Goal: Task Accomplishment & Management: Manage account settings

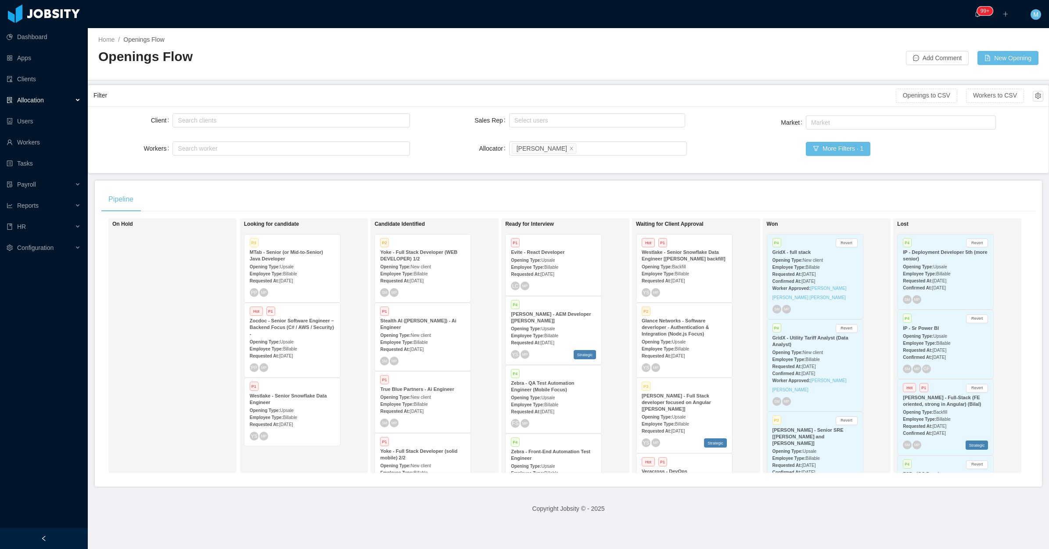
click at [77, 100] on icon at bounding box center [78, 100] width 4 height 0
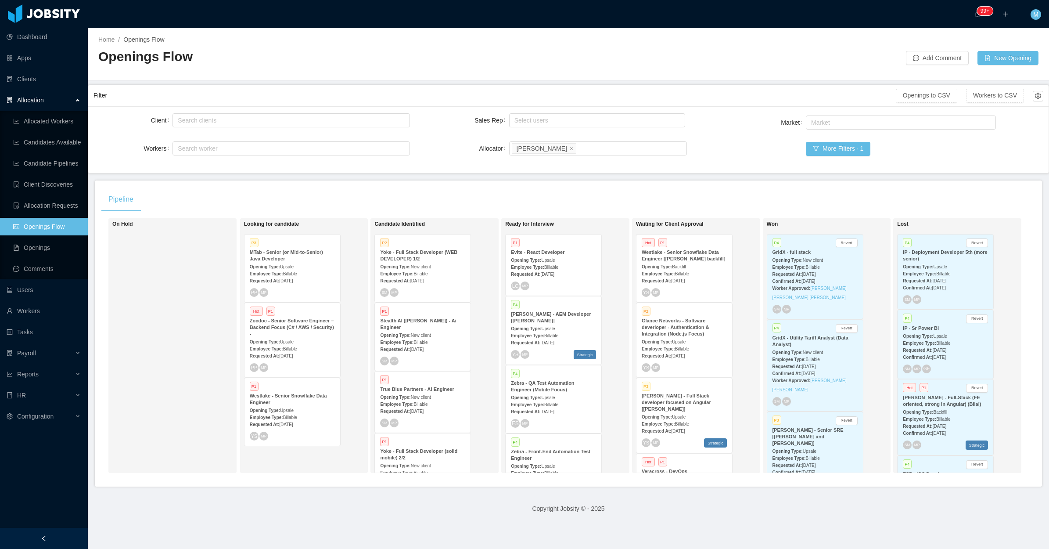
click at [195, 327] on div "On Hold" at bounding box center [173, 345] width 123 height 247
click at [301, 270] on div "Employee Type: Billable" at bounding box center [292, 273] width 85 height 9
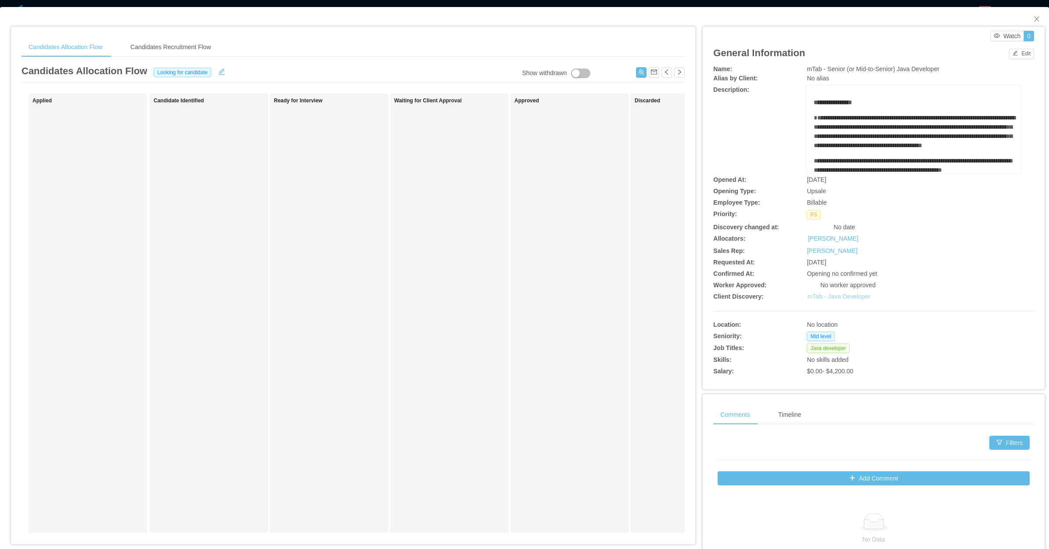
click at [850, 299] on link "mTab - Java Developer" at bounding box center [838, 296] width 63 height 7
click at [636, 73] on button "button" at bounding box center [641, 72] width 11 height 11
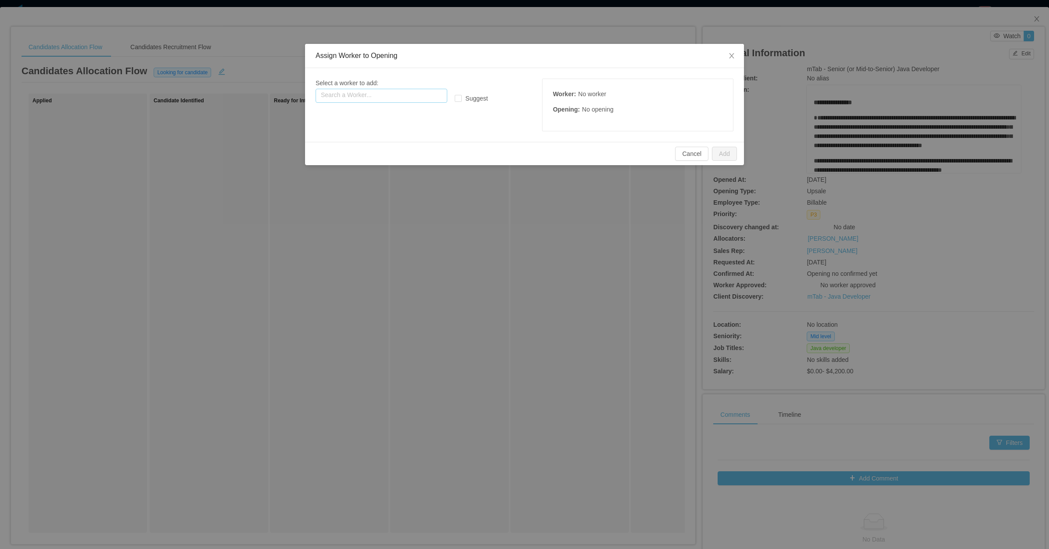
click at [338, 91] on input "text" at bounding box center [382, 96] width 132 height 14
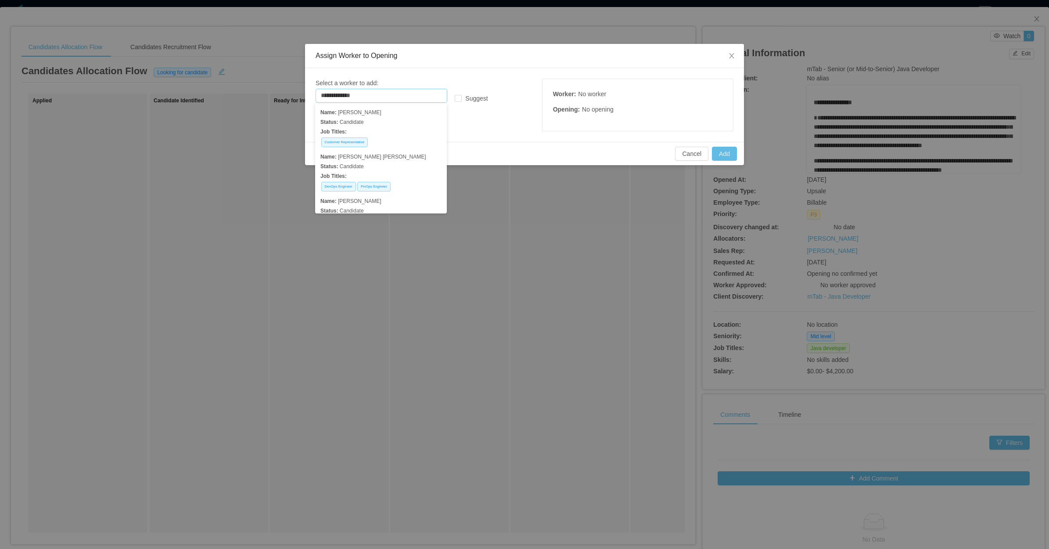
drag, startPoint x: 358, startPoint y: 95, endPoint x: 288, endPoint y: 97, distance: 69.9
click at [288, 97] on div "**********" at bounding box center [524, 274] width 1049 height 549
click at [387, 130] on p "Job Titles:" at bounding box center [381, 132] width 121 height 10
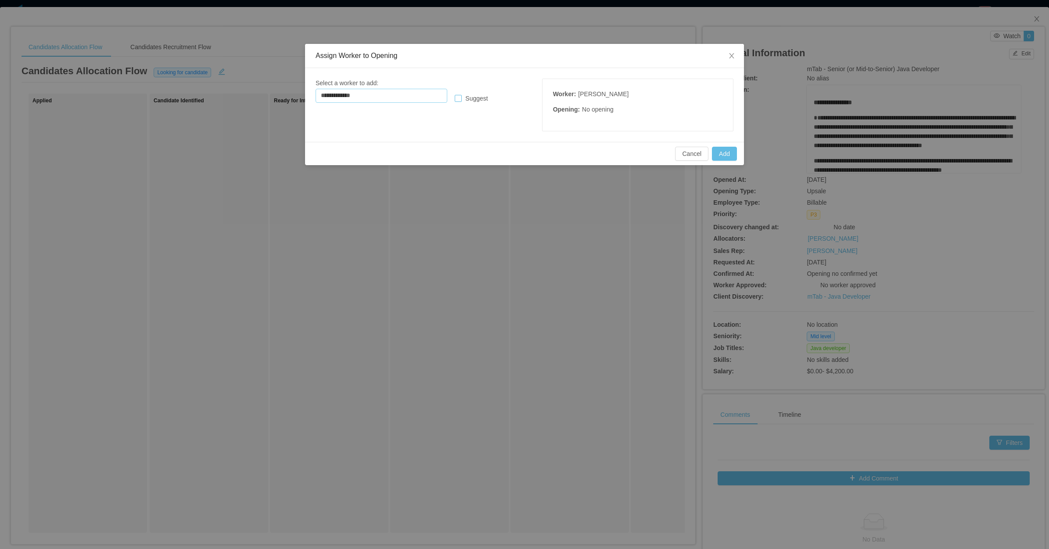
type input "**********"
drag, startPoint x: 470, startPoint y: 101, endPoint x: 482, endPoint y: 105, distance: 12.4
click at [470, 101] on span "Suggest" at bounding box center [476, 98] width 29 height 7
click at [724, 159] on button "Add" at bounding box center [724, 154] width 25 height 14
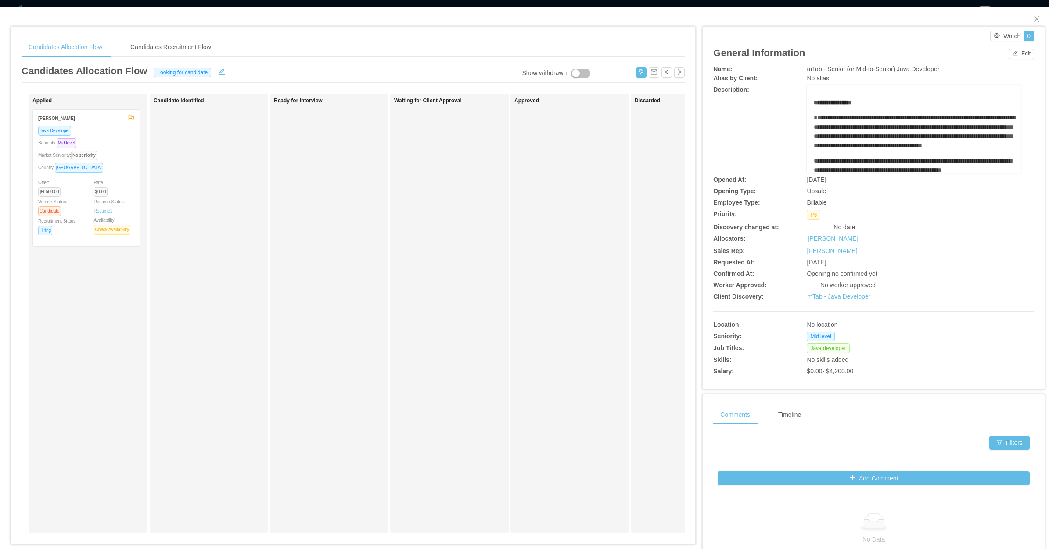
click at [556, 152] on div "Approved" at bounding box center [576, 312] width 123 height 431
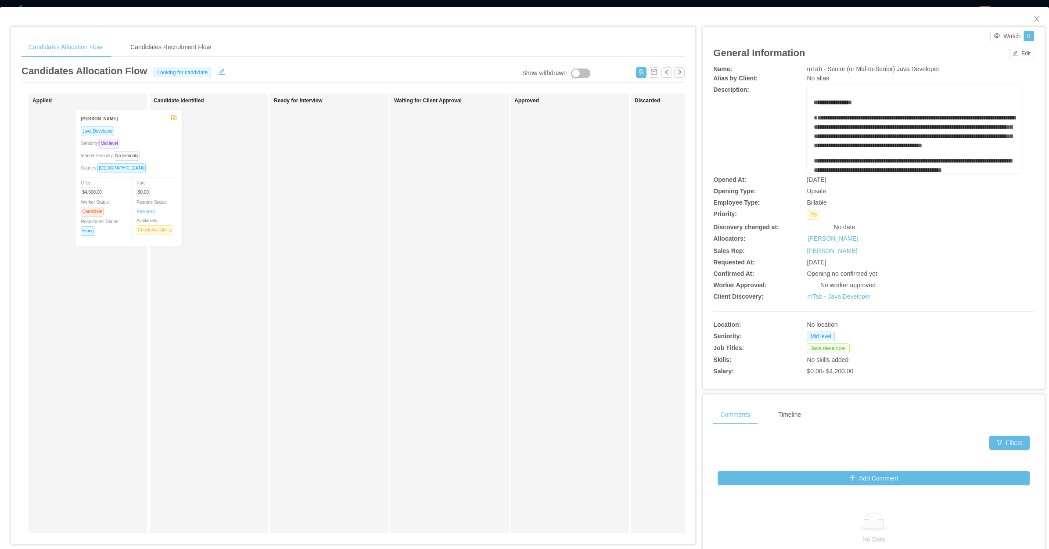
drag, startPoint x: 147, startPoint y: 159, endPoint x: 221, endPoint y: 166, distance: 74.0
click at [217, 166] on div "Applied Giuliano Lins Java Developer Seniority: Mid level Market Seniority: No …" at bounding box center [353, 317] width 663 height 446
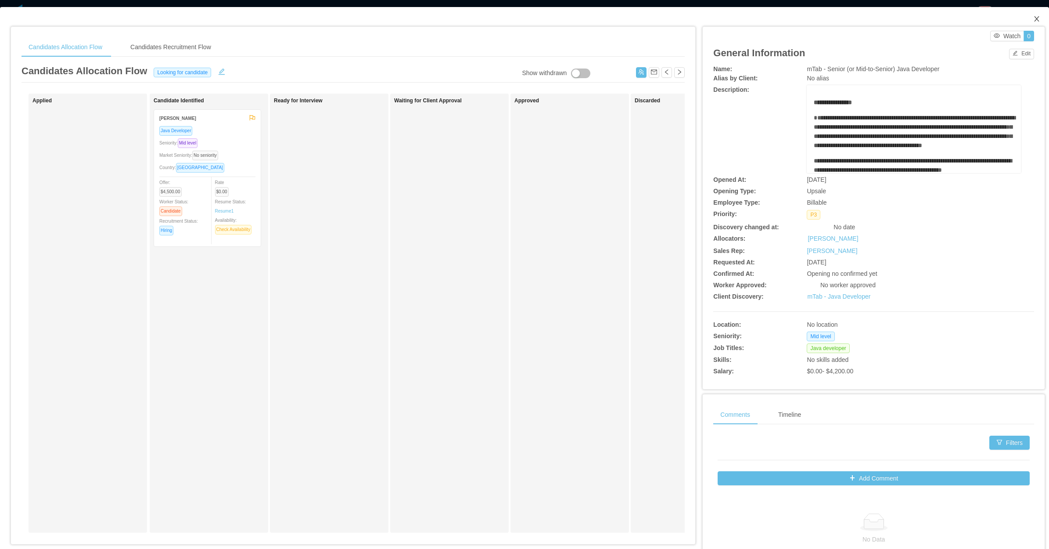
click at [1038, 20] on span "Close" at bounding box center [1037, 19] width 25 height 25
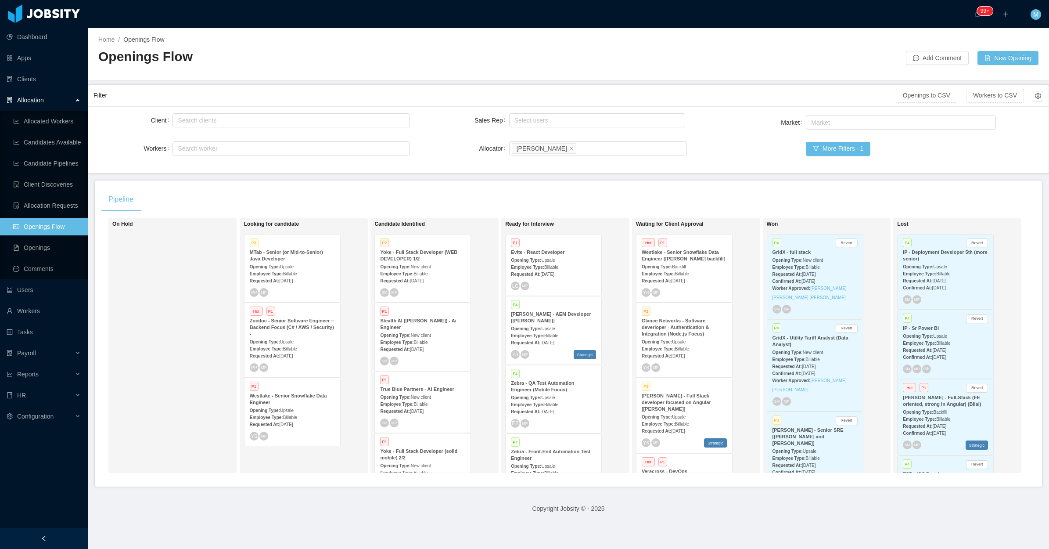
drag, startPoint x: 180, startPoint y: 283, endPoint x: 130, endPoint y: 397, distance: 123.9
click at [180, 286] on div "On Hold" at bounding box center [173, 345] width 123 height 247
click at [73, 535] on div at bounding box center [44, 538] width 88 height 21
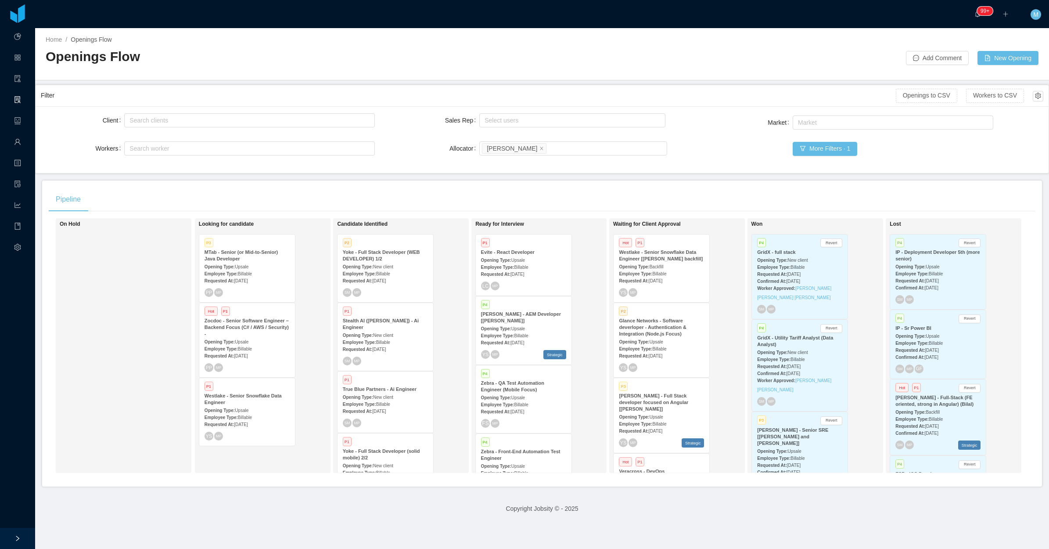
click at [384, 272] on span "Billable" at bounding box center [383, 273] width 14 height 5
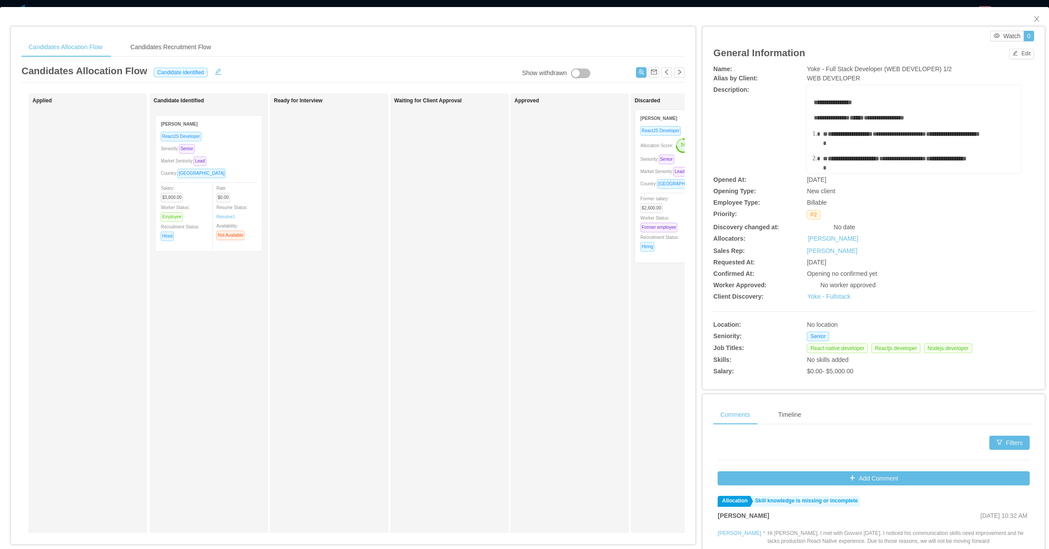
drag, startPoint x: 72, startPoint y: 166, endPoint x: 198, endPoint y: 171, distance: 126.1
click at [198, 171] on div "Applied Freddy Duque ReactJS Developer Seniority: Senior Market Seniority: Lead…" at bounding box center [353, 317] width 663 height 446
click at [1034, 18] on icon "icon: close" at bounding box center [1037, 18] width 7 height 7
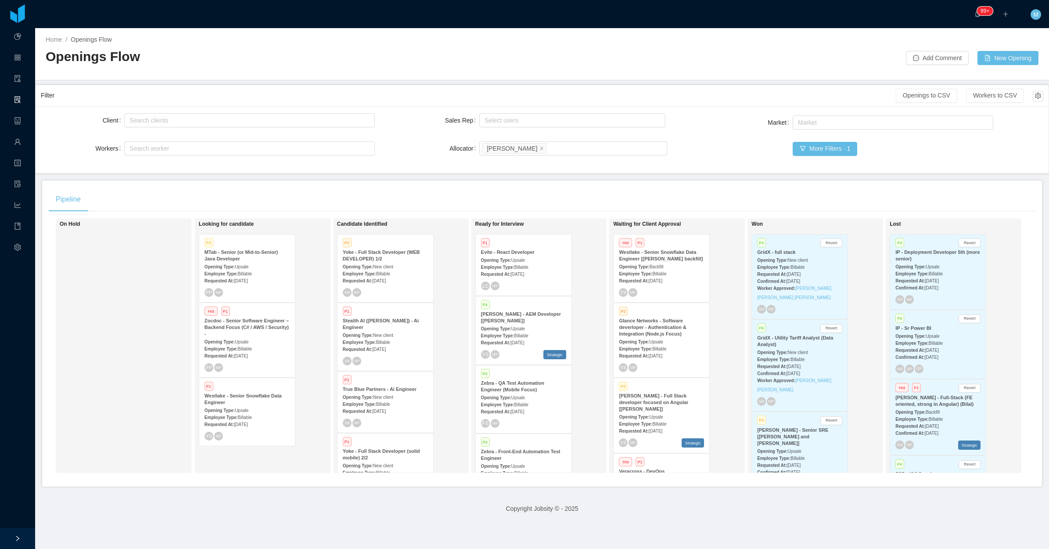
scroll to position [32, 0]
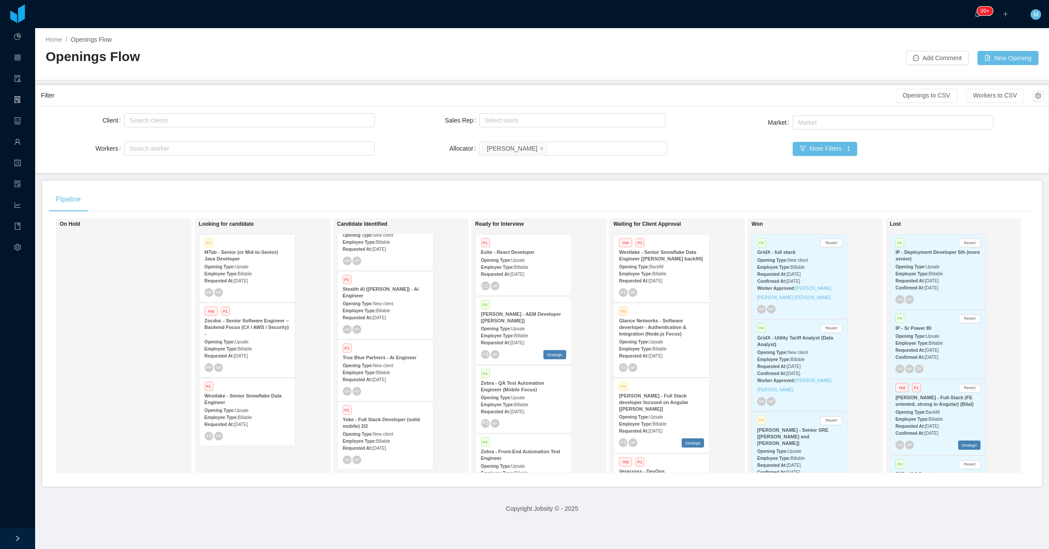
click at [388, 436] on div "Employee Type: Billable" at bounding box center [385, 440] width 85 height 9
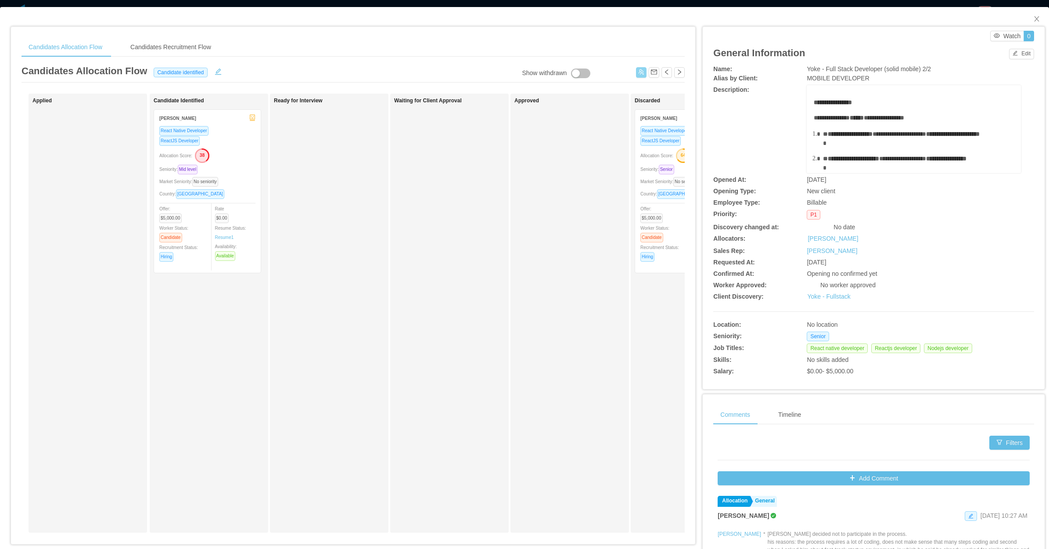
click at [636, 76] on button "button" at bounding box center [641, 72] width 11 height 11
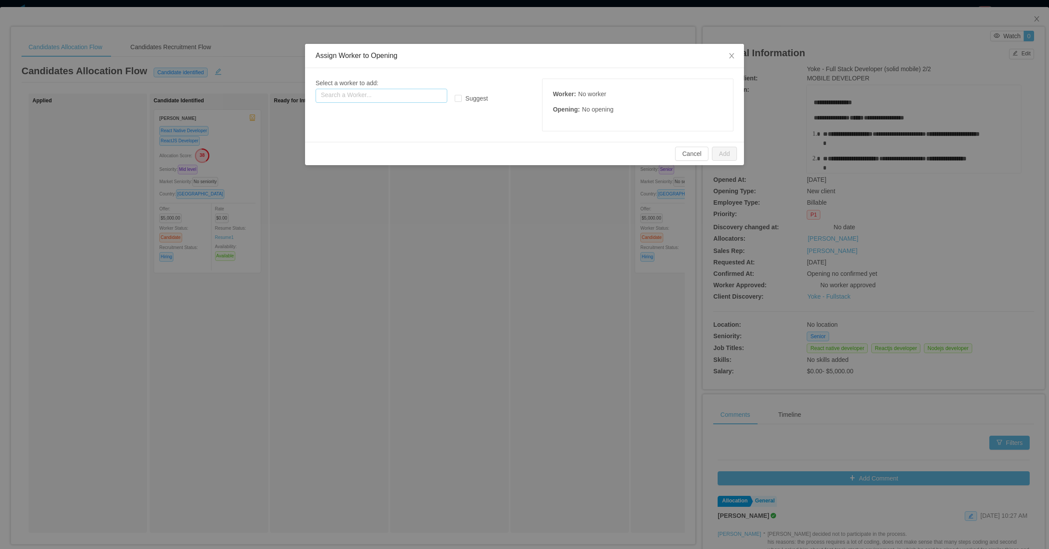
click at [416, 98] on input "text" at bounding box center [382, 96] width 132 height 14
paste input "**********"
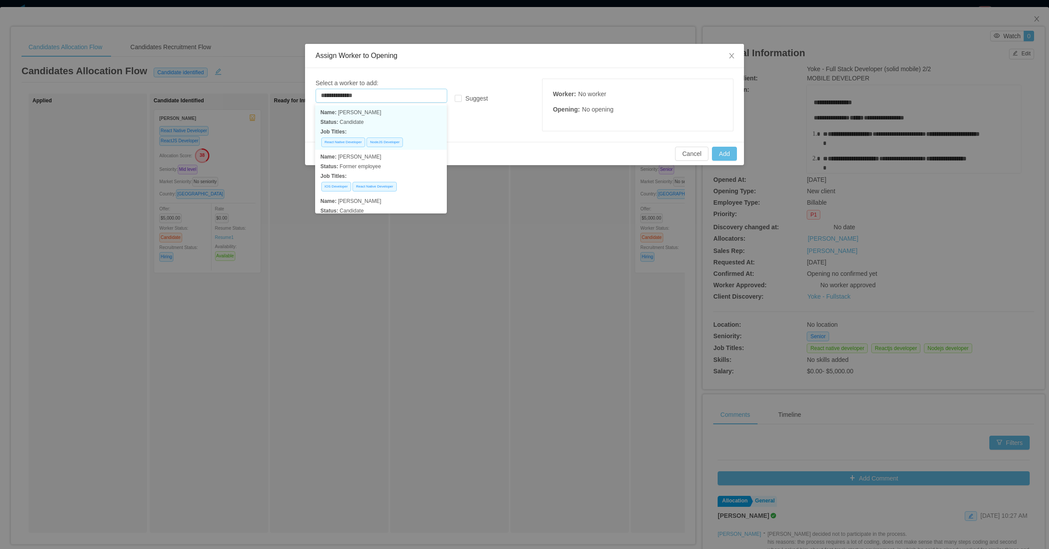
click at [397, 120] on p "Status: Candidate" at bounding box center [381, 122] width 121 height 10
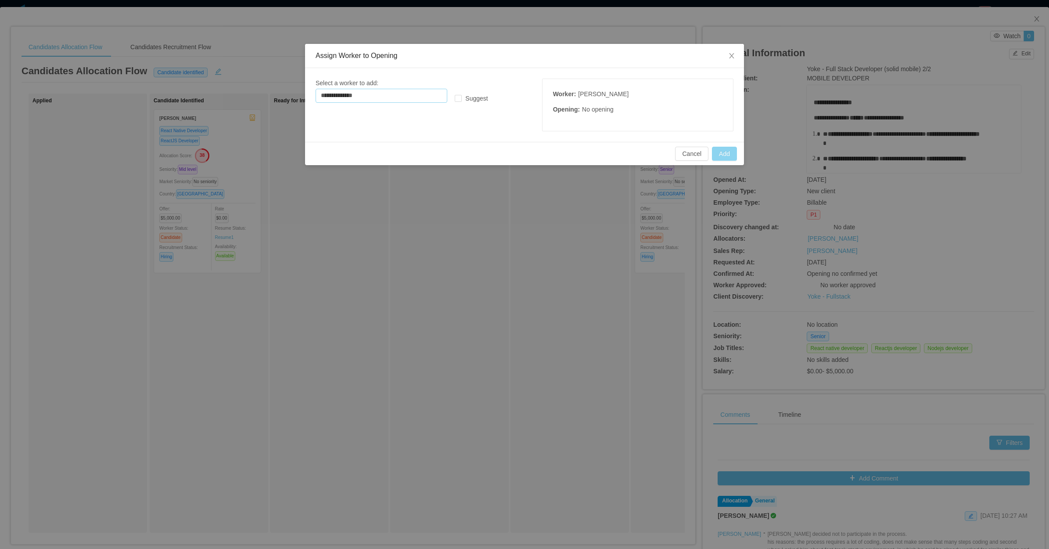
type input "**********"
click at [725, 156] on button "Add" at bounding box center [724, 154] width 25 height 14
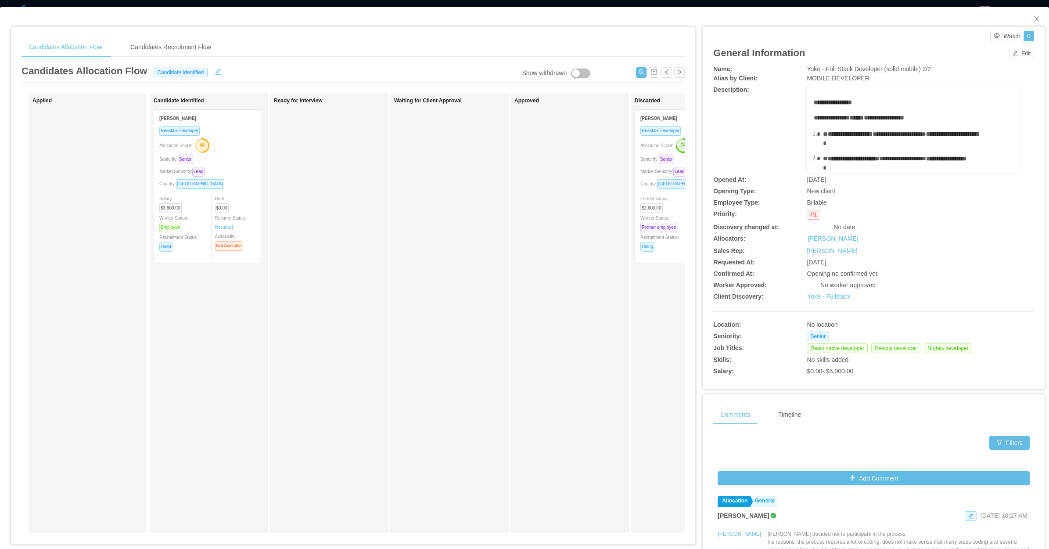
click at [483, 290] on div "Waiting for Client Approval" at bounding box center [455, 312] width 123 height 431
drag, startPoint x: 1033, startPoint y: 15, endPoint x: 999, endPoint y: 16, distance: 33.8
click at [1032, 16] on span "Close" at bounding box center [1037, 19] width 25 height 25
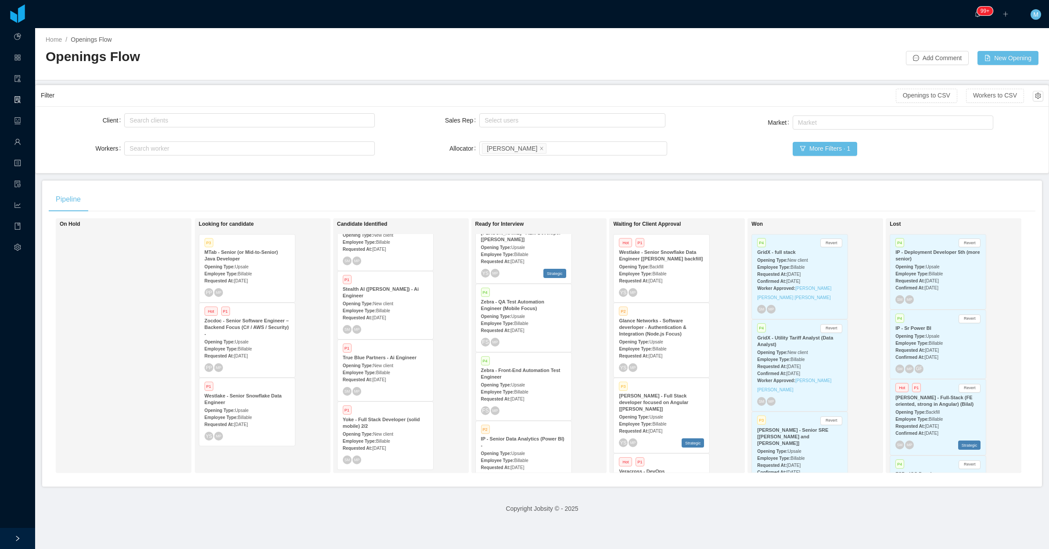
scroll to position [110, 0]
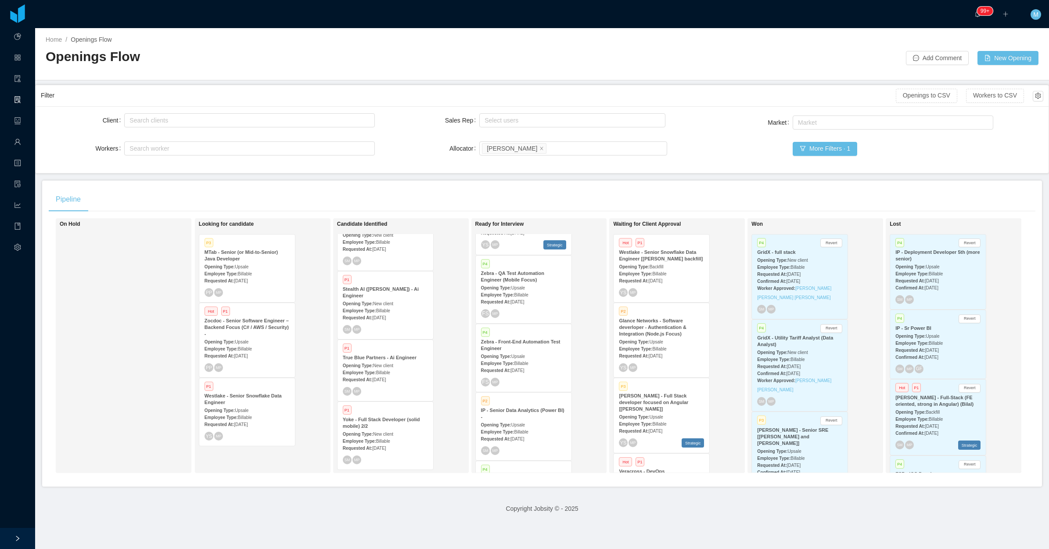
click at [526, 346] on div "Zebra - Front-End Automation Test Engineer" at bounding box center [523, 345] width 85 height 13
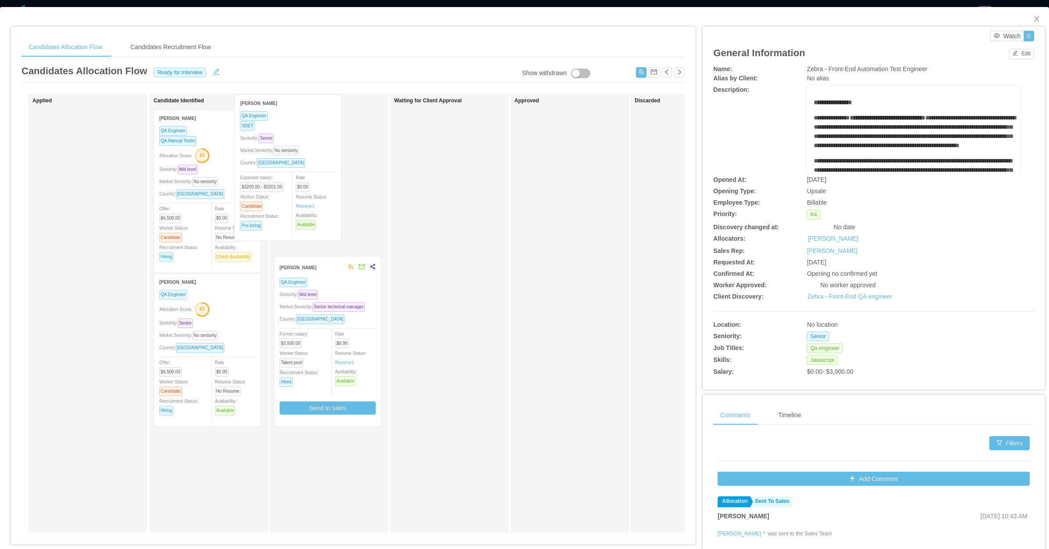
drag, startPoint x: 80, startPoint y: 189, endPoint x: 292, endPoint y: 172, distance: 212.3
click at [292, 172] on div "Applied Mauricio Aviles Gutierrez QA Engineer SDET Seniority: Senior Market Sen…" at bounding box center [353, 317] width 663 height 446
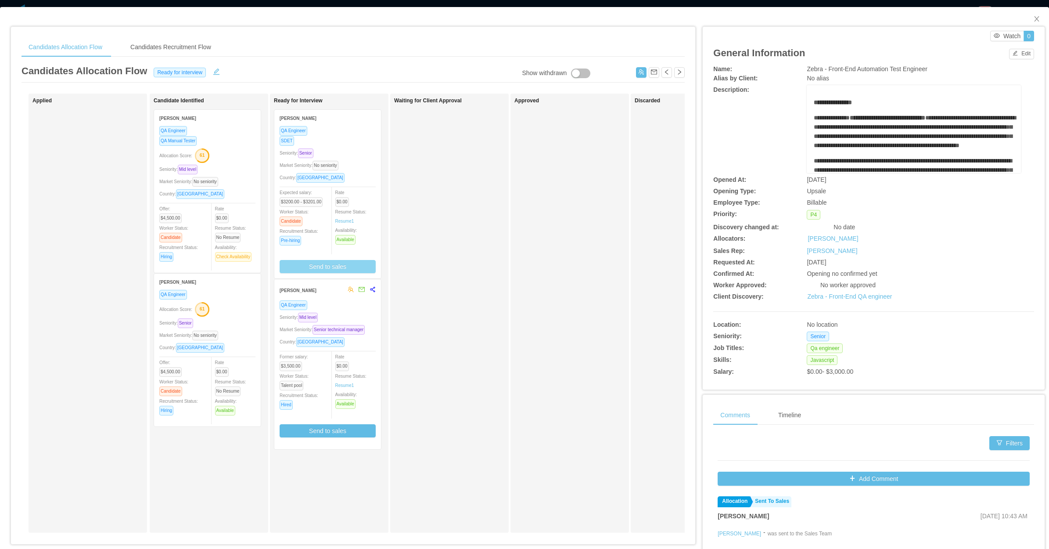
click at [364, 262] on button "Send to sales" at bounding box center [328, 266] width 96 height 13
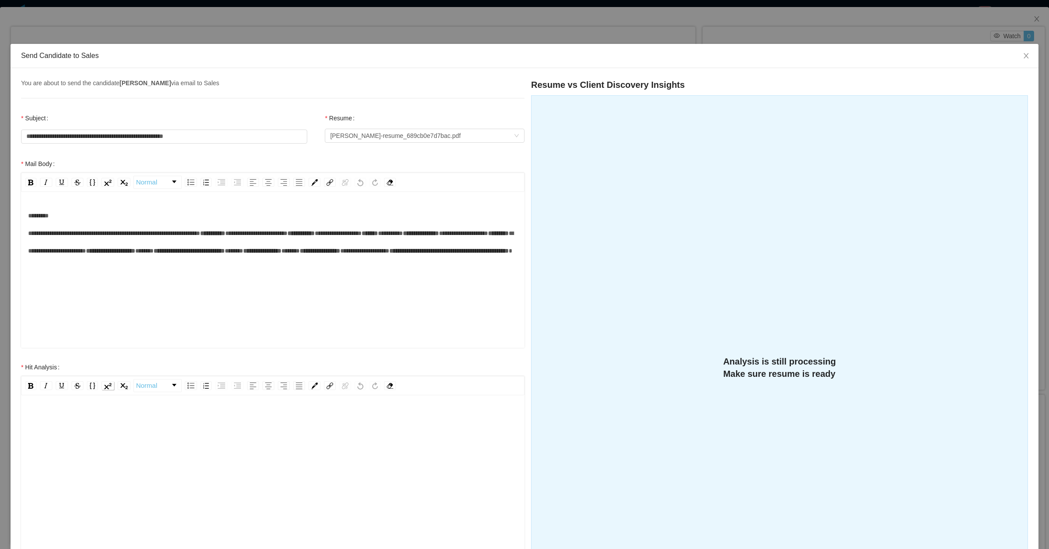
scroll to position [19, 0]
drag, startPoint x: 108, startPoint y: 436, endPoint x: 115, endPoint y: 426, distance: 11.3
click at [108, 436] on div "rdw-editor" at bounding box center [273, 468] width 490 height 154
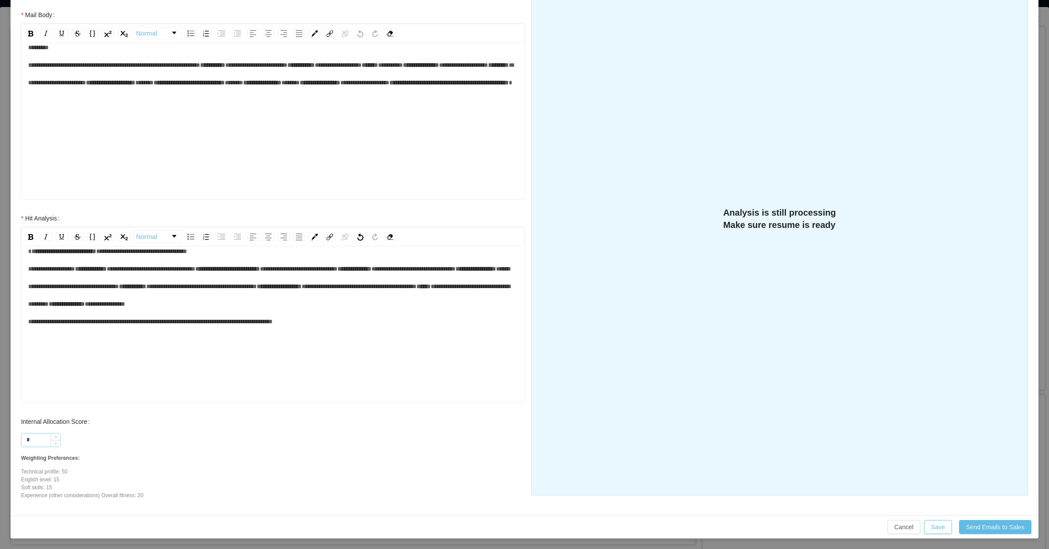
drag, startPoint x: 43, startPoint y: 436, endPoint x: 40, endPoint y: 441, distance: 6.1
click at [40, 441] on input "*" at bounding box center [41, 439] width 39 height 13
type input "***"
click at [140, 307] on span "**********" at bounding box center [269, 295] width 482 height 24
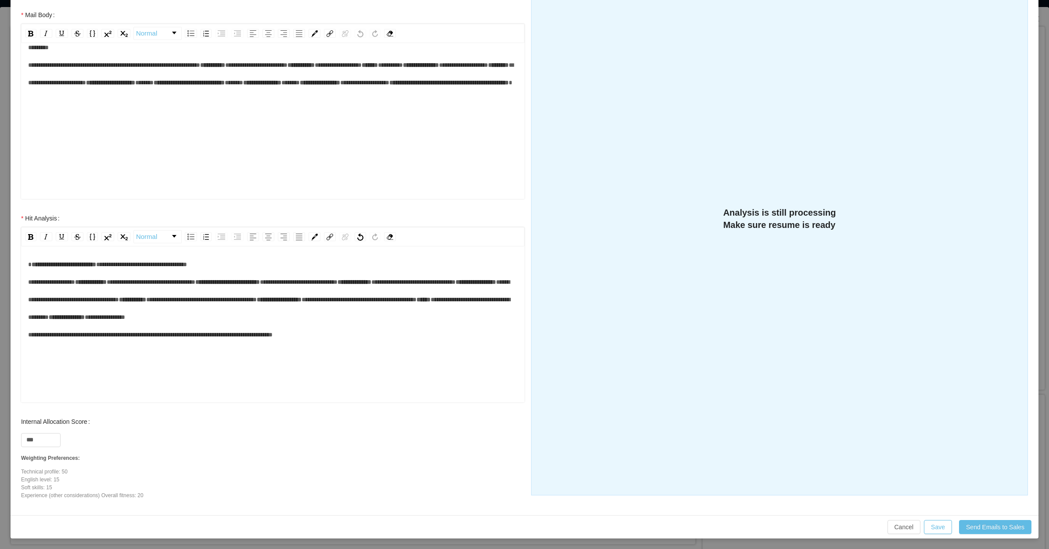
scroll to position [0, 0]
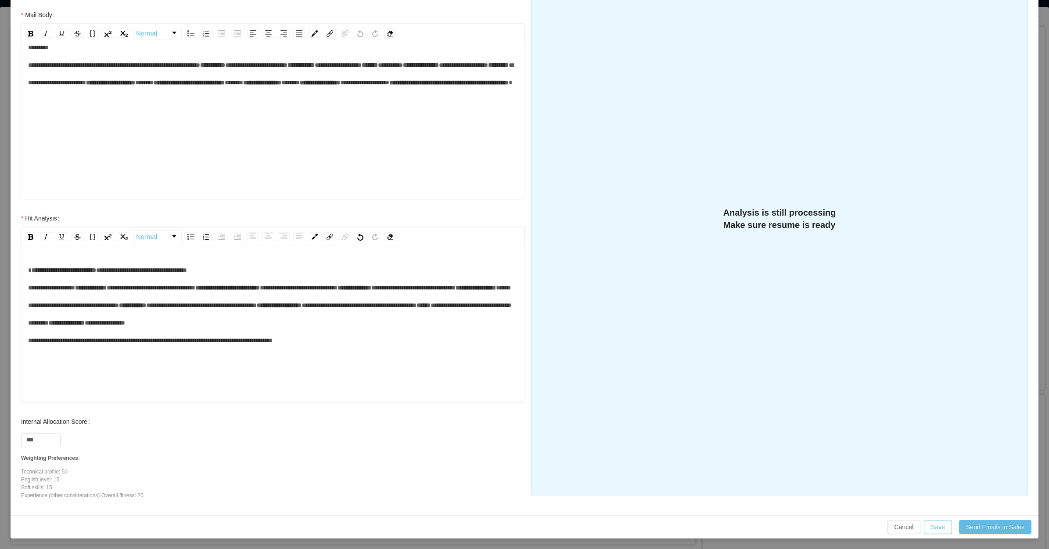
click at [255, 301] on div "**********" at bounding box center [273, 305] width 490 height 88
click at [273, 310] on div "**********" at bounding box center [273, 305] width 490 height 88
click at [268, 319] on div "**********" at bounding box center [273, 305] width 490 height 88
click at [246, 332] on div "**********" at bounding box center [273, 305] width 490 height 88
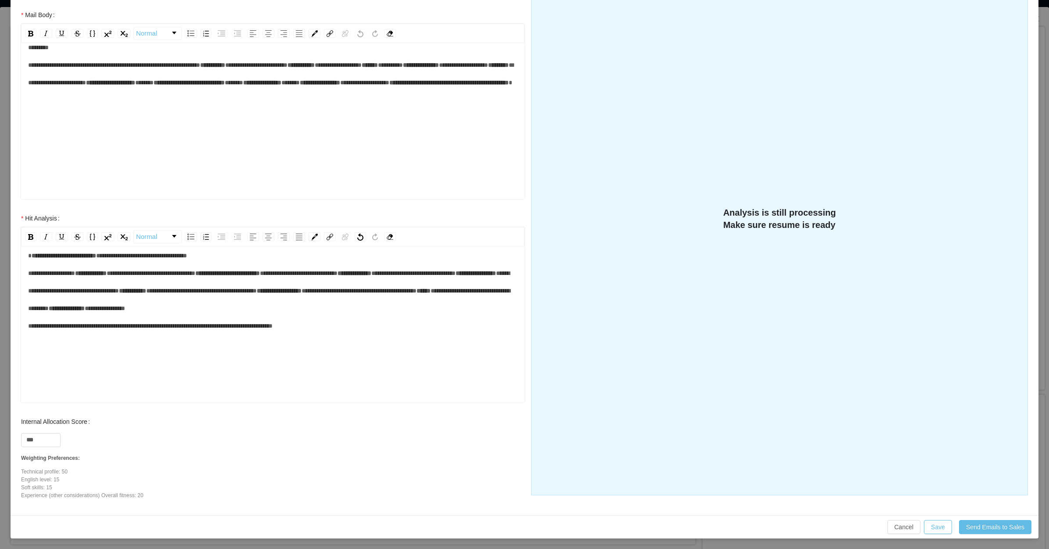
scroll to position [19, 0]
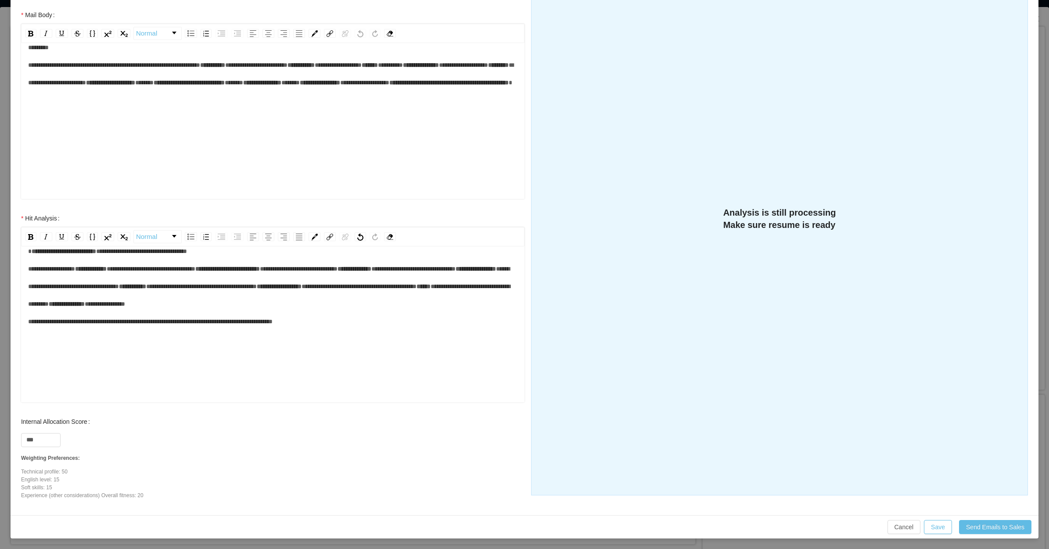
drag, startPoint x: 157, startPoint y: 391, endPoint x: 218, endPoint y: 391, distance: 61.0
click at [158, 324] on span "**********" at bounding box center [150, 313] width 245 height 24
click at [257, 324] on span "**********" at bounding box center [150, 313] width 245 height 24
click at [273, 324] on span "**********" at bounding box center [150, 313] width 245 height 24
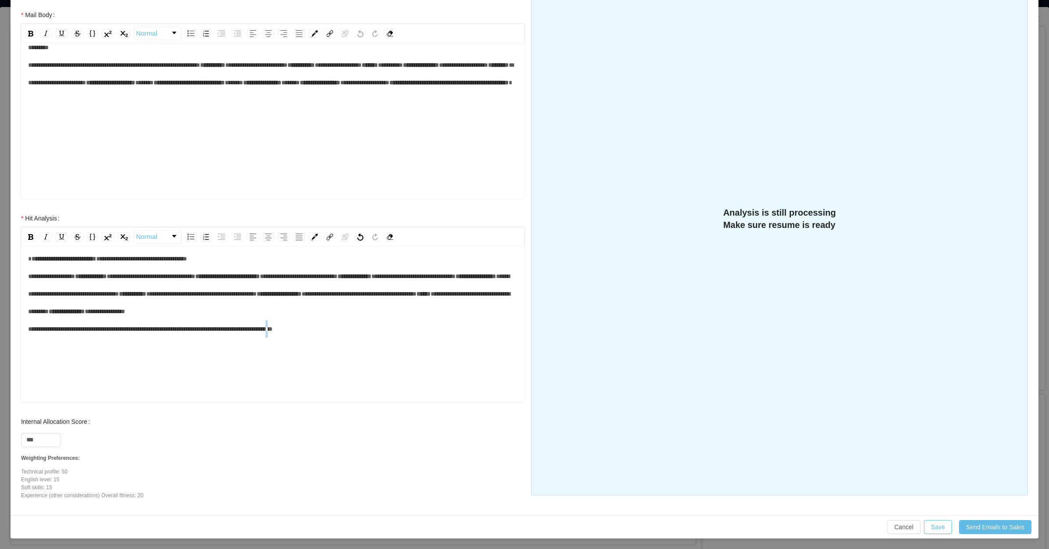
scroll to position [0, 0]
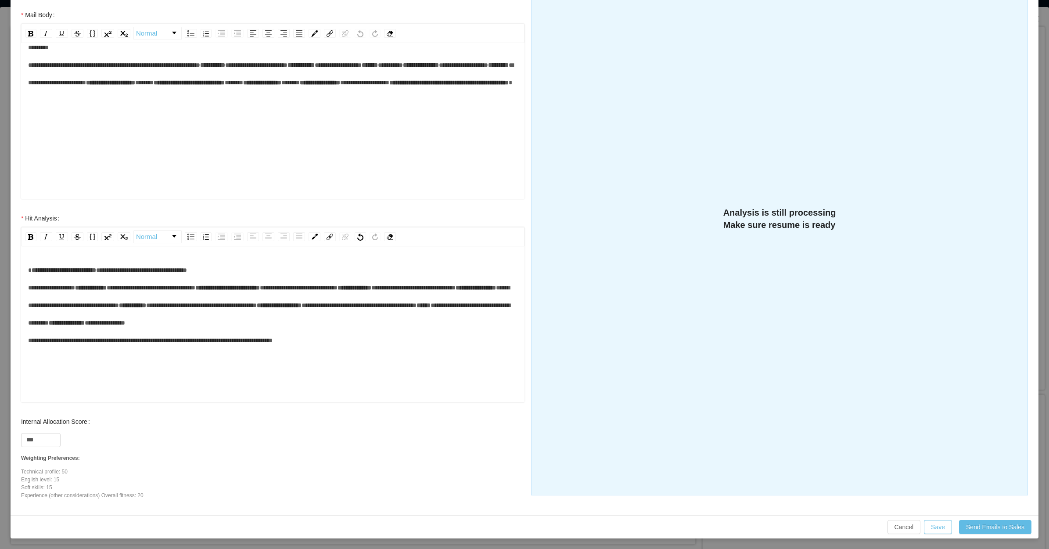
click at [258, 348] on div "**********" at bounding box center [273, 305] width 490 height 88
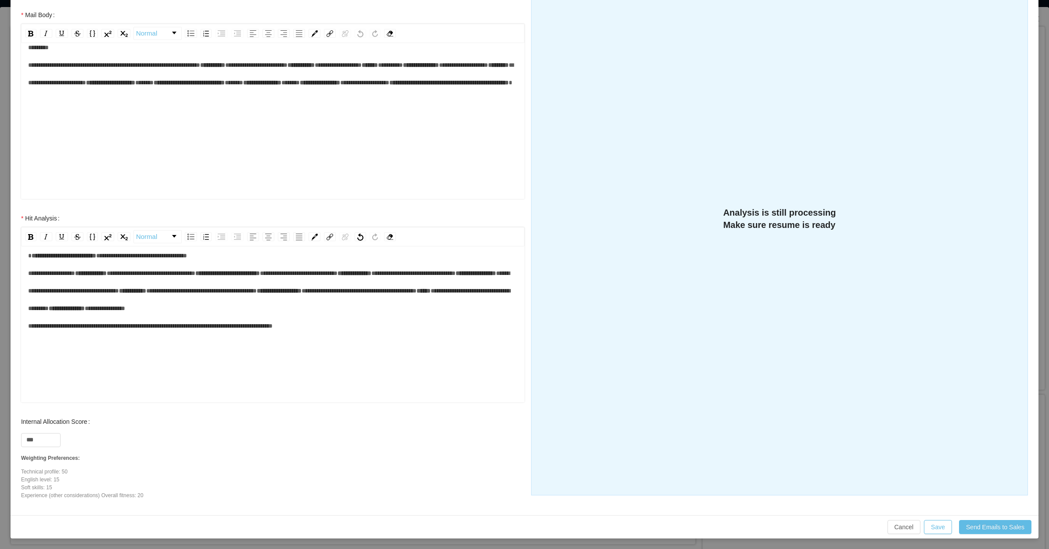
scroll to position [19, 0]
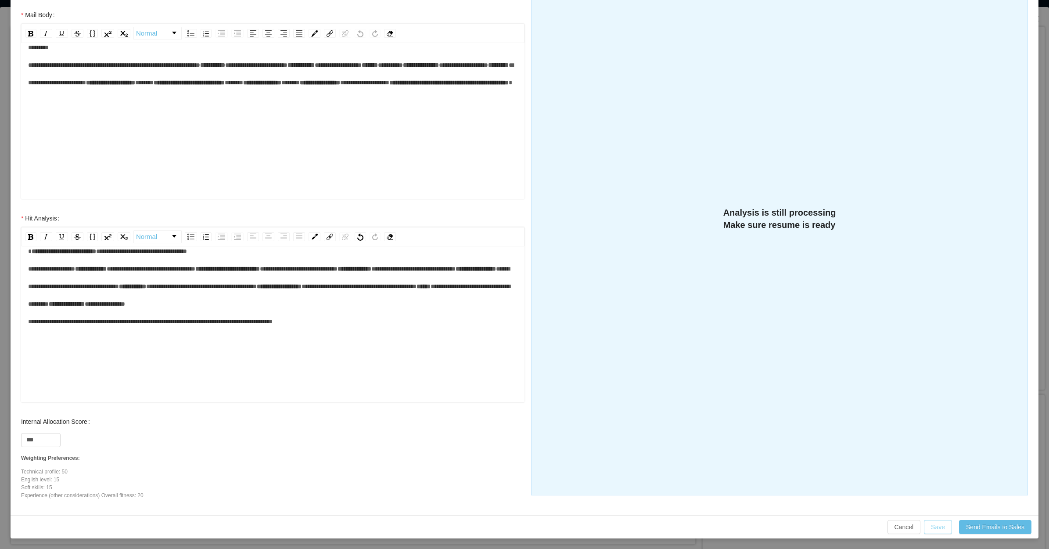
click at [927, 525] on button "Save" at bounding box center [938, 527] width 28 height 14
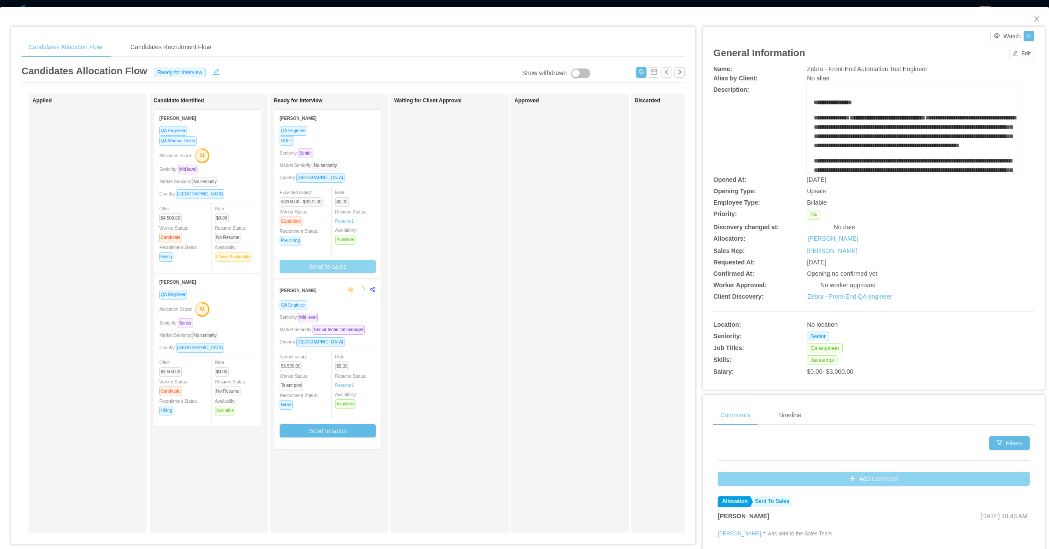
scroll to position [105, 0]
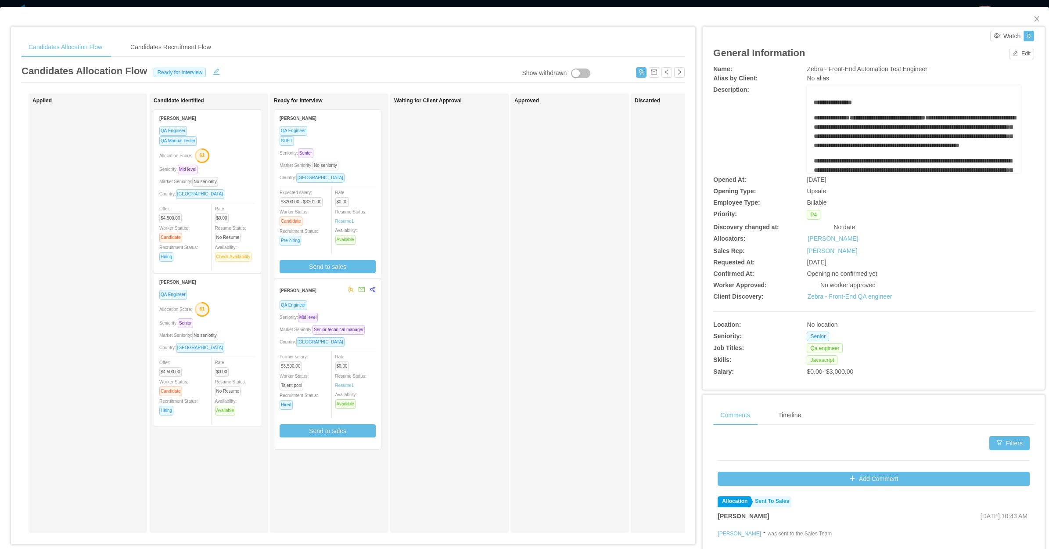
click at [348, 178] on div "Country: Argentina" at bounding box center [328, 178] width 96 height 10
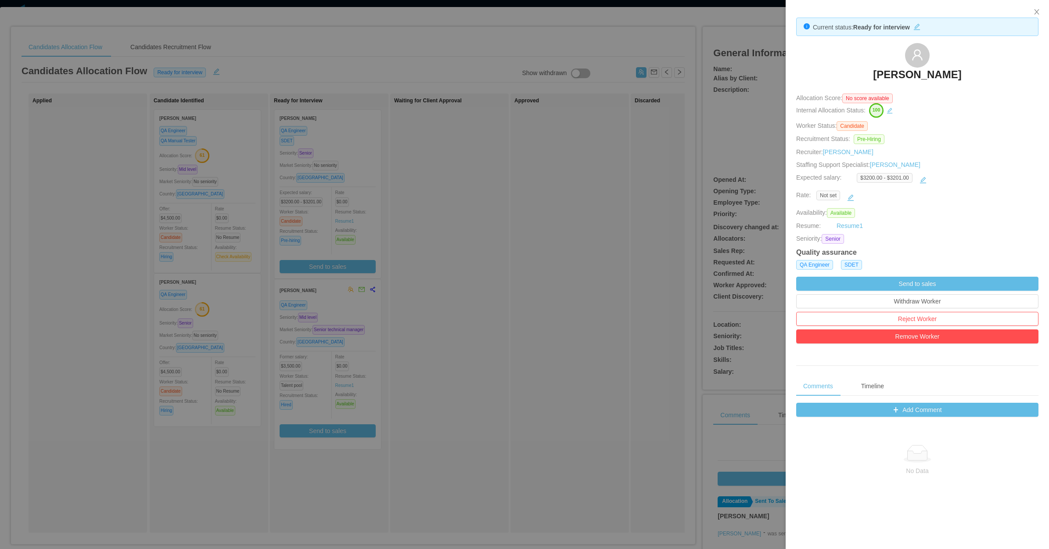
click at [526, 361] on div at bounding box center [524, 274] width 1049 height 549
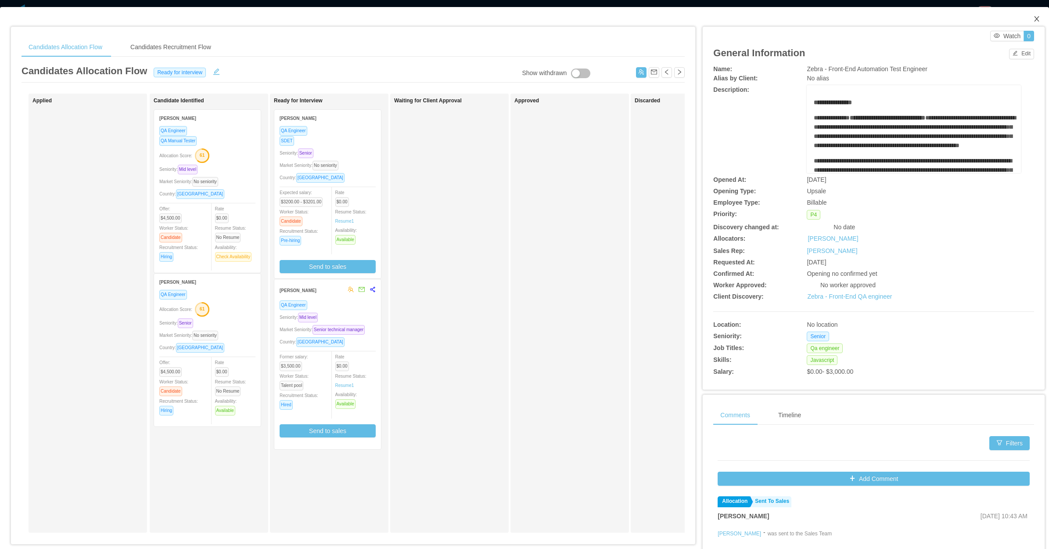
click at [1029, 11] on span "Close" at bounding box center [1037, 19] width 25 height 25
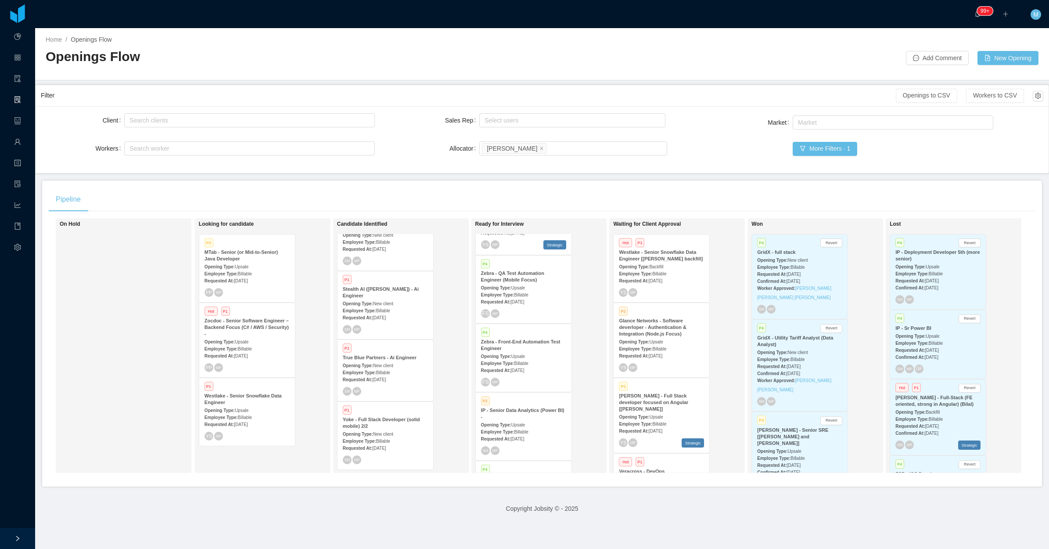
click at [159, 377] on div "On Hold" at bounding box center [121, 345] width 123 height 247
click at [248, 353] on span "Jul 30th, 2025" at bounding box center [241, 355] width 14 height 5
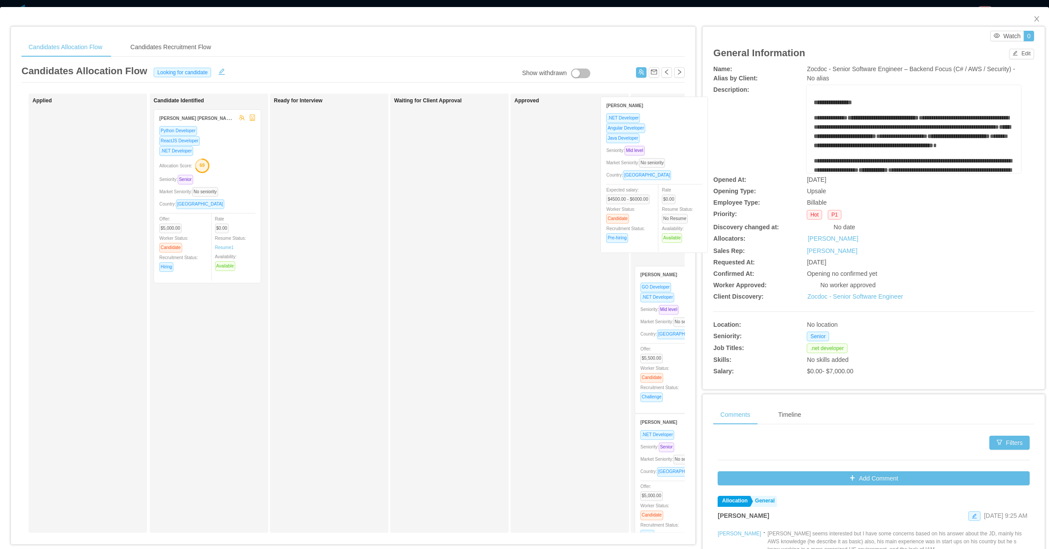
drag, startPoint x: 273, startPoint y: 216, endPoint x: 685, endPoint y: 201, distance: 413.0
click at [685, 201] on div "Candidates Allocation Flow Candidates Recruitment Flow Candidates Allocation Fl…" at bounding box center [353, 288] width 685 height 523
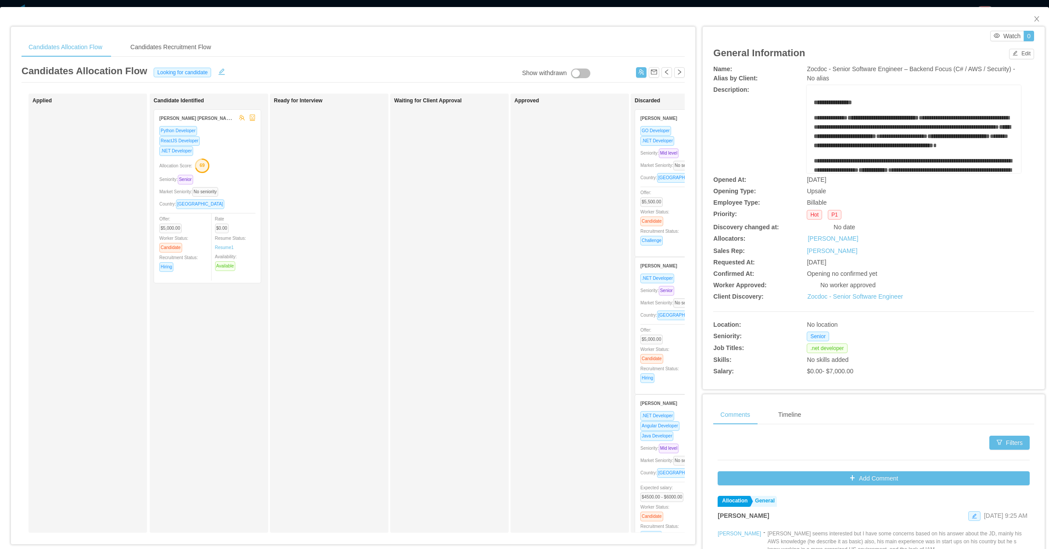
click at [377, 308] on div "Ready for Interview" at bounding box center [335, 312] width 123 height 431
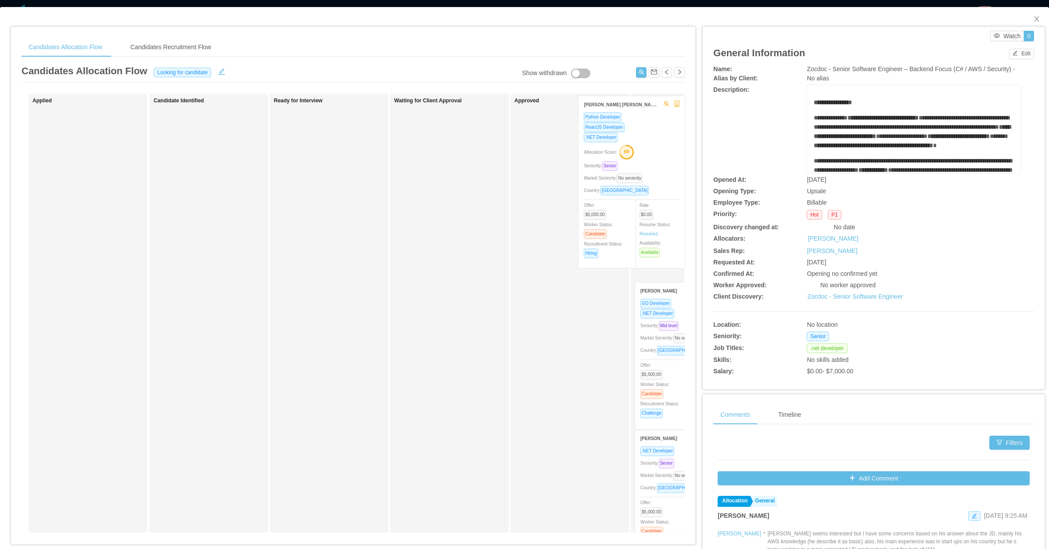
drag, startPoint x: 341, startPoint y: 208, endPoint x: 650, endPoint y: 191, distance: 309.6
click at [650, 191] on div "Applied Candidate Identified Juan david Velez Herrera Python Developer ReactJS …" at bounding box center [353, 317] width 663 height 446
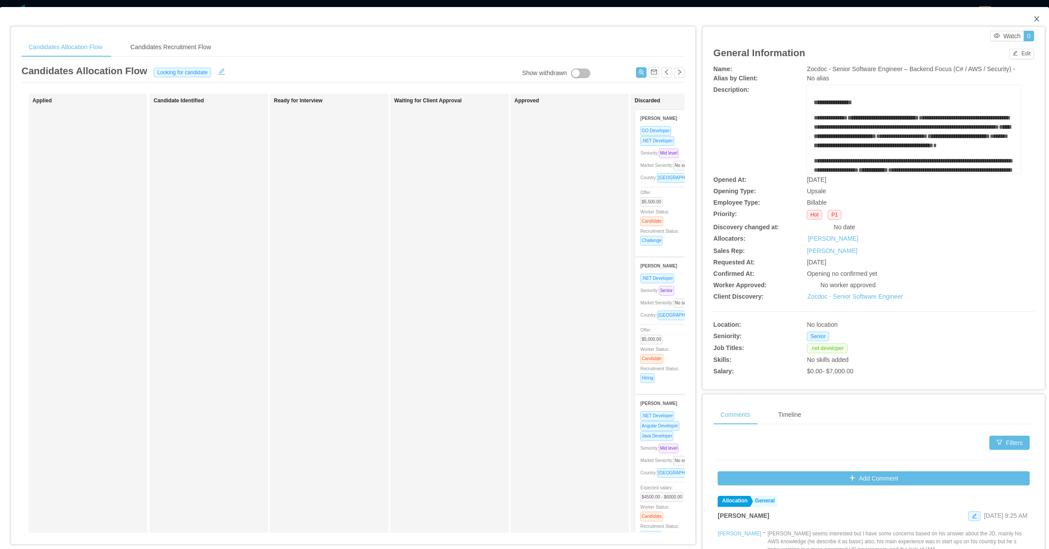
drag, startPoint x: 1029, startPoint y: 22, endPoint x: 1017, endPoint y: 18, distance: 12.8
click at [1034, 22] on icon "icon: close" at bounding box center [1037, 18] width 7 height 7
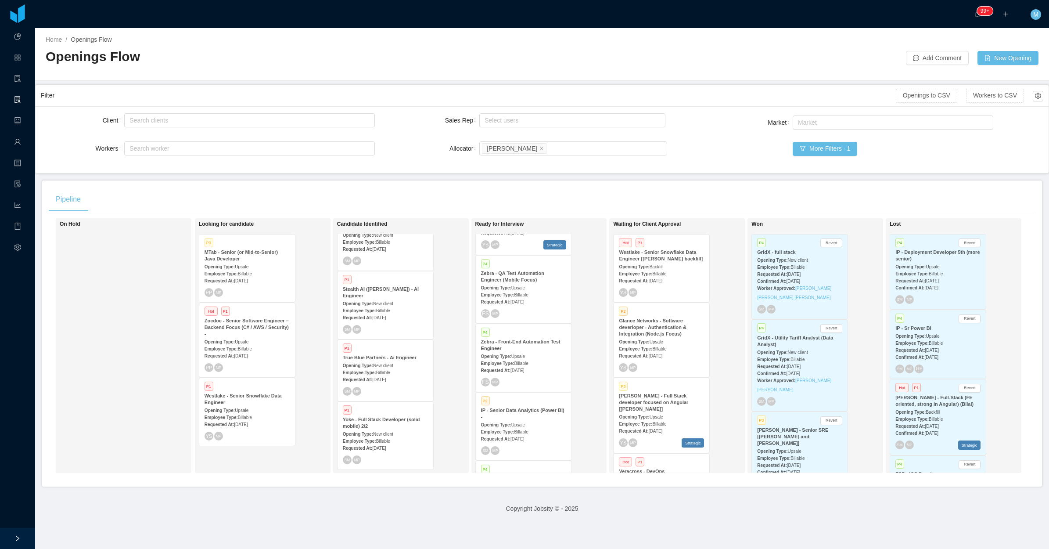
click at [76, 361] on div "On Hold" at bounding box center [121, 345] width 123 height 247
click at [152, 341] on div "On Hold" at bounding box center [121, 345] width 123 height 247
click at [162, 298] on div "On Hold" at bounding box center [121, 345] width 123 height 247
click at [520, 301] on span "Aug 7th, 2025" at bounding box center [518, 301] width 14 height 5
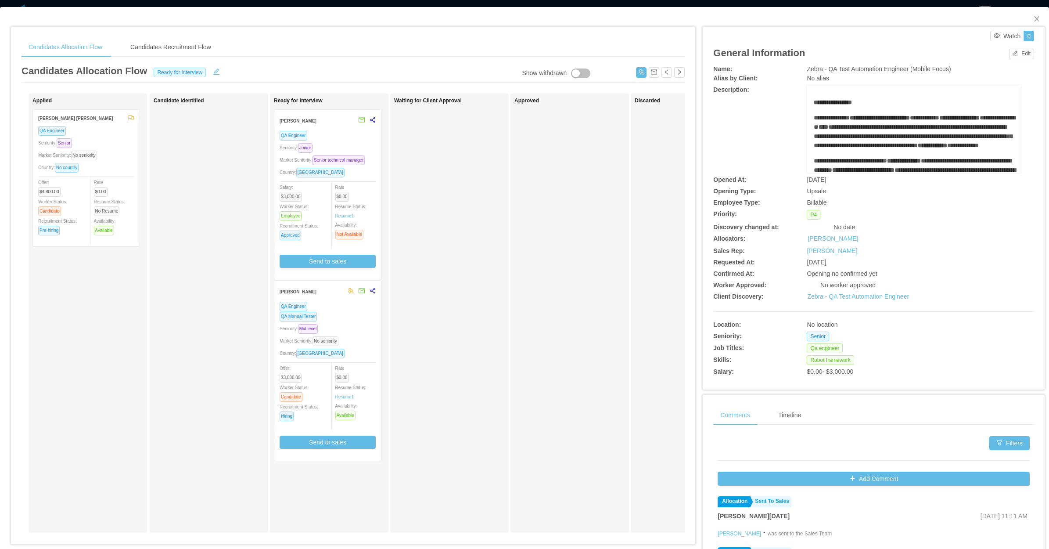
click at [629, 191] on div "Approved" at bounding box center [570, 313] width 119 height 439
drag, startPoint x: 110, startPoint y: 187, endPoint x: 126, endPoint y: 184, distance: 16.0
click at [126, 190] on div "Applied Mauricio Giovanny Viscarra Rivera QA Engineer Seniority: Senior Market …" at bounding box center [93, 312] width 123 height 431
click at [118, 165] on div "Country: No country" at bounding box center [86, 167] width 96 height 10
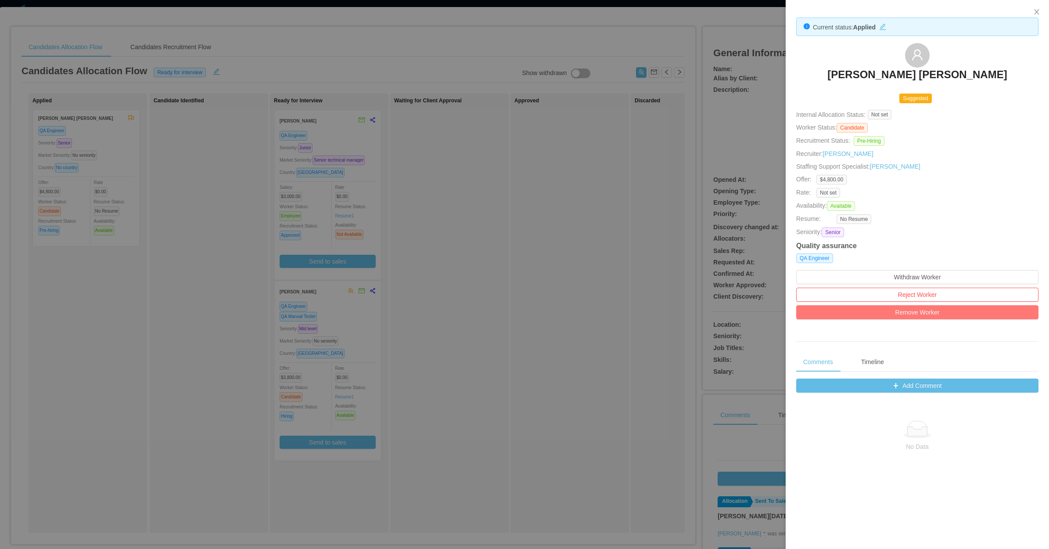
click at [915, 313] on button "Remove Worker" at bounding box center [918, 312] width 242 height 14
click at [936, 286] on button "Remove" at bounding box center [933, 290] width 30 height 11
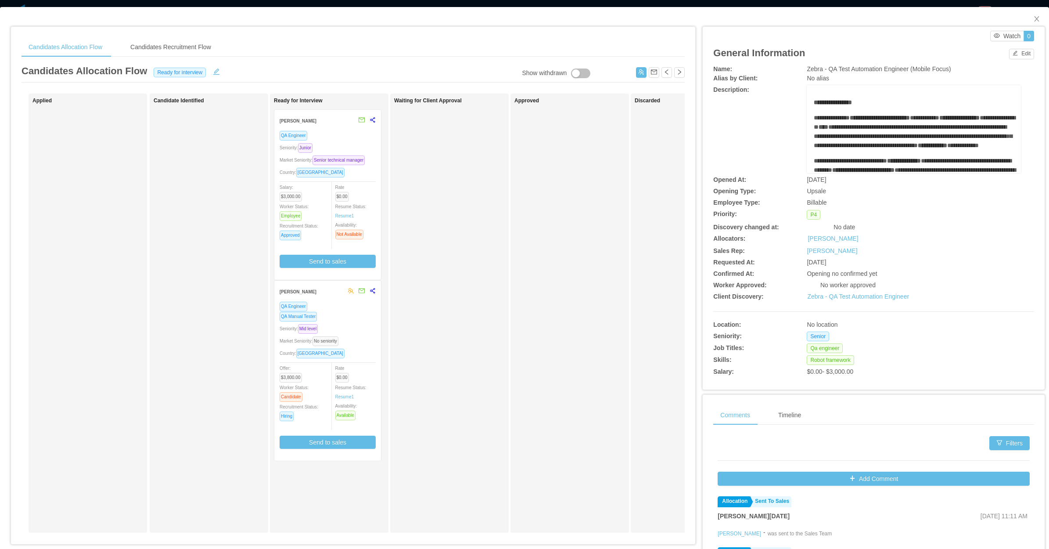
drag, startPoint x: 490, startPoint y: 286, endPoint x: 628, endPoint y: 234, distance: 148.0
click at [501, 282] on div "Waiting for Client Approval" at bounding box center [449, 313] width 119 height 439
click at [861, 296] on link "Zebra - QA Test Automation Engineer" at bounding box center [858, 296] width 102 height 7
click at [483, 257] on div "Waiting for Client Approval" at bounding box center [455, 312] width 123 height 431
drag, startPoint x: 1026, startPoint y: 18, endPoint x: 959, endPoint y: 44, distance: 71.6
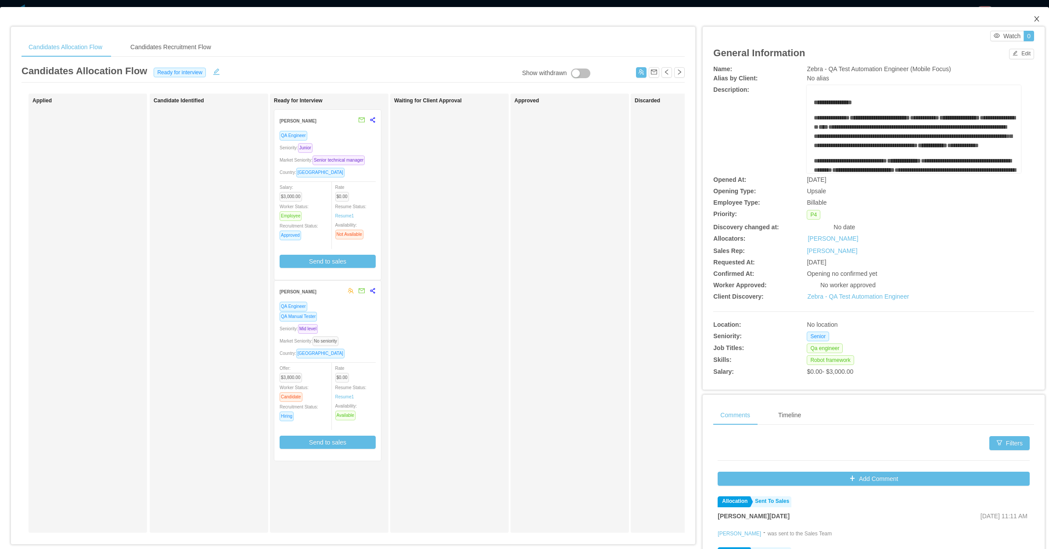
click at [1034, 18] on icon "icon: close" at bounding box center [1037, 18] width 7 height 7
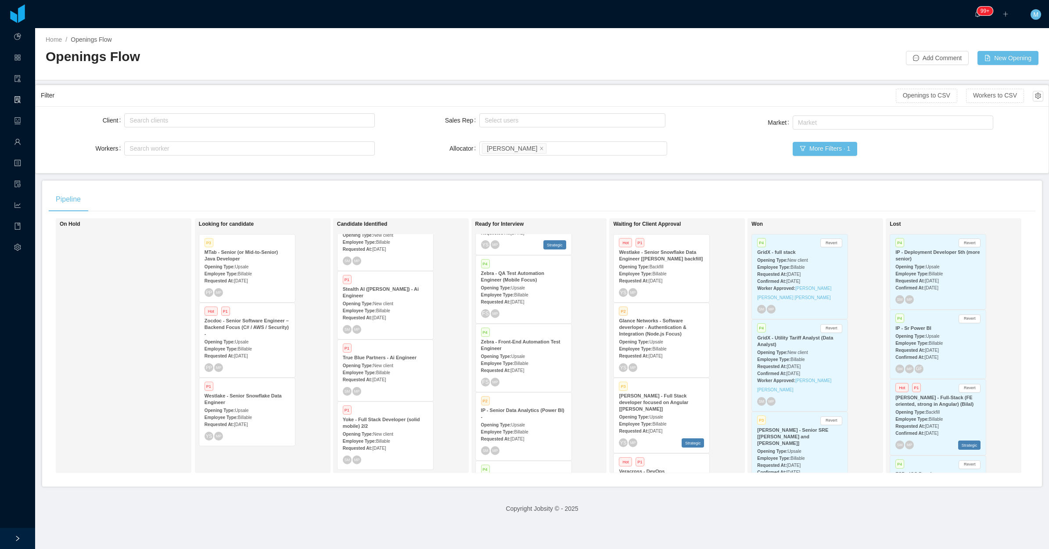
scroll to position [110, 0]
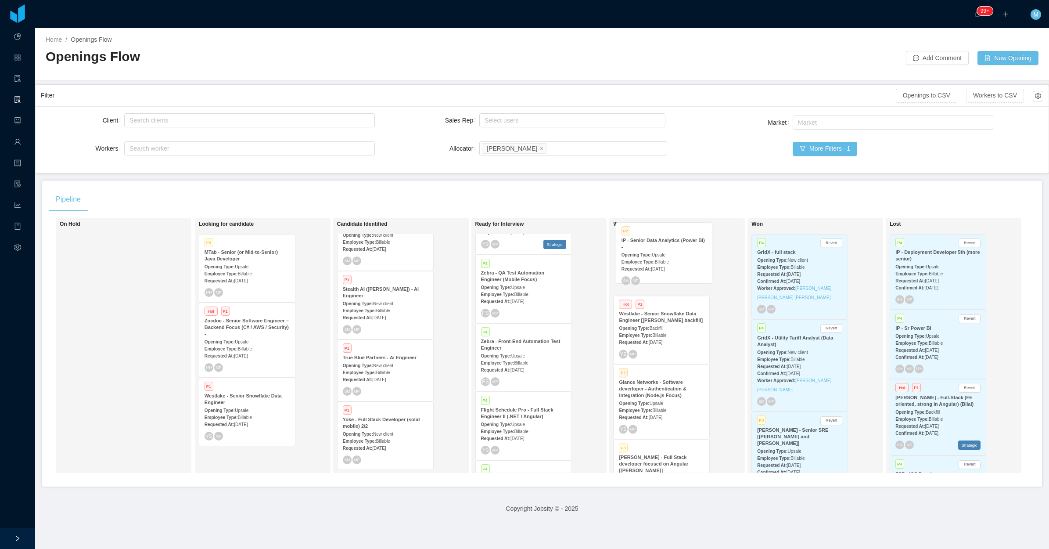
drag, startPoint x: 540, startPoint y: 400, endPoint x: 663, endPoint y: 252, distance: 191.7
click at [663, 252] on div "On Hold Looking for candidate P3 MTab - Senior (or Mid-to-Senior) Java Develope…" at bounding box center [542, 349] width 987 height 262
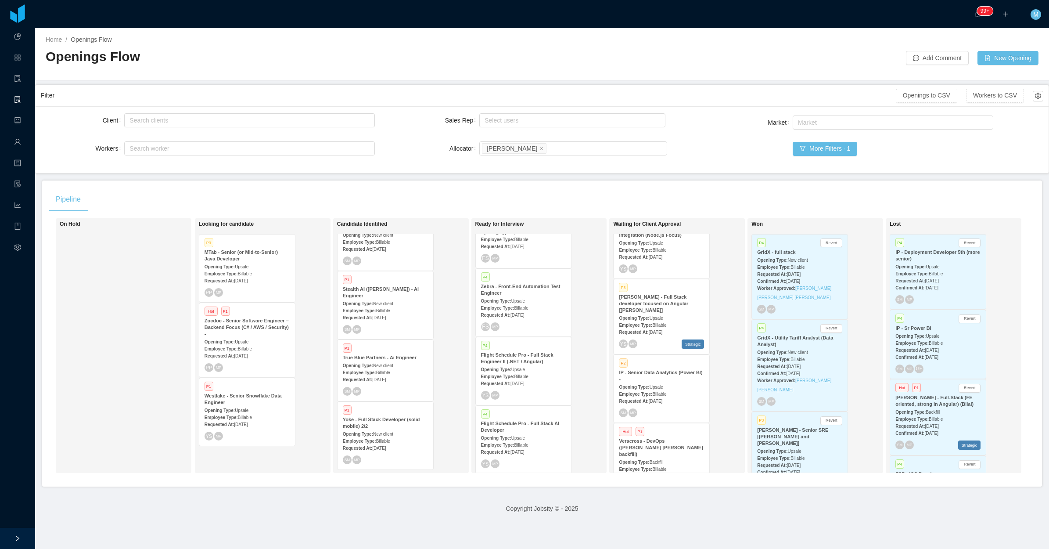
scroll to position [110, 0]
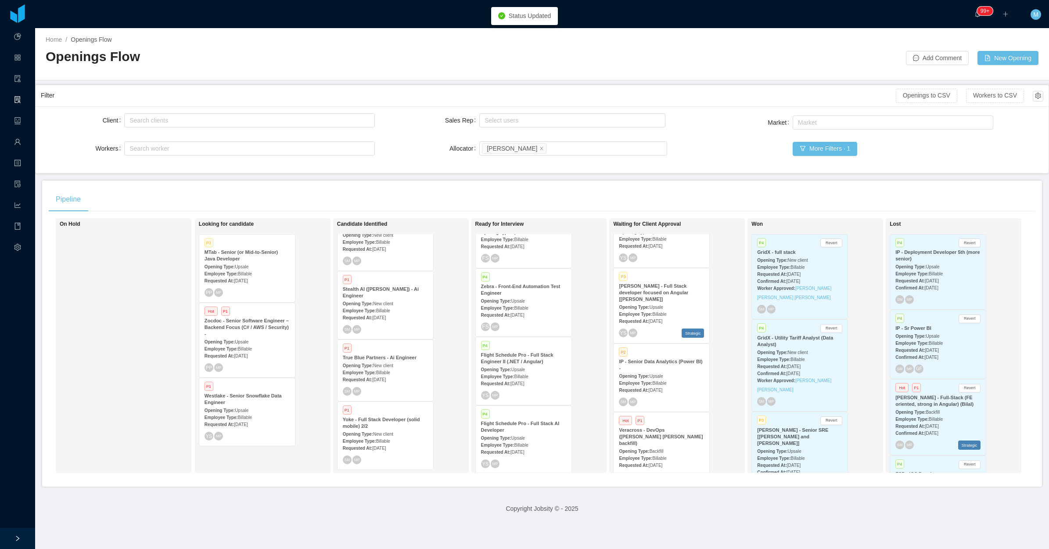
click at [682, 385] on div "Requested At: Aug 6th, 2025" at bounding box center [661, 389] width 85 height 9
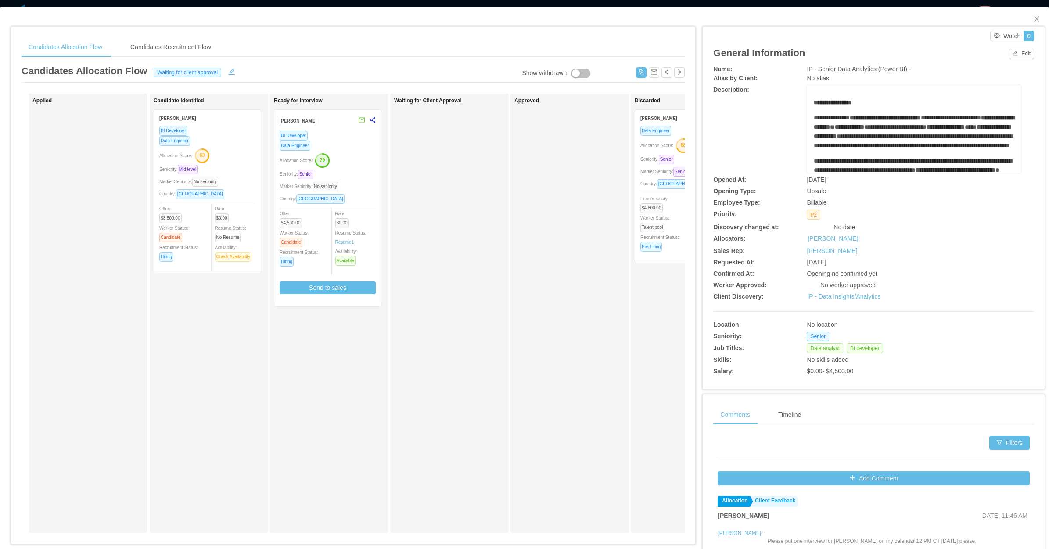
click at [554, 281] on div "Approved" at bounding box center [576, 312] width 123 height 431
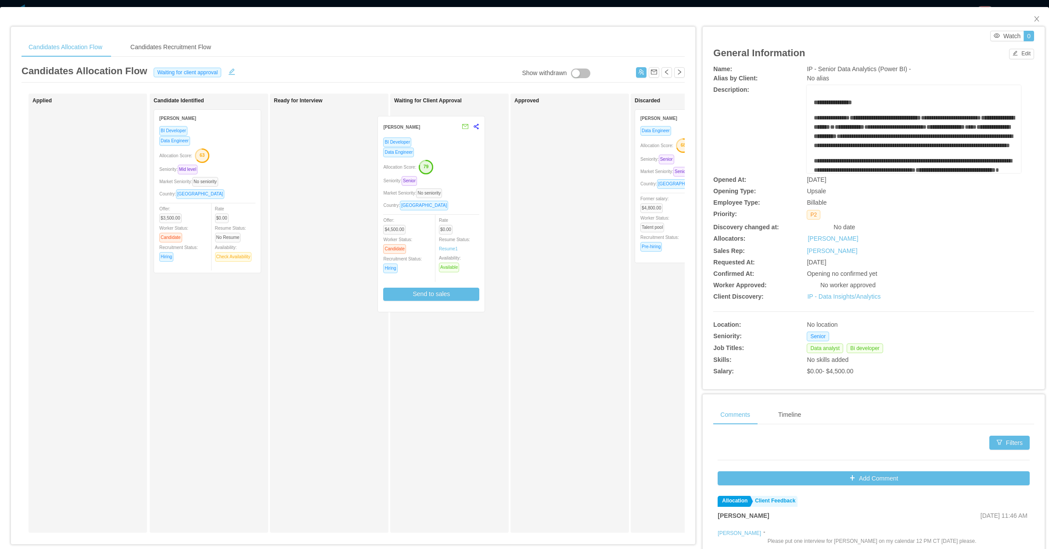
drag, startPoint x: 319, startPoint y: 188, endPoint x: 422, endPoint y: 194, distance: 103.8
click at [422, 194] on div "Applied Candidate Identified Martin Fernandez Saldarriaga BI Developer Data Eng…" at bounding box center [353, 317] width 663 height 446
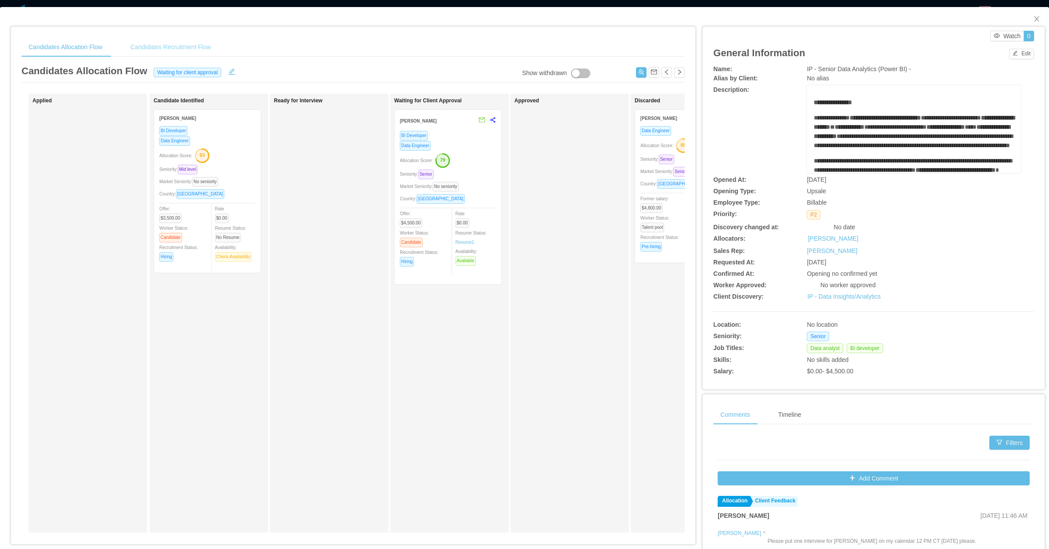
click at [218, 41] on div "Candidates Allocation Flow Candidates Recruitment Flow" at bounding box center [353, 47] width 663 height 20
drag, startPoint x: 193, startPoint y: 47, endPoint x: 181, endPoint y: 50, distance: 12.8
click at [193, 48] on div "Candidates Recruitment Flow" at bounding box center [170, 47] width 95 height 20
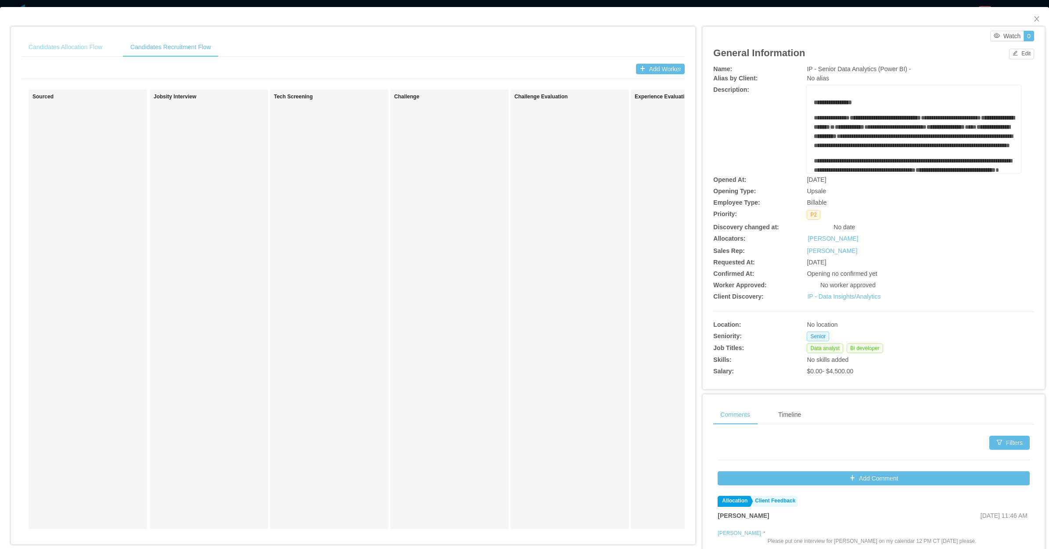
click at [87, 46] on div "Candidates Allocation Flow" at bounding box center [66, 47] width 88 height 20
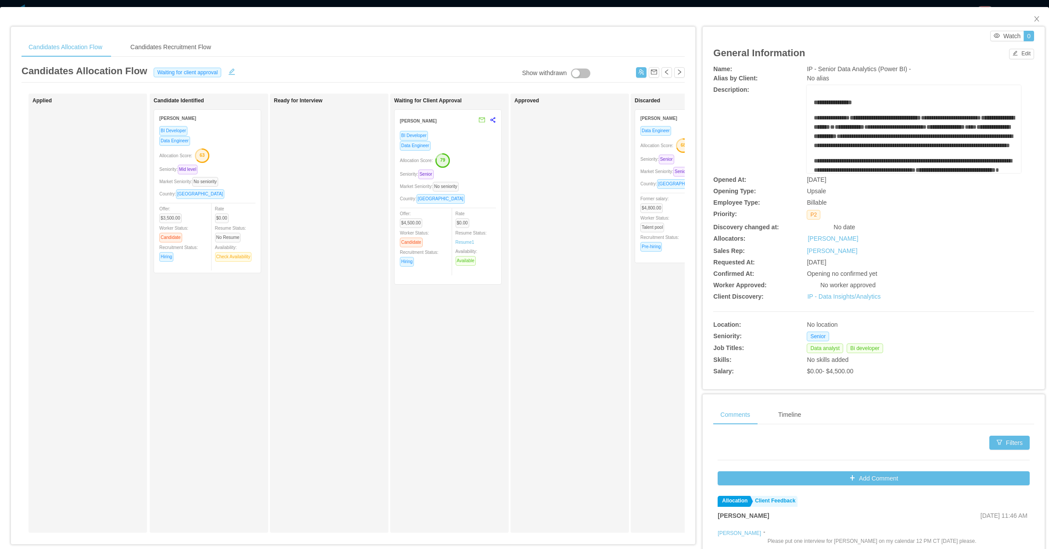
click at [190, 356] on div "Candidate Identified Martin Fernandez Saldarriaga BI Developer Data Engineer Al…" at bounding box center [215, 312] width 123 height 431
click at [1025, 16] on span "Close" at bounding box center [1037, 19] width 25 height 25
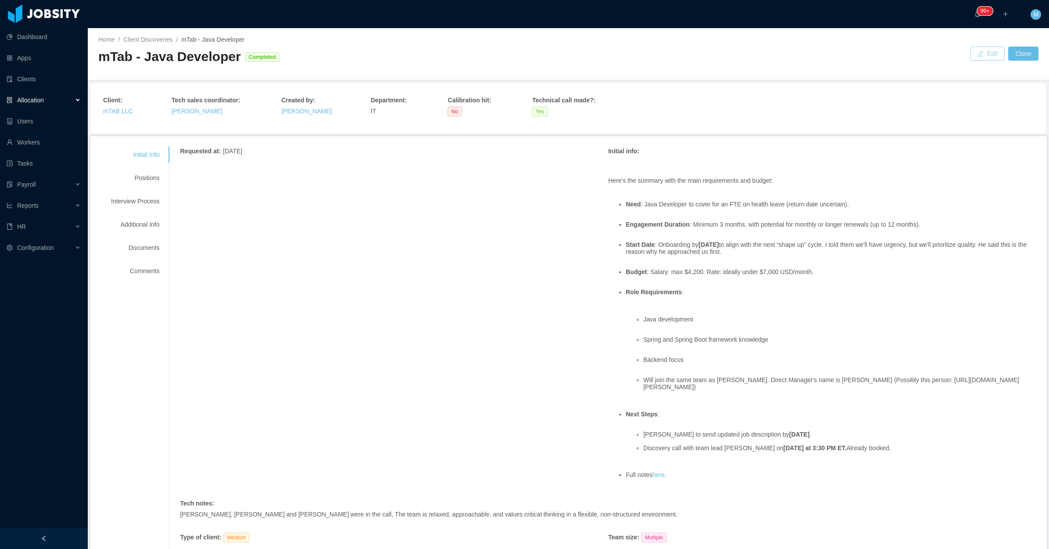
click at [976, 49] on button "Edit" at bounding box center [988, 54] width 34 height 14
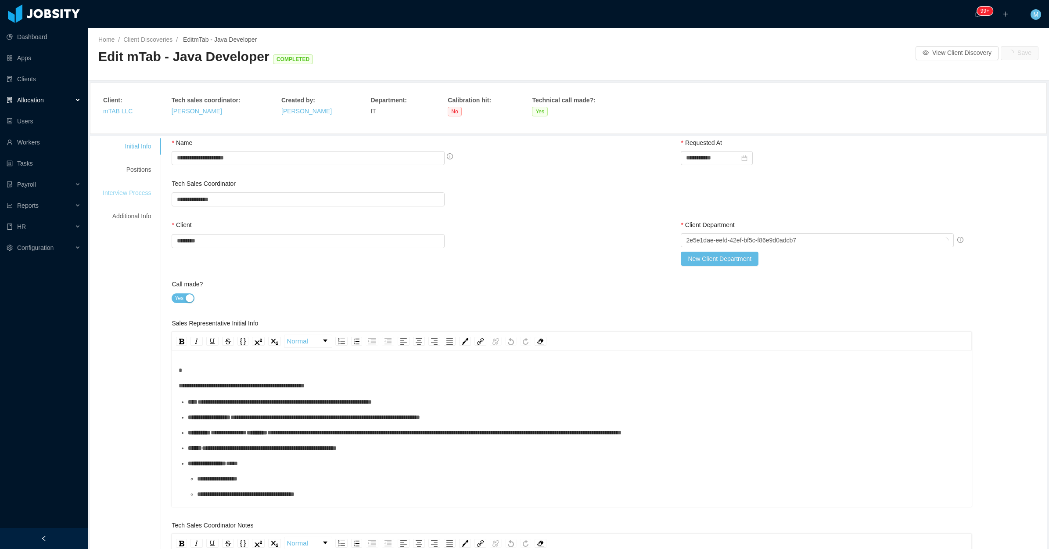
click at [143, 191] on div "Interview Process" at bounding box center [126, 193] width 69 height 16
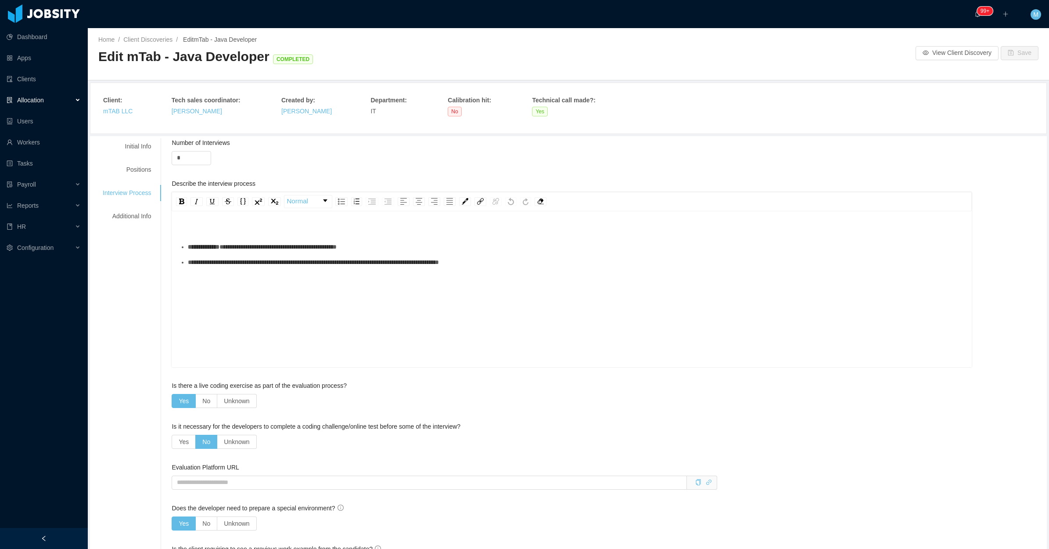
click at [552, 267] on div "**********" at bounding box center [577, 262] width 778 height 9
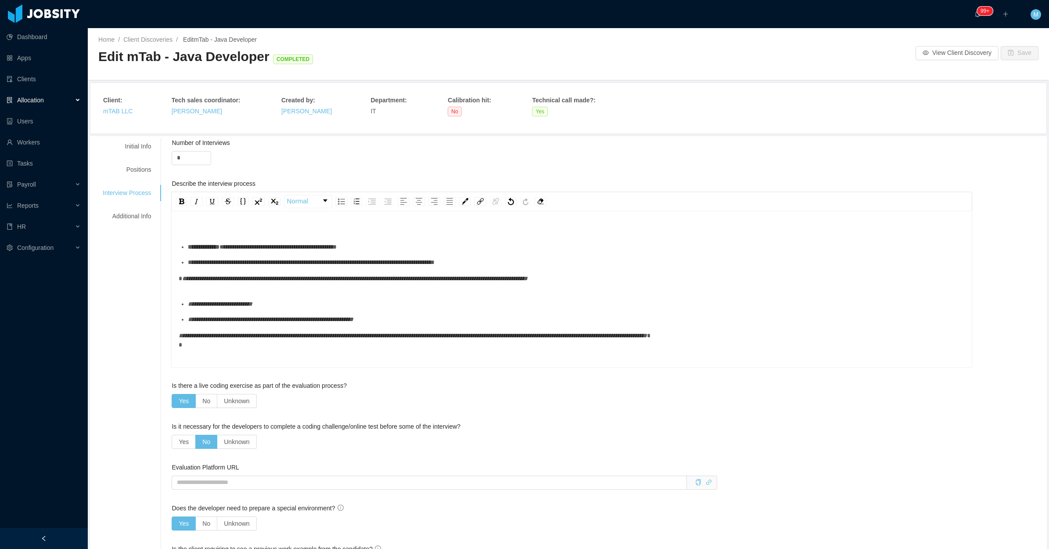
drag, startPoint x: 323, startPoint y: 276, endPoint x: 291, endPoint y: 260, distance: 35.9
click at [324, 267] on div "**********" at bounding box center [577, 262] width 778 height 9
click at [284, 303] on div "**********" at bounding box center [572, 287] width 787 height 123
click at [266, 292] on div "**********" at bounding box center [572, 283] width 787 height 18
click at [236, 292] on div "**********" at bounding box center [572, 283] width 787 height 18
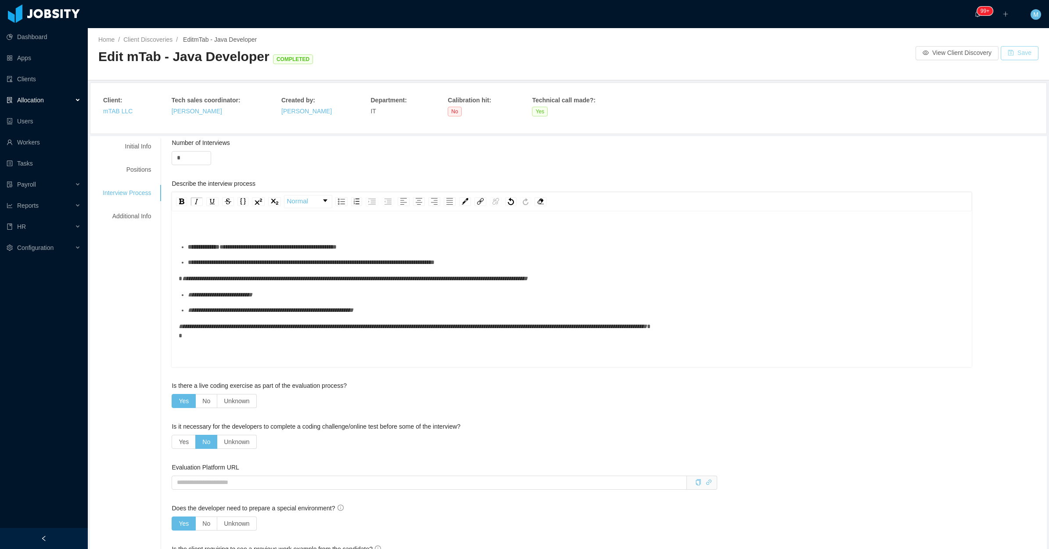
click at [1017, 49] on button "Save" at bounding box center [1020, 53] width 38 height 14
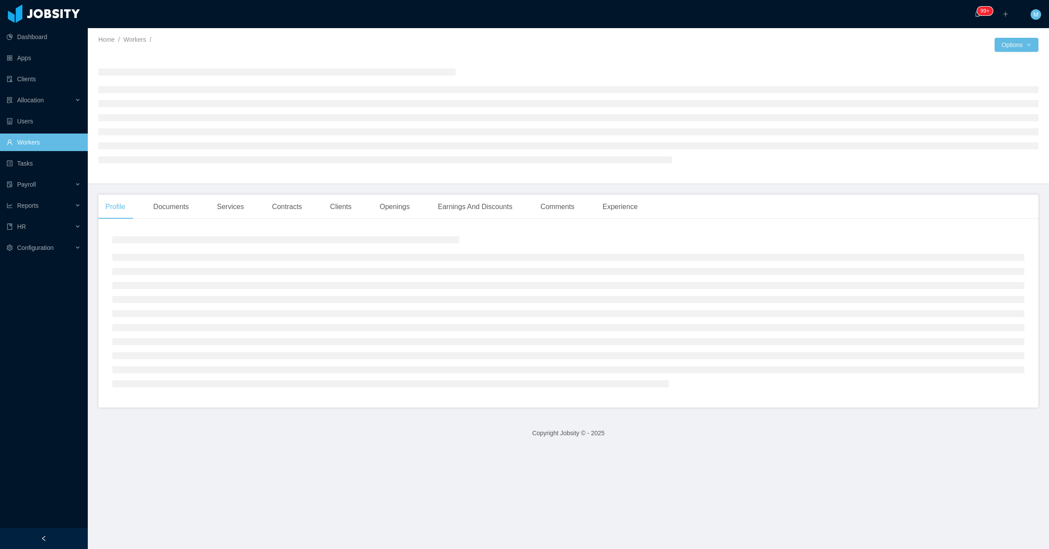
drag, startPoint x: 66, startPoint y: 533, endPoint x: 91, endPoint y: 508, distance: 35.1
click at [68, 536] on div at bounding box center [44, 538] width 88 height 21
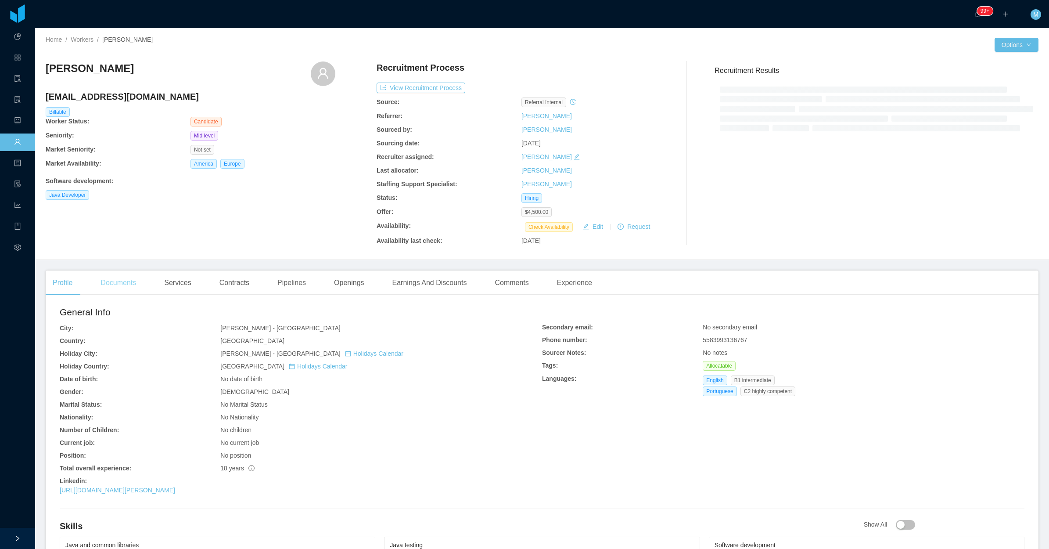
click at [112, 288] on div "Documents" at bounding box center [119, 282] width 50 height 25
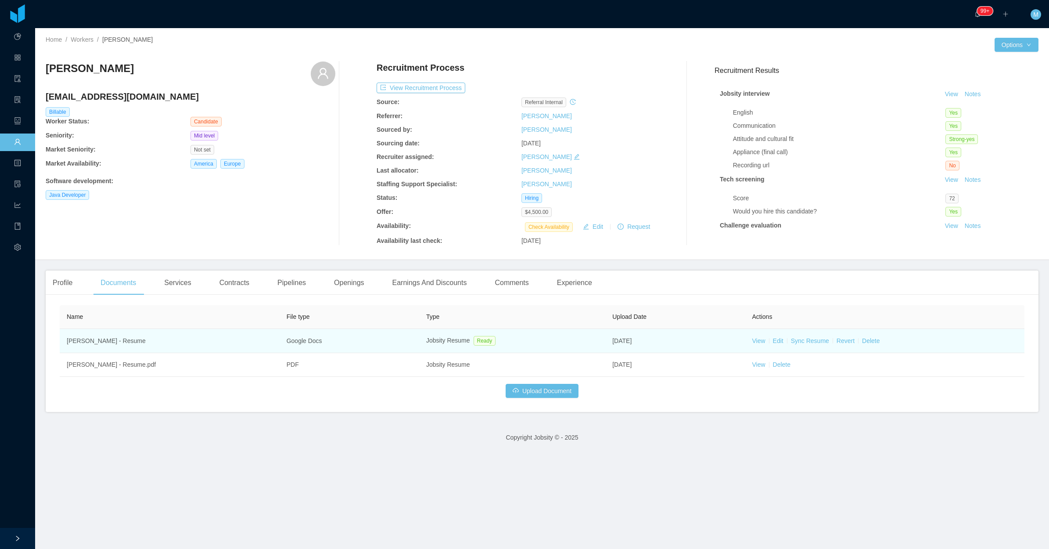
click at [761, 342] on td "View Edit Sync Resume Revert Delete" at bounding box center [885, 341] width 280 height 24
click at [755, 341] on link "View" at bounding box center [758, 340] width 13 height 7
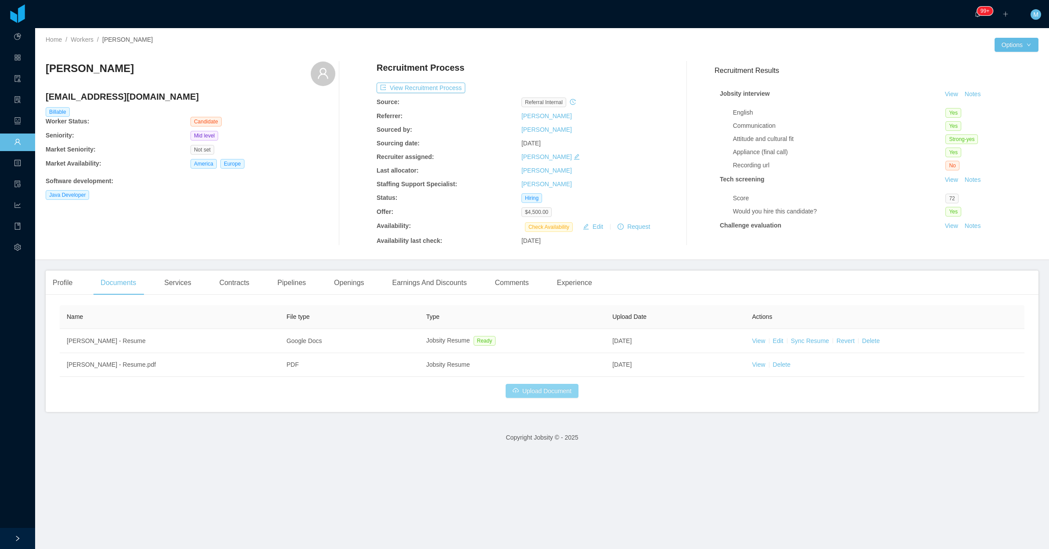
click at [564, 390] on button "Upload Document" at bounding box center [542, 391] width 73 height 14
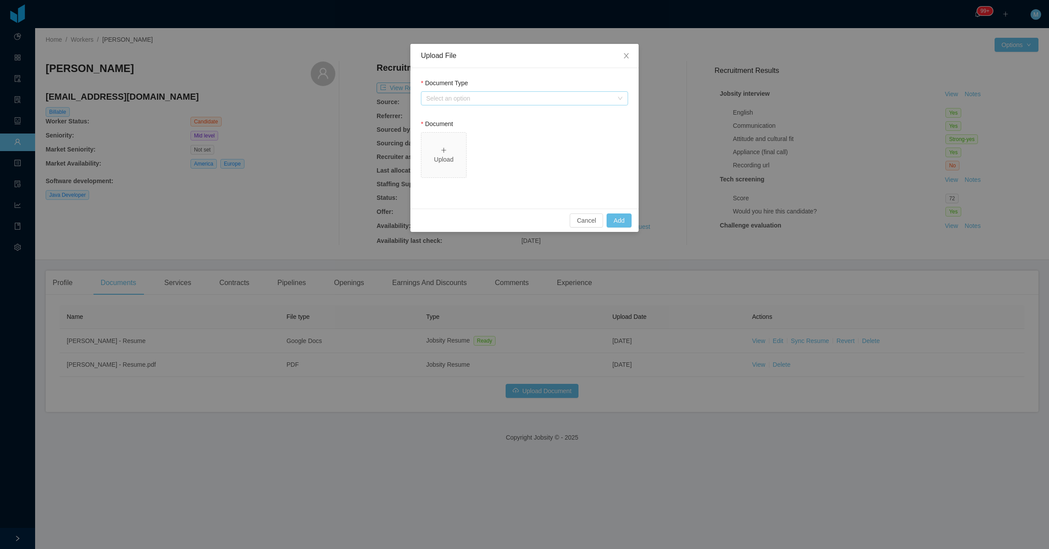
click at [538, 101] on div "Select an option" at bounding box center [519, 98] width 187 height 9
click at [464, 129] on li "Jobsity Resume" at bounding box center [524, 130] width 207 height 14
click at [485, 183] on div "Select one" at bounding box center [519, 180] width 187 height 9
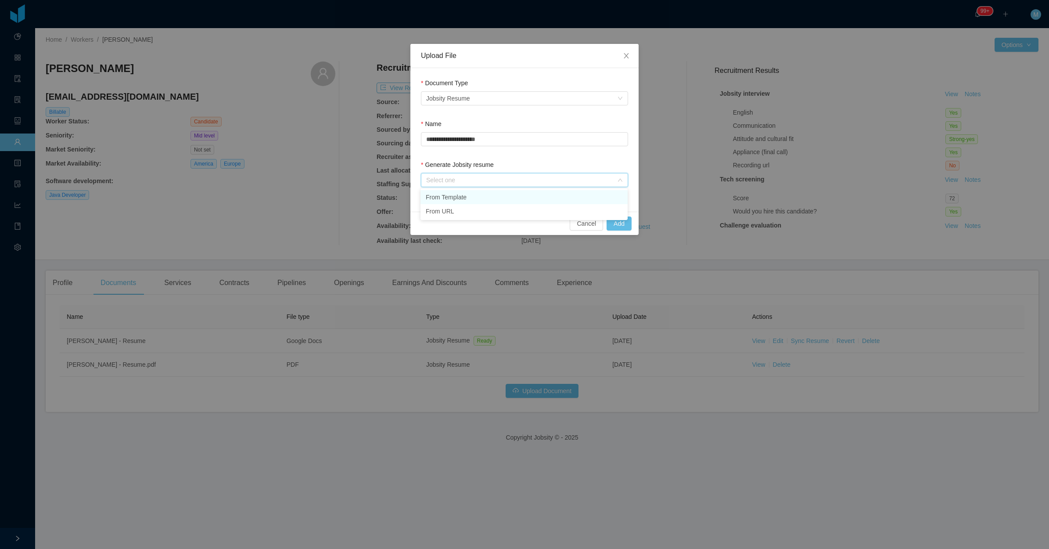
click at [470, 194] on li "From Template" at bounding box center [524, 197] width 207 height 14
click at [625, 227] on button "Add" at bounding box center [619, 223] width 25 height 14
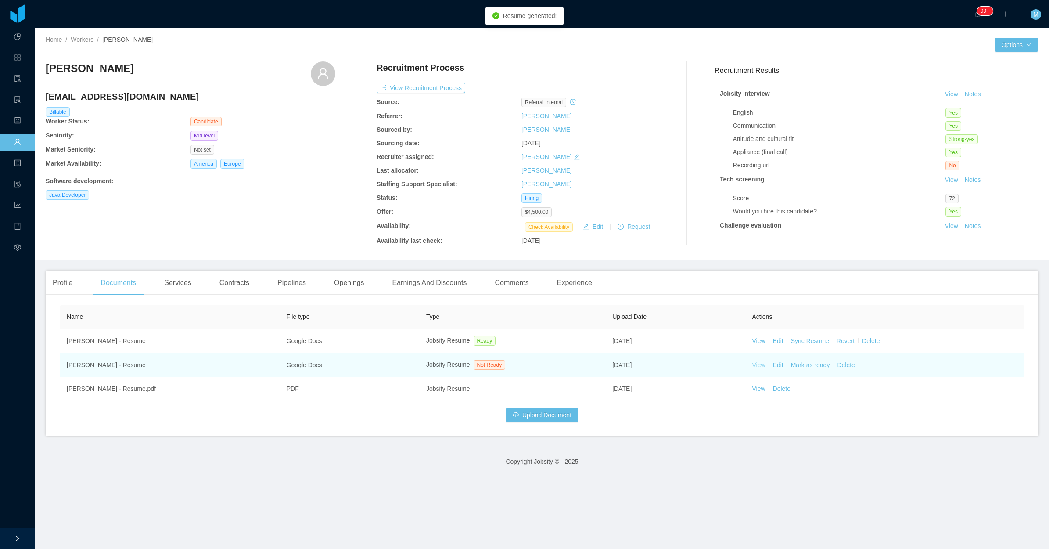
click at [759, 364] on link "View" at bounding box center [758, 364] width 13 height 7
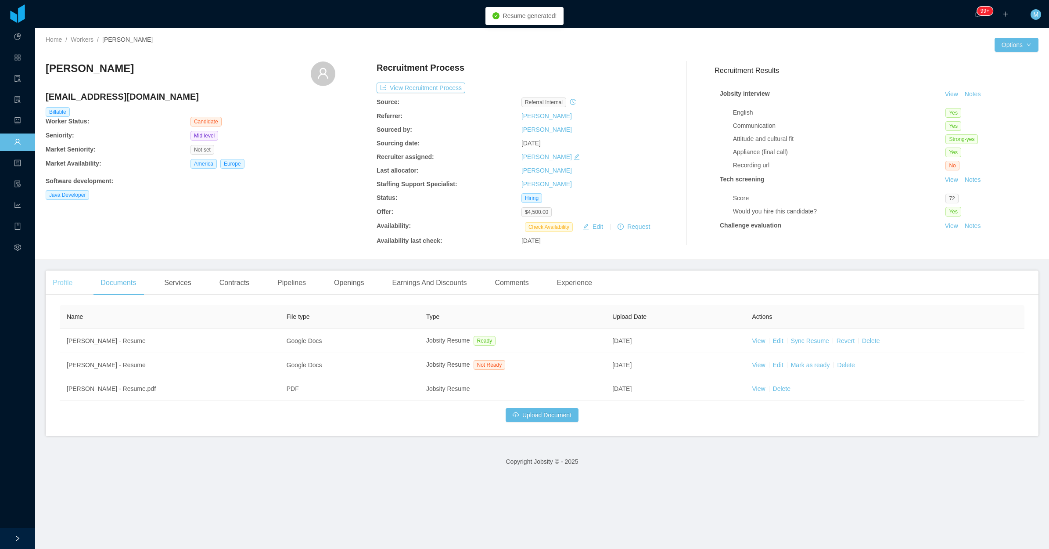
click at [75, 275] on div "Profile" at bounding box center [63, 282] width 34 height 25
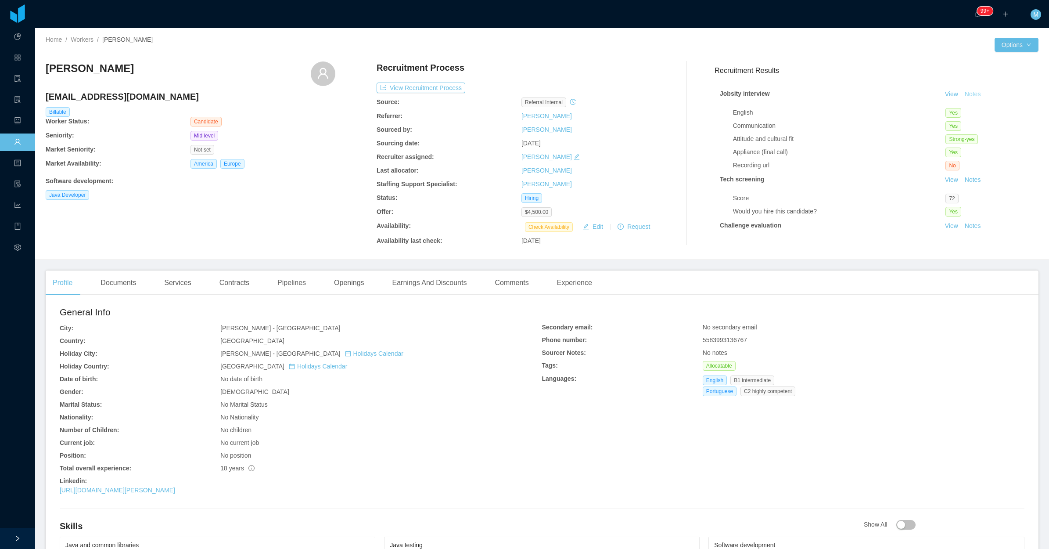
click at [965, 95] on button "Notes" at bounding box center [973, 94] width 23 height 11
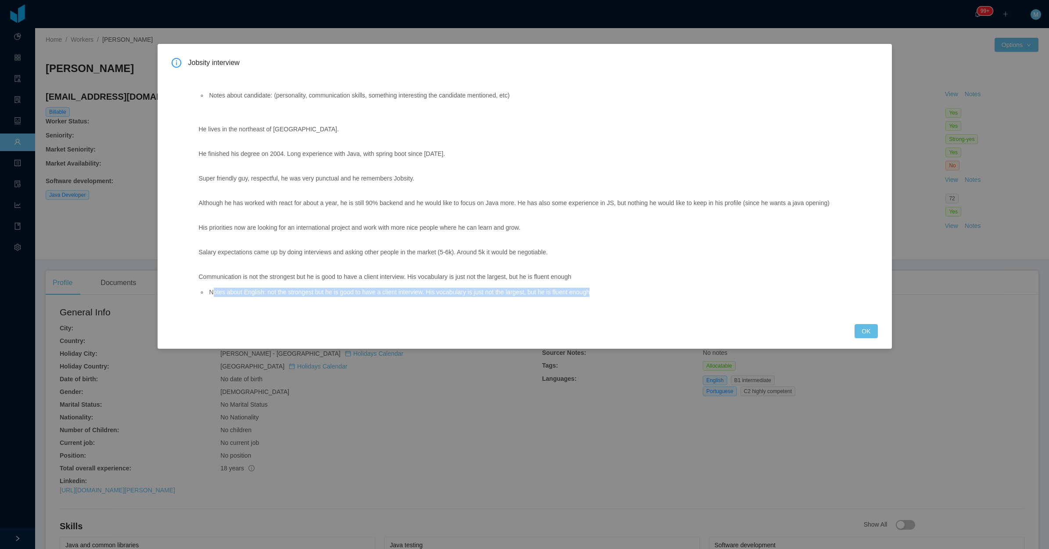
drag, startPoint x: 618, startPoint y: 295, endPoint x: 213, endPoint y: 296, distance: 405.3
click at [213, 296] on li "Notes about English: not the strongest but he is good to have a client intervie…" at bounding box center [523, 292] width 631 height 9
copy li "otes about English: not the strongest but he is good to have a client interview…"
click at [872, 335] on button "OK" at bounding box center [866, 331] width 23 height 14
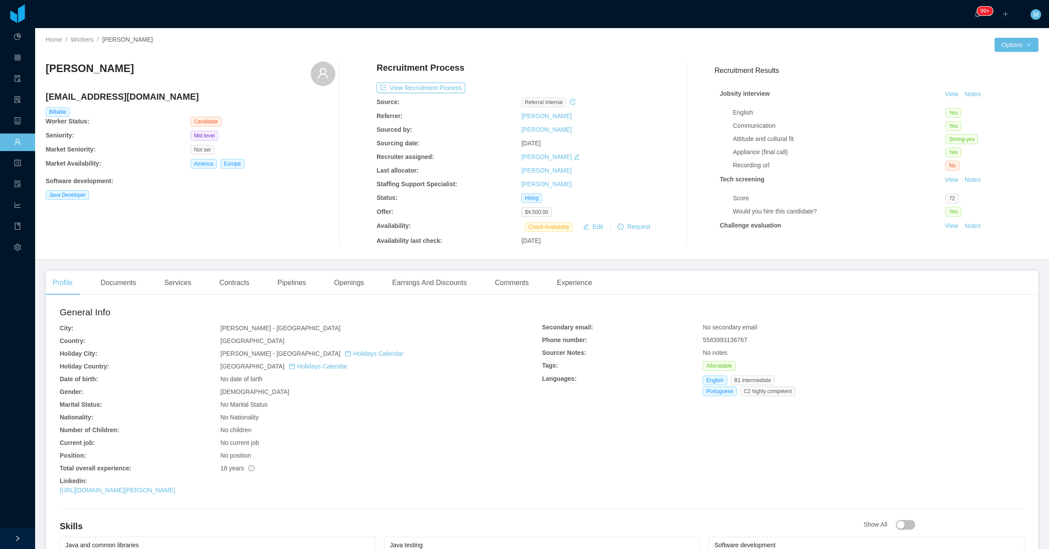
click at [319, 279] on div "Profile Documents Services Contracts Pipelines Openings Earnings And Discounts …" at bounding box center [323, 282] width 554 height 25
drag, startPoint x: 364, startPoint y: 265, endPoint x: 351, endPoint y: 277, distance: 17.1
click at [358, 270] on main "Home / Workers / Giuliano Lins / Options Giuliano Lins linsgiuliano@gmail.com B…" at bounding box center [542, 288] width 1014 height 521
click at [351, 277] on div "Openings" at bounding box center [349, 282] width 44 height 25
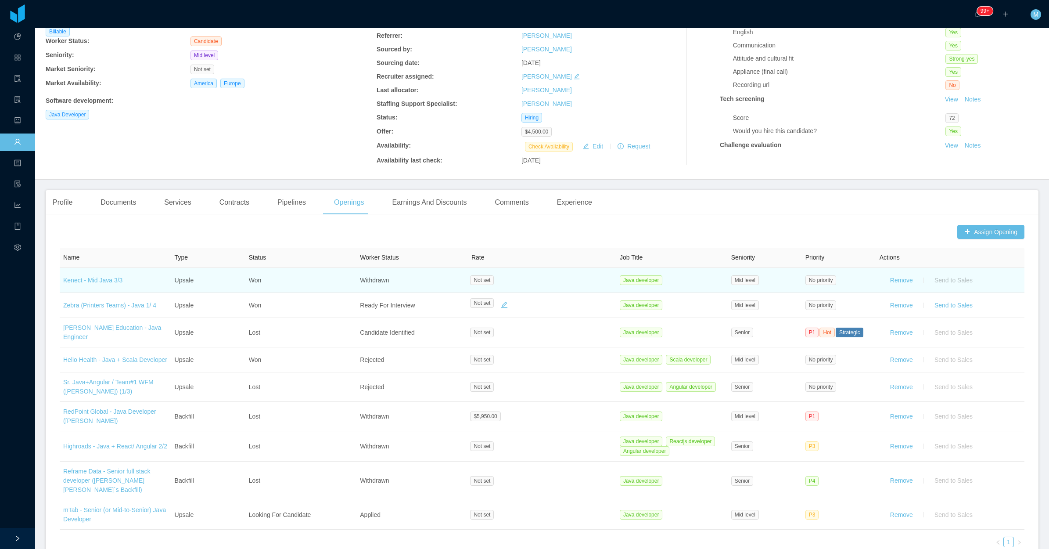
scroll to position [115, 0]
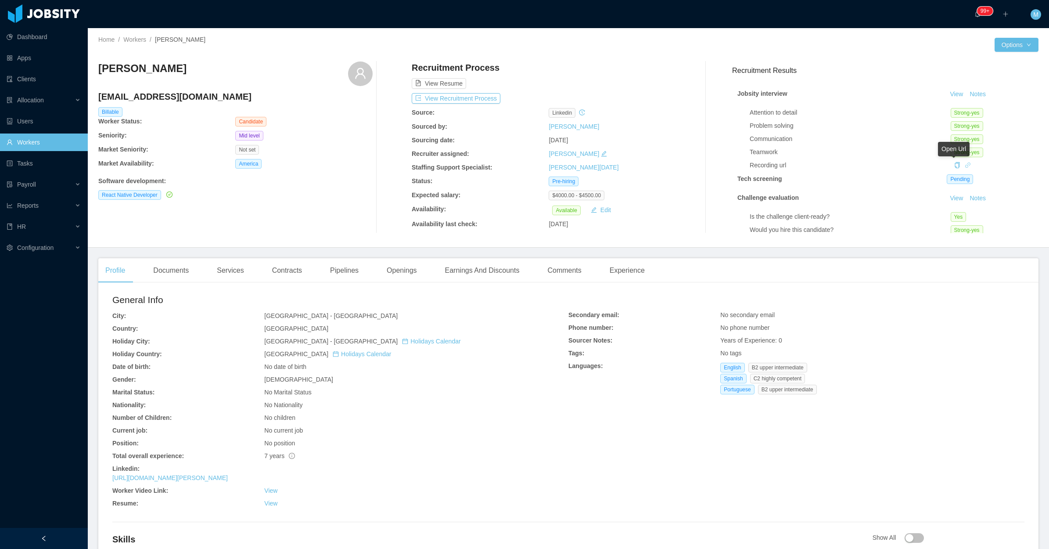
click at [966, 165] on icon "icon: link" at bounding box center [968, 164] width 5 height 5
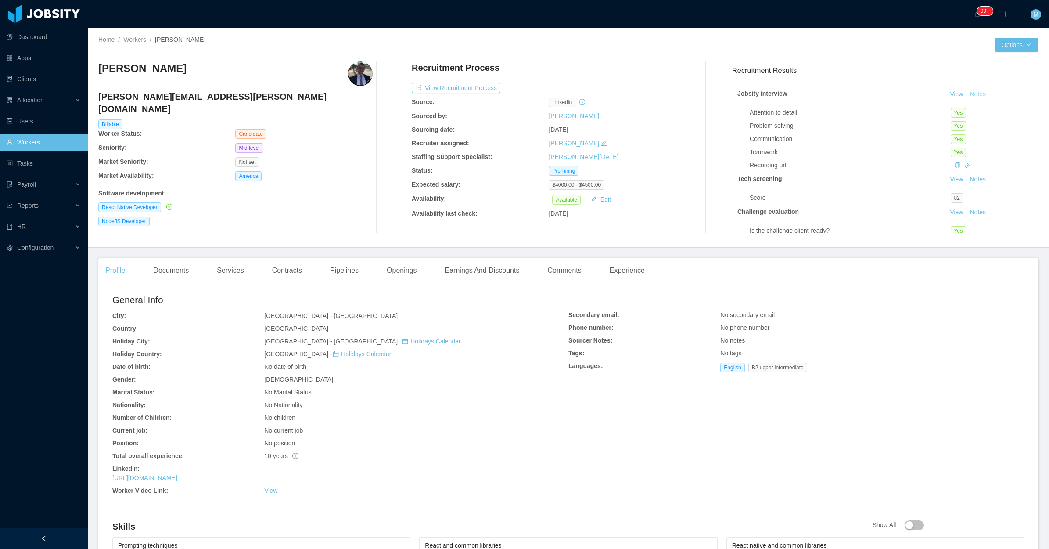
click at [967, 90] on div "Jobsity interview View Notes Attention to detail Yes Problem solving Yes Commun…" at bounding box center [885, 189] width 306 height 221
drag, startPoint x: 967, startPoint y: 90, endPoint x: 882, endPoint y: 145, distance: 101.7
click at [881, 144] on div "Communication Yes" at bounding box center [892, 139] width 284 height 10
click at [965, 165] on icon "icon: link" at bounding box center [968, 165] width 6 height 6
click at [128, 264] on div "Profile" at bounding box center [115, 270] width 34 height 25
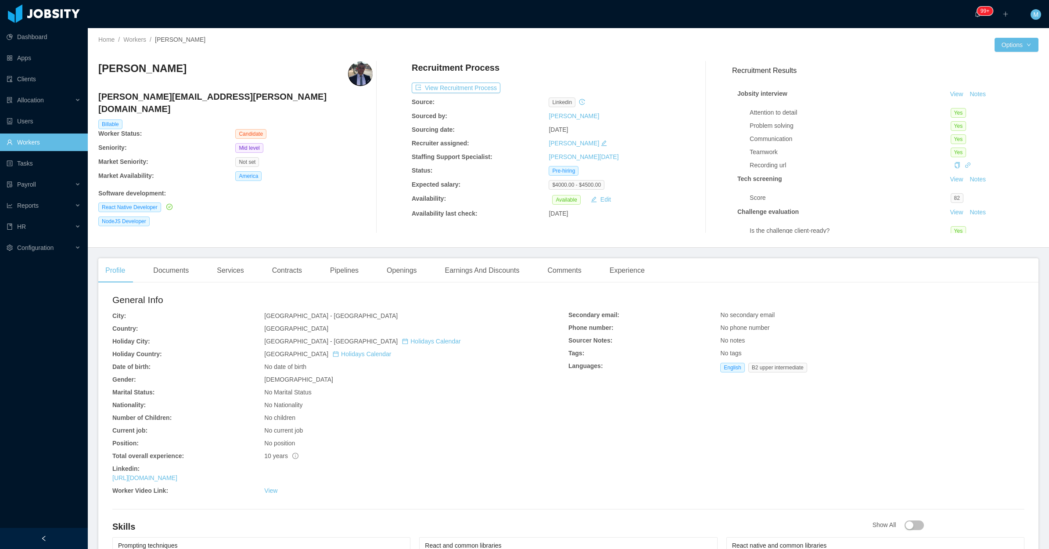
drag, startPoint x: 171, startPoint y: 65, endPoint x: 97, endPoint y: 68, distance: 73.8
click at [97, 68] on div "Home / Workers / Rafael Freitas / Options Rafael Freitas rafael.vasconcelos@out…" at bounding box center [569, 138] width 962 height 220
copy h3 "Rafael Freitas"
drag, startPoint x: 299, startPoint y: 164, endPoint x: 530, endPoint y: 28, distance: 268.8
click at [299, 171] on div "America" at bounding box center [303, 176] width 137 height 10
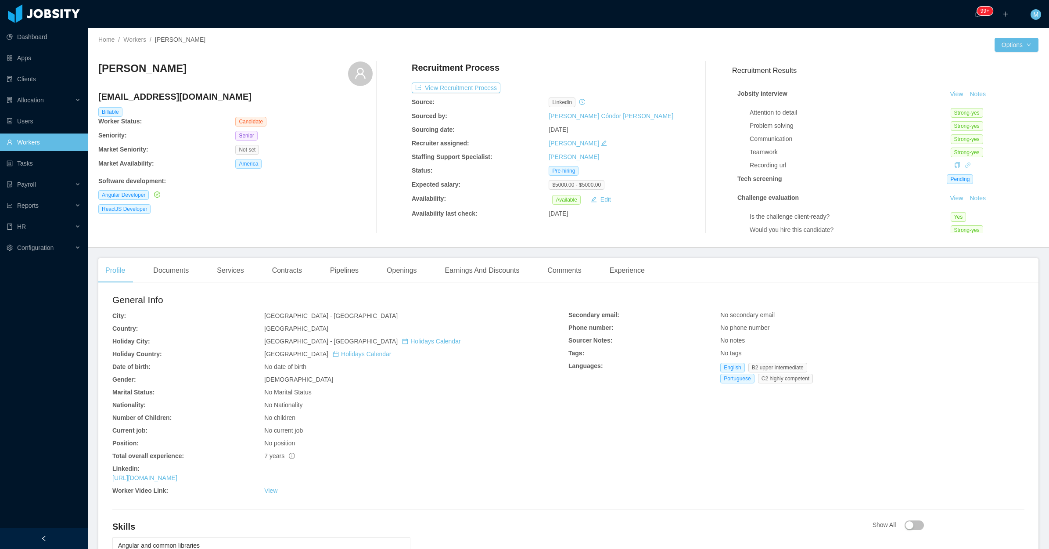
click at [956, 166] on div "Recording url" at bounding box center [892, 165] width 284 height 9
click at [965, 163] on icon "icon: link" at bounding box center [968, 165] width 6 height 6
click at [308, 202] on div "[PERSON_NAME] [EMAIL_ADDRESS][DOMAIN_NAME] Billable Worker Status: Candidate Se…" at bounding box center [235, 147] width 274 height 172
click at [966, 89] on button "Notes" at bounding box center [977, 94] width 23 height 11
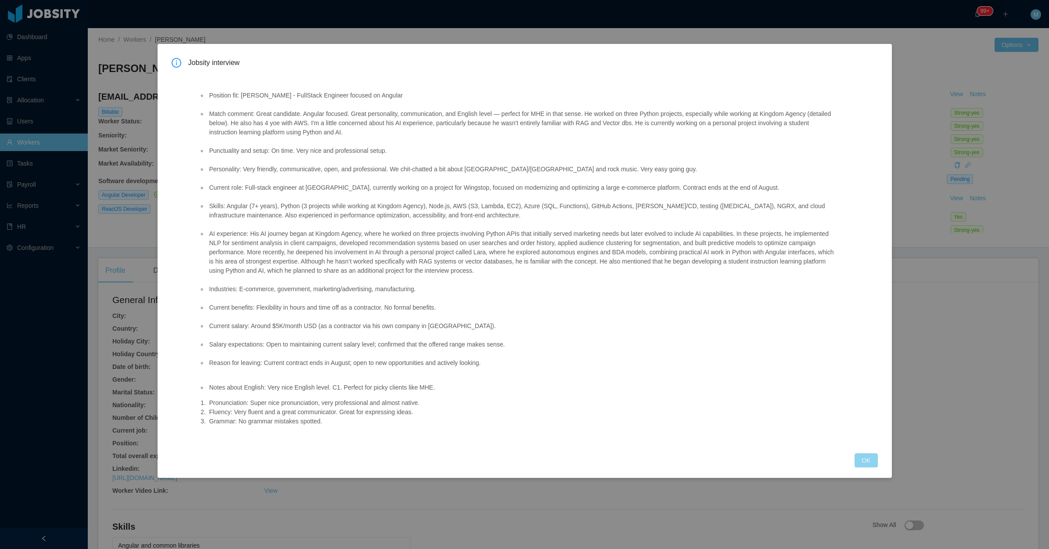
click at [866, 462] on button "OK" at bounding box center [866, 460] width 23 height 14
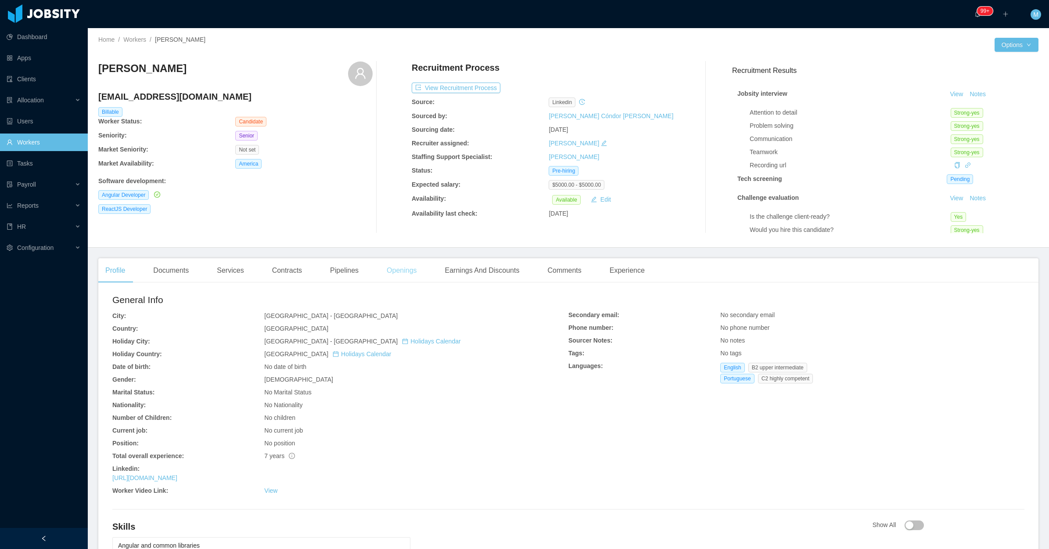
click at [384, 269] on div "Openings" at bounding box center [402, 270] width 44 height 25
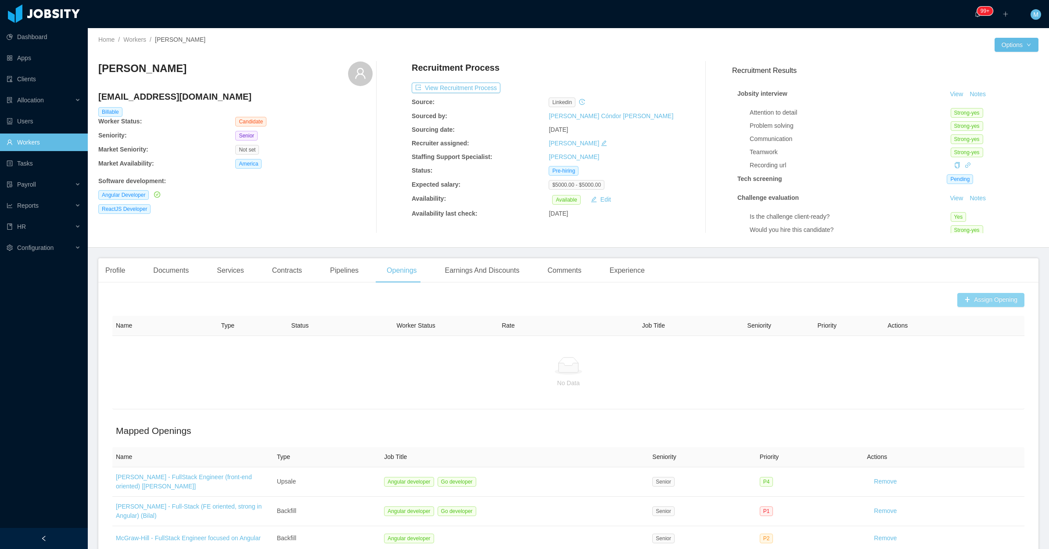
click at [959, 298] on button "Assign Opening" at bounding box center [991, 300] width 67 height 14
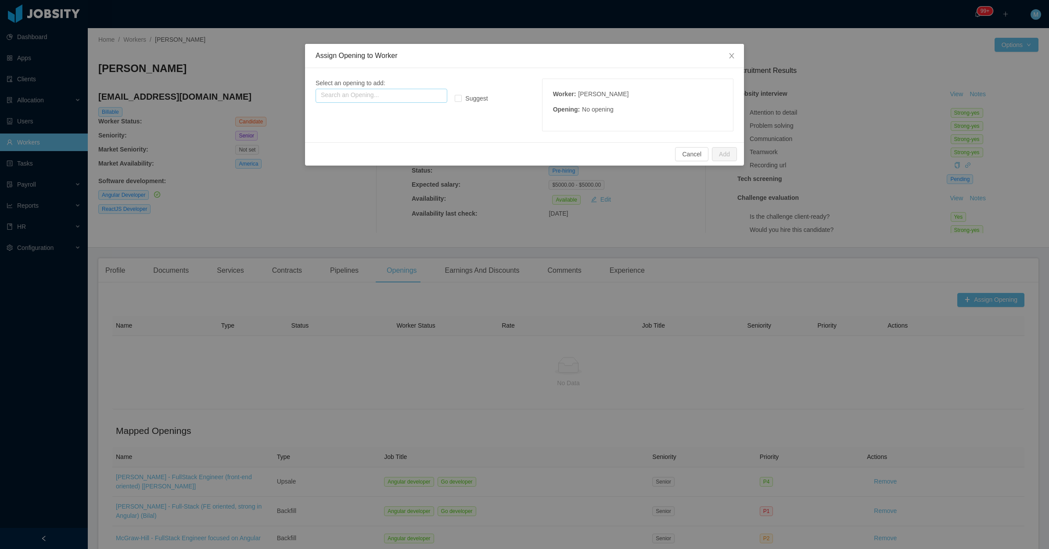
click at [406, 90] on input "text" at bounding box center [382, 96] width 132 height 14
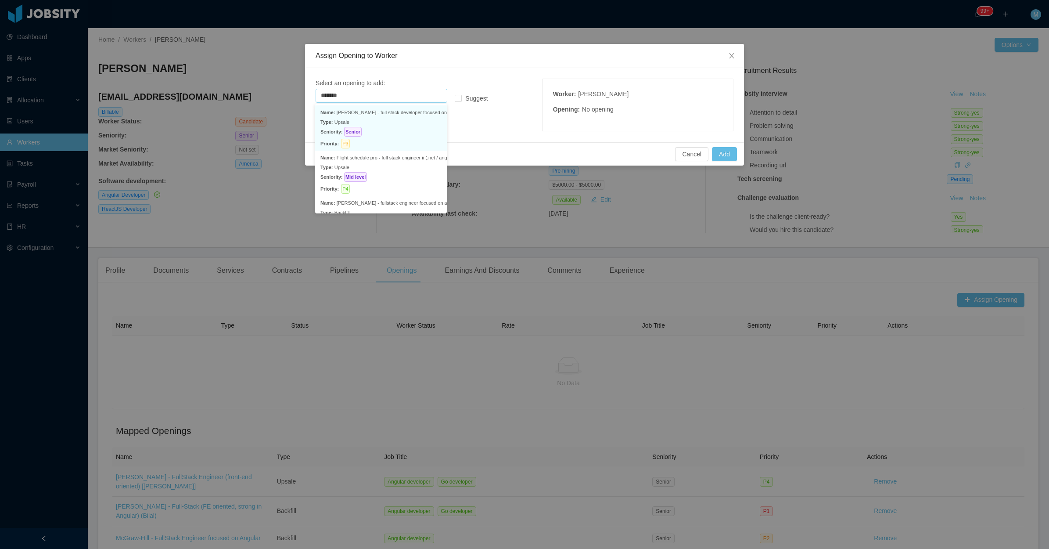
drag, startPoint x: 391, startPoint y: 124, endPoint x: 391, endPoint y: 130, distance: 6.1
click at [391, 131] on div "Name: Mcgraw-hill - full stack developer focused on angular [vijay yadav] Type:…" at bounding box center [381, 128] width 121 height 41
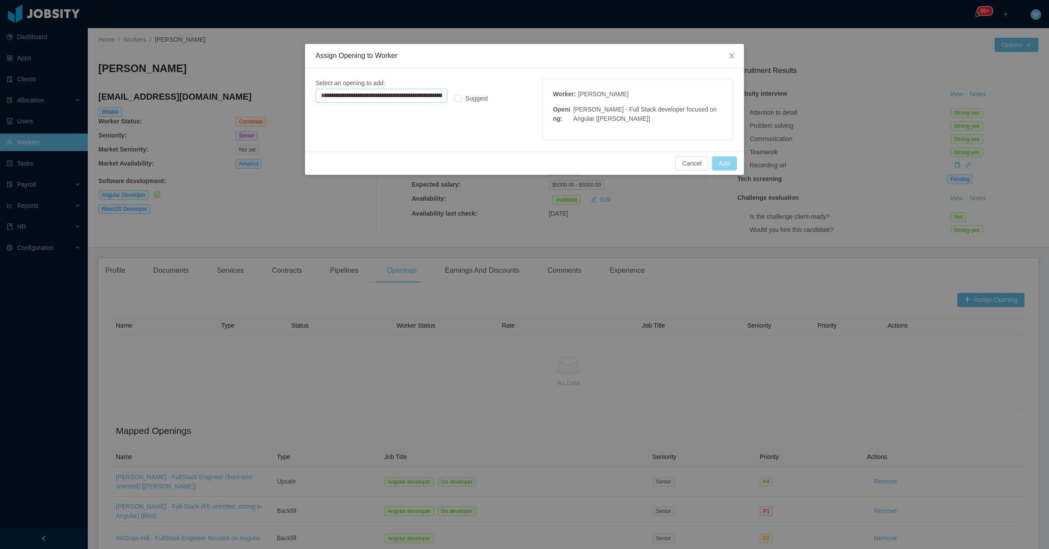
type input "**********"
click at [721, 165] on button "Add" at bounding box center [724, 163] width 25 height 14
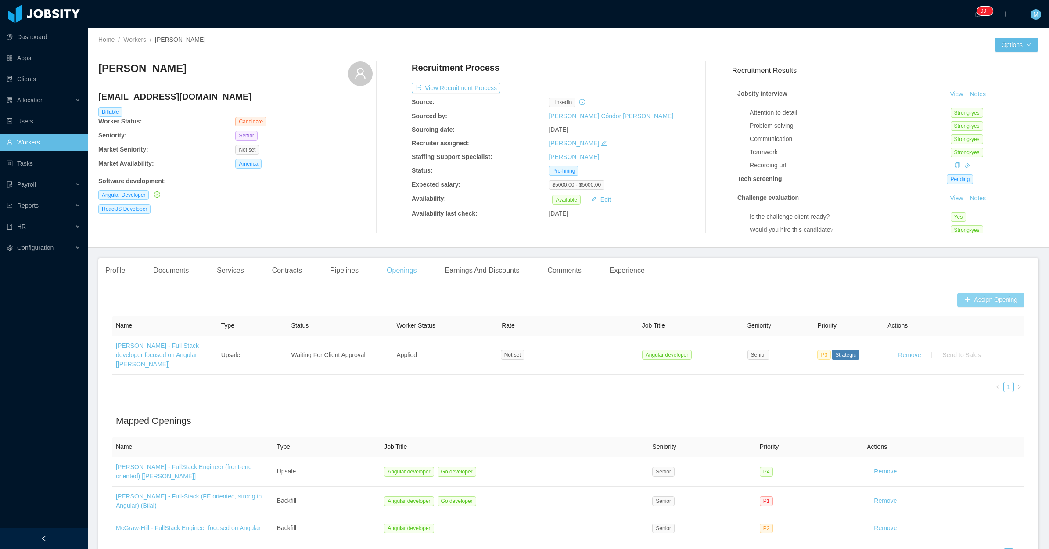
click at [963, 295] on button "Assign Opening" at bounding box center [991, 300] width 67 height 14
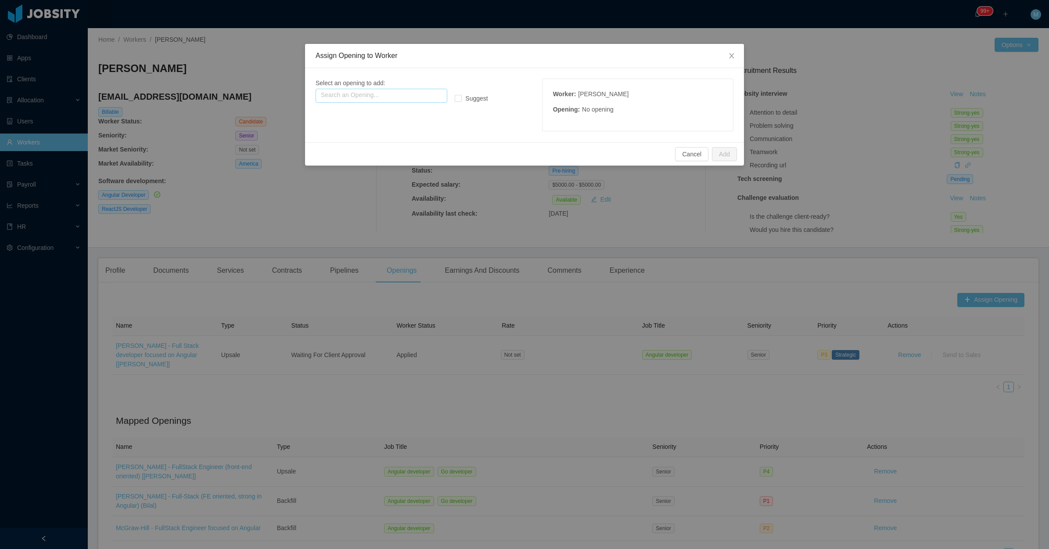
click at [367, 95] on input "text" at bounding box center [382, 96] width 132 height 14
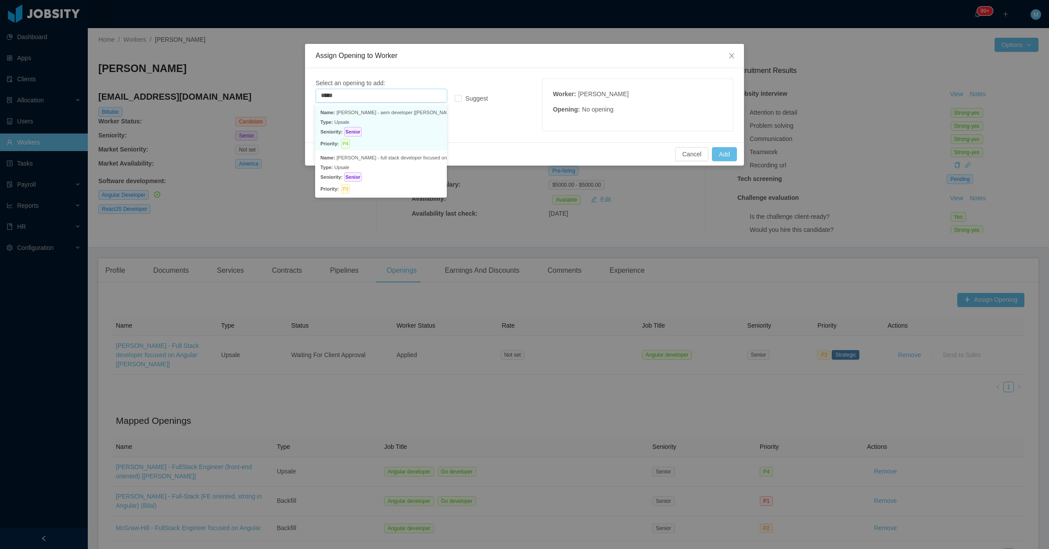
drag, startPoint x: 382, startPoint y: 122, endPoint x: 398, endPoint y: 122, distance: 15.8
click at [382, 123] on p "Type: Upsale" at bounding box center [381, 122] width 121 height 10
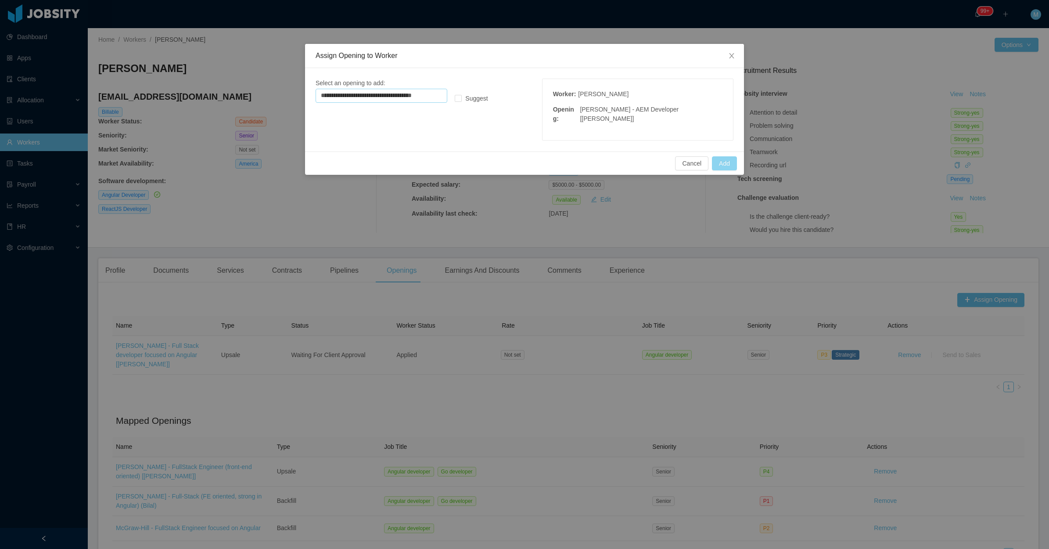
type input "**********"
click at [725, 156] on button "Add" at bounding box center [724, 163] width 25 height 14
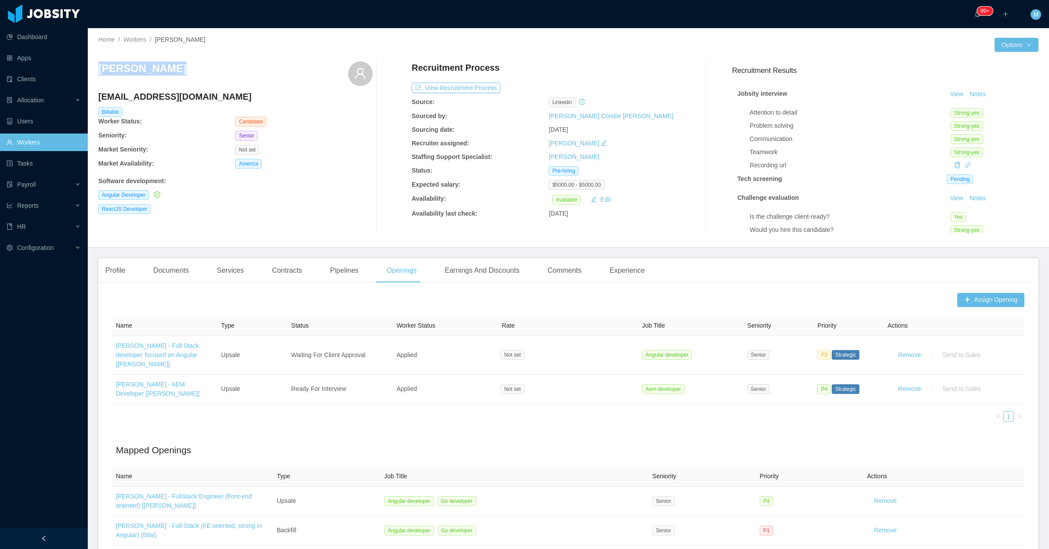
drag, startPoint x: 211, startPoint y: 71, endPoint x: 96, endPoint y: 73, distance: 115.1
click at [96, 73] on div "Home / Workers / Lucas Trentin / Options Lucas Trentin lucasfragatrentin@gmail.…" at bounding box center [569, 138] width 962 height 220
copy h3 "Lucas Trentin"
click at [93, 272] on main "Home / Workers / Lucas Trentin / Options Lucas Trentin lucasfragatrentin@gmail.…" at bounding box center [569, 288] width 962 height 521
click at [110, 269] on div "Profile" at bounding box center [115, 270] width 34 height 25
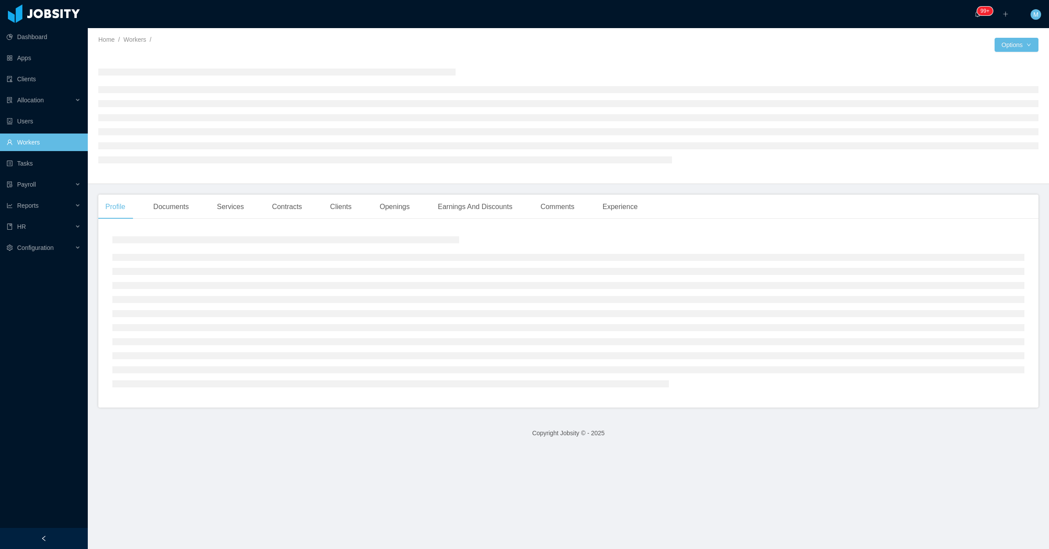
drag, startPoint x: 63, startPoint y: 531, endPoint x: 71, endPoint y: 526, distance: 9.5
click at [64, 531] on div at bounding box center [44, 538] width 88 height 21
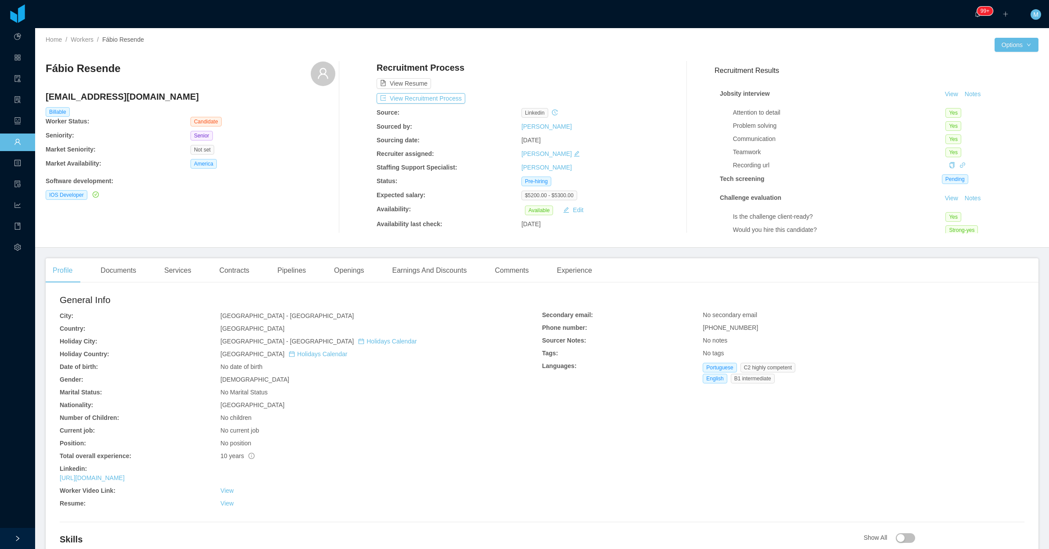
click at [306, 160] on div "America" at bounding box center [263, 164] width 145 height 10
drag, startPoint x: 148, startPoint y: 66, endPoint x: 45, endPoint y: 70, distance: 102.8
click at [46, 70] on div "Fábio Resende" at bounding box center [191, 73] width 290 height 25
copy h3 "Fábio Resende"
drag, startPoint x: 150, startPoint y: 471, endPoint x: 433, endPoint y: 422, distance: 286.9
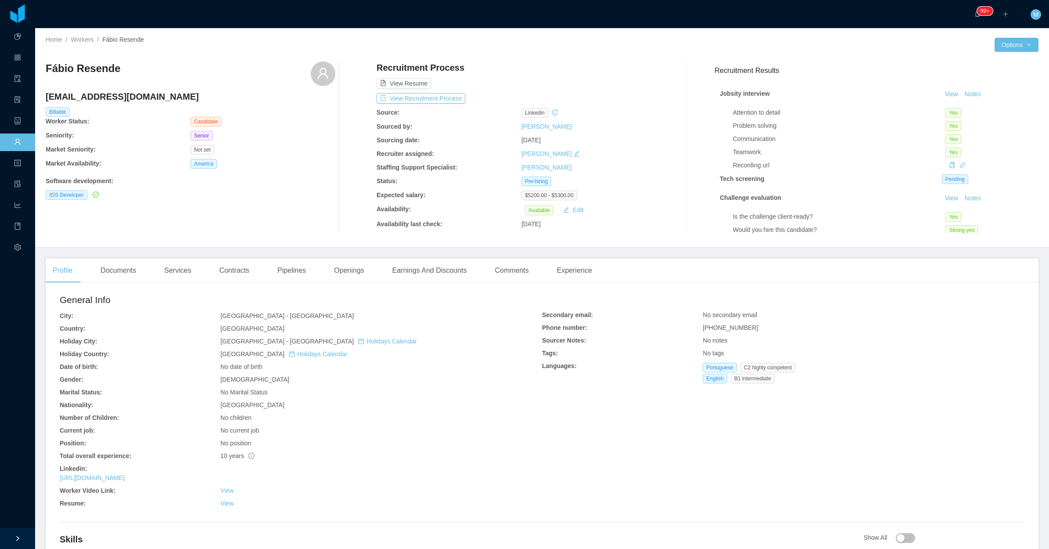
click at [494, 416] on div "No children" at bounding box center [381, 417] width 322 height 9
click at [962, 93] on button "Notes" at bounding box center [973, 94] width 23 height 11
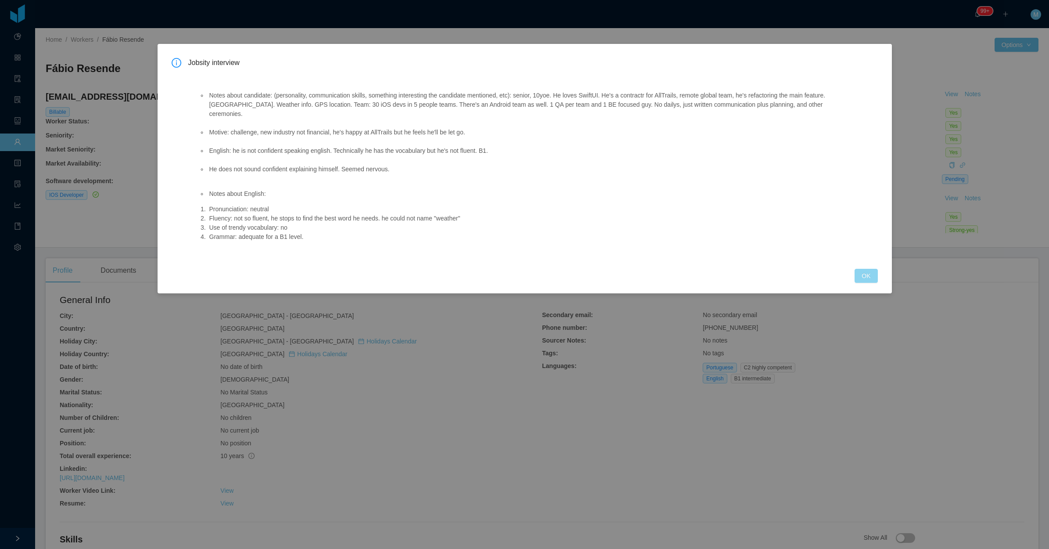
click at [864, 269] on button "OK" at bounding box center [866, 276] width 23 height 14
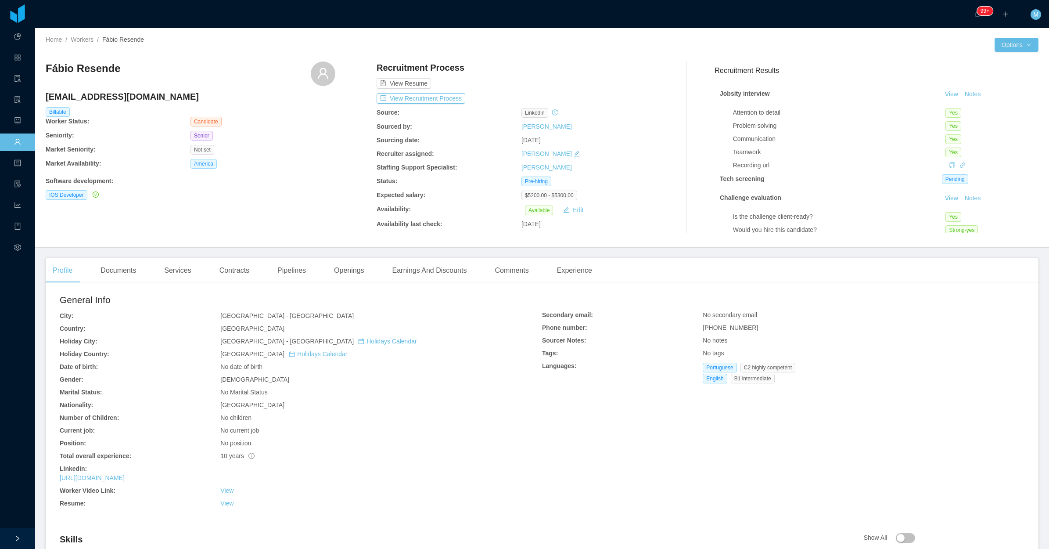
click at [953, 165] on div "Recording url" at bounding box center [883, 165] width 300 height 9
click at [960, 165] on icon "icon: link" at bounding box center [963, 165] width 6 height 6
drag, startPoint x: 161, startPoint y: 476, endPoint x: 639, endPoint y: 324, distance: 501.7
click at [220, 327] on div "Phone number:" at bounding box center [140, 328] width 161 height 9
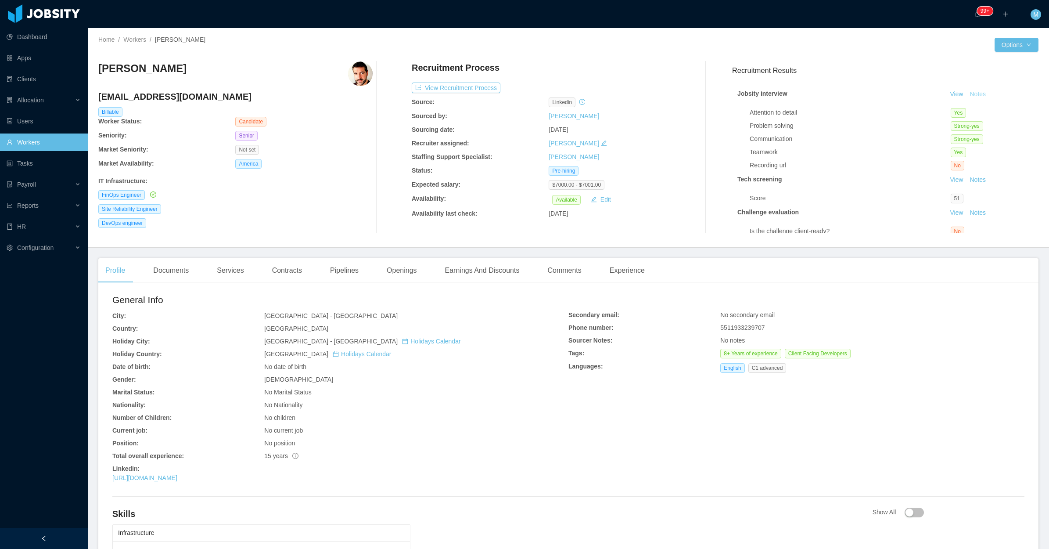
click at [967, 93] on button "Notes" at bounding box center [977, 94] width 23 height 11
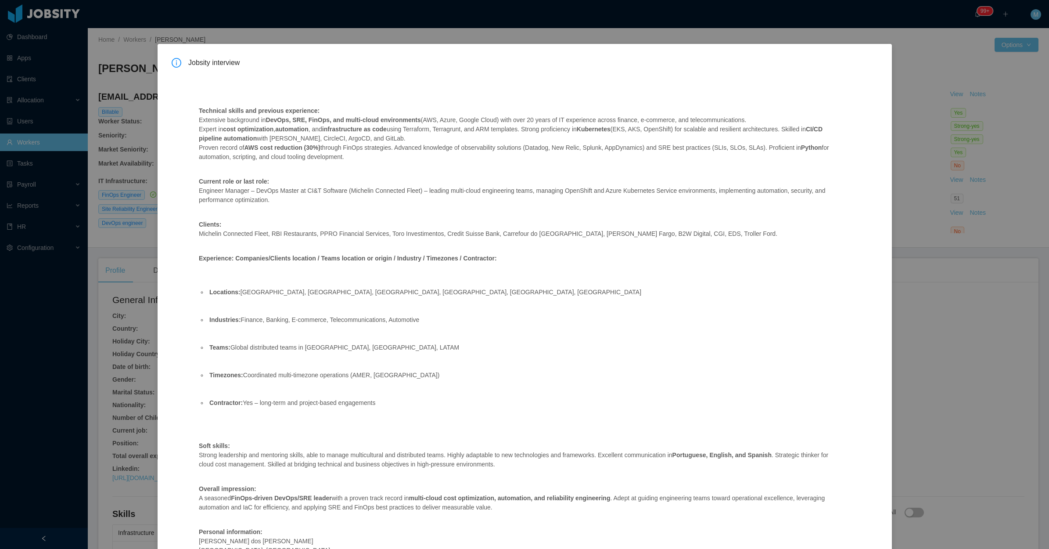
scroll to position [49, 0]
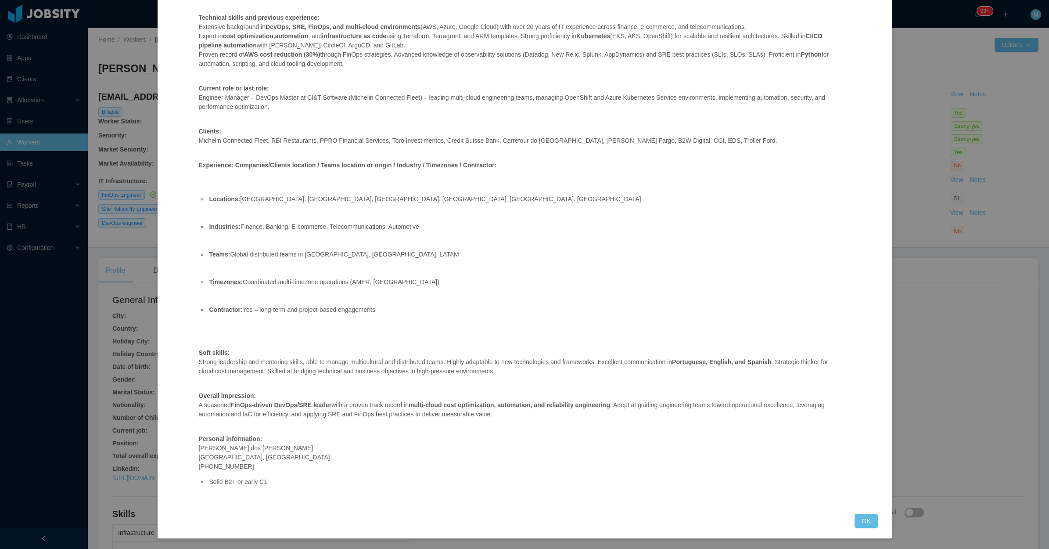
drag, startPoint x: 850, startPoint y: 515, endPoint x: 863, endPoint y: 511, distance: 13.8
click at [855, 514] on button "OK" at bounding box center [866, 521] width 23 height 14
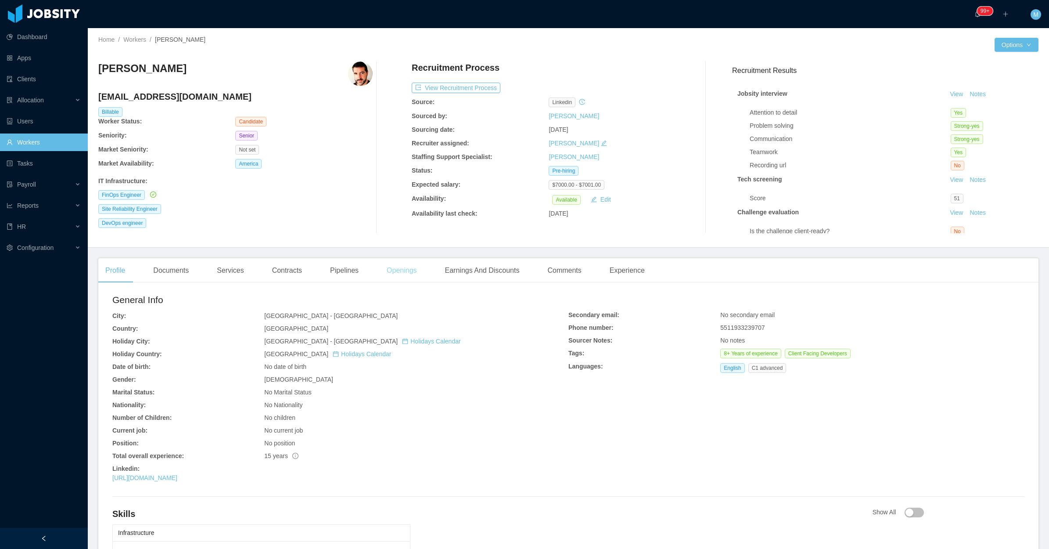
click at [389, 270] on div "Openings" at bounding box center [402, 270] width 44 height 25
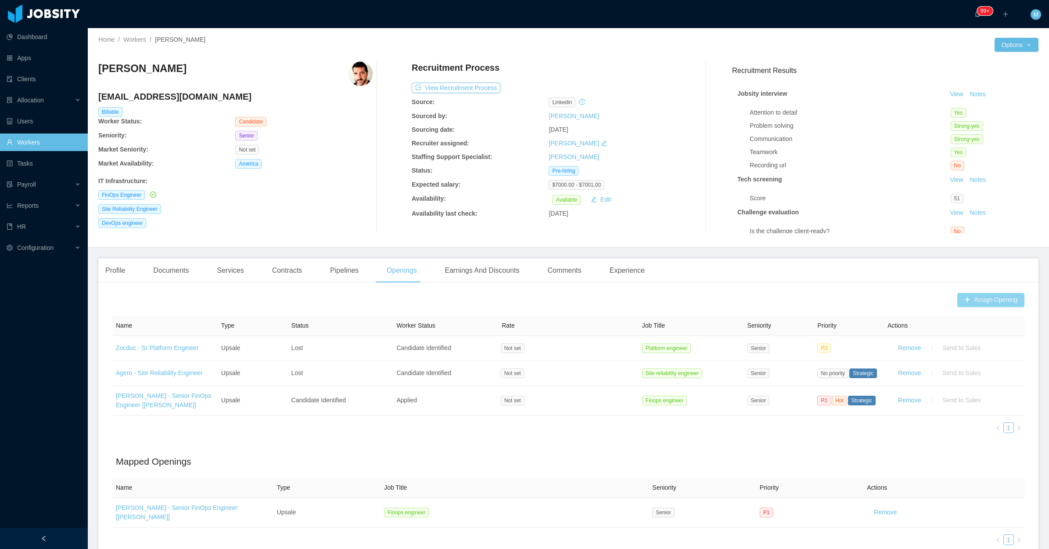
click at [978, 300] on button "Assign Opening" at bounding box center [991, 300] width 67 height 14
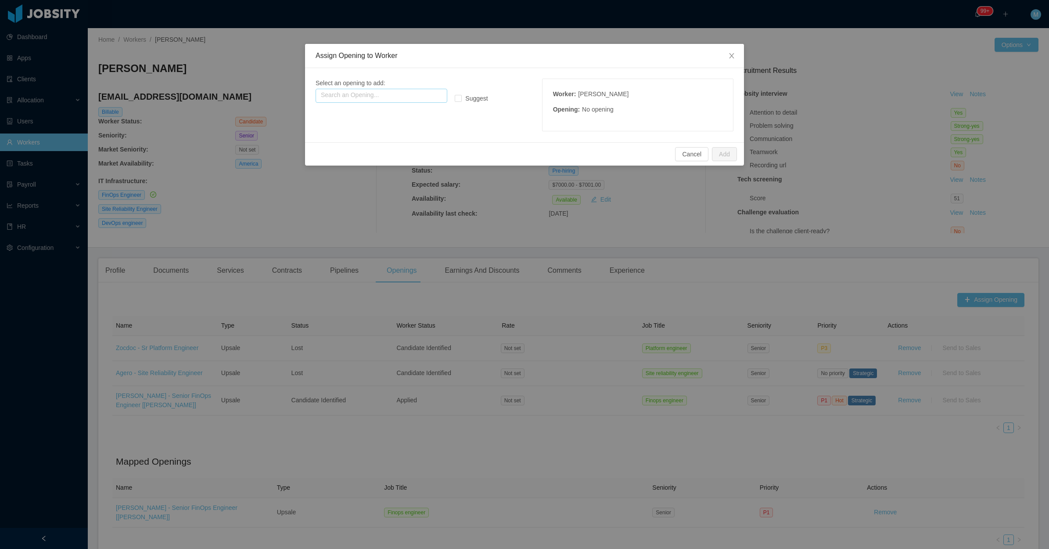
click at [381, 94] on input "text" at bounding box center [382, 96] width 132 height 14
drag, startPoint x: 381, startPoint y: 126, endPoint x: 387, endPoint y: 128, distance: 6.7
click at [382, 127] on p "Seniority: Lead" at bounding box center [381, 132] width 121 height 10
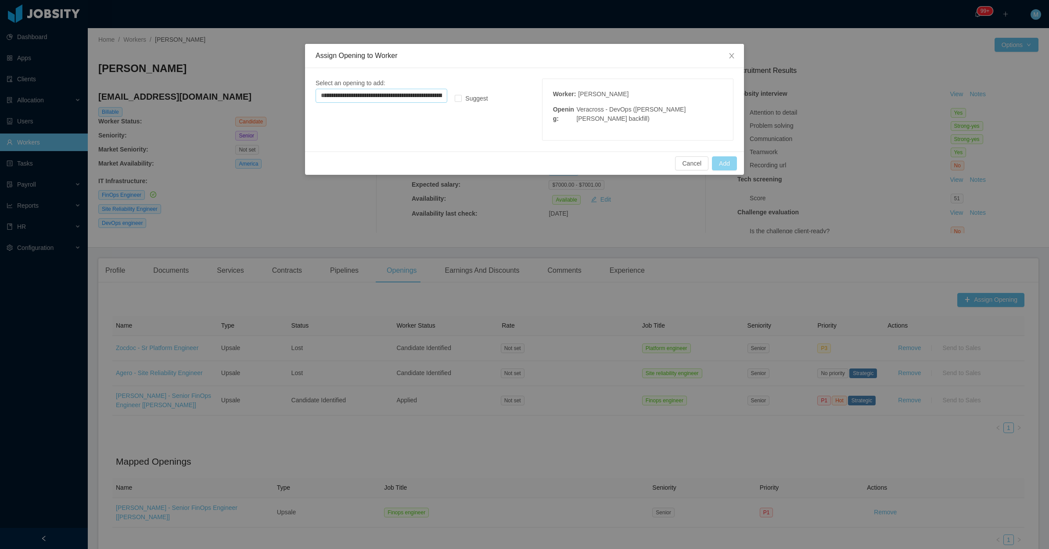
type input "**********"
click at [725, 159] on button "Add" at bounding box center [724, 163] width 25 height 14
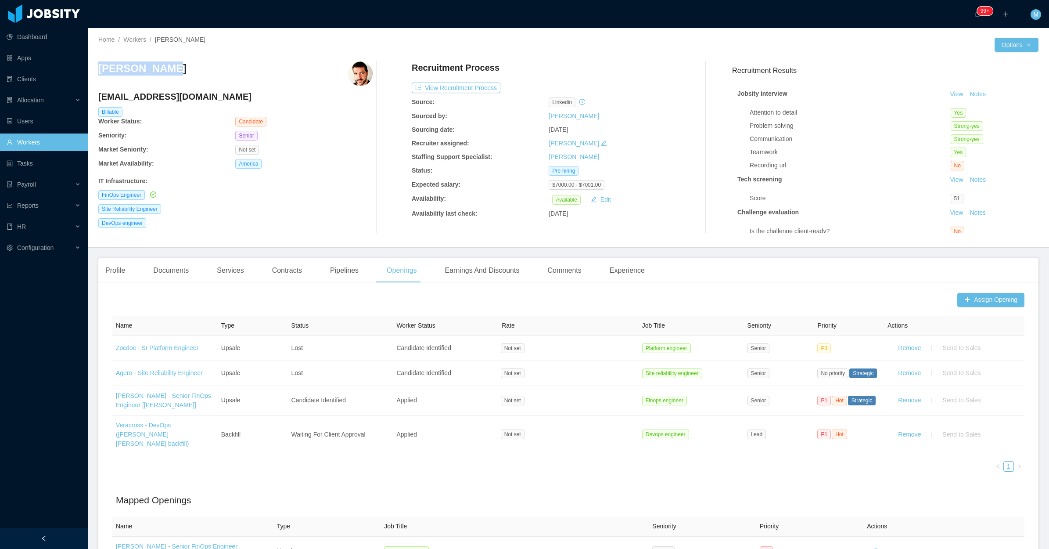
drag, startPoint x: 123, startPoint y: 74, endPoint x: 98, endPoint y: 72, distance: 25.1
click at [98, 72] on div "Edson Santos" at bounding box center [235, 73] width 274 height 25
copy h3 "Edson Santos"
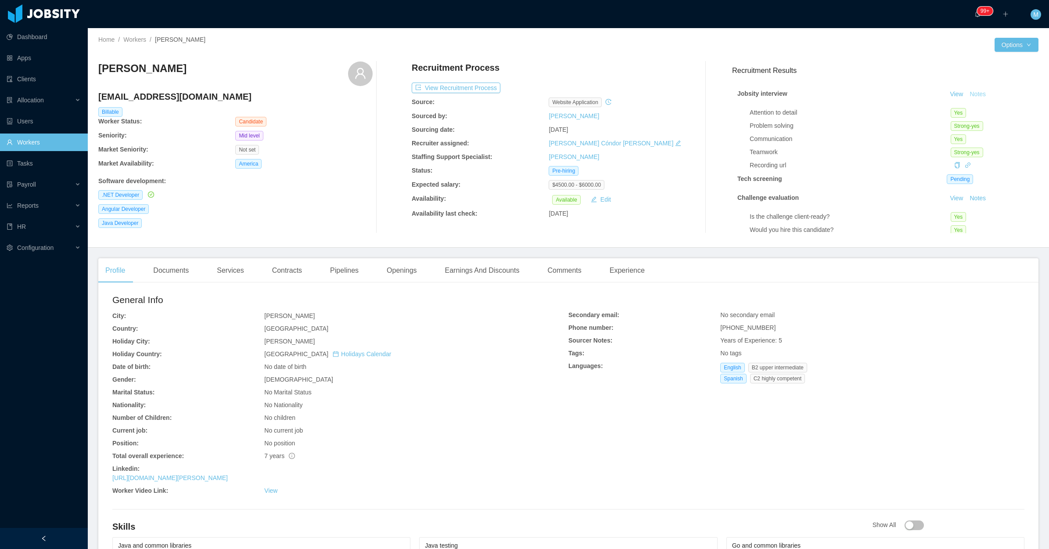
click at [966, 92] on button "Notes" at bounding box center [977, 94] width 23 height 11
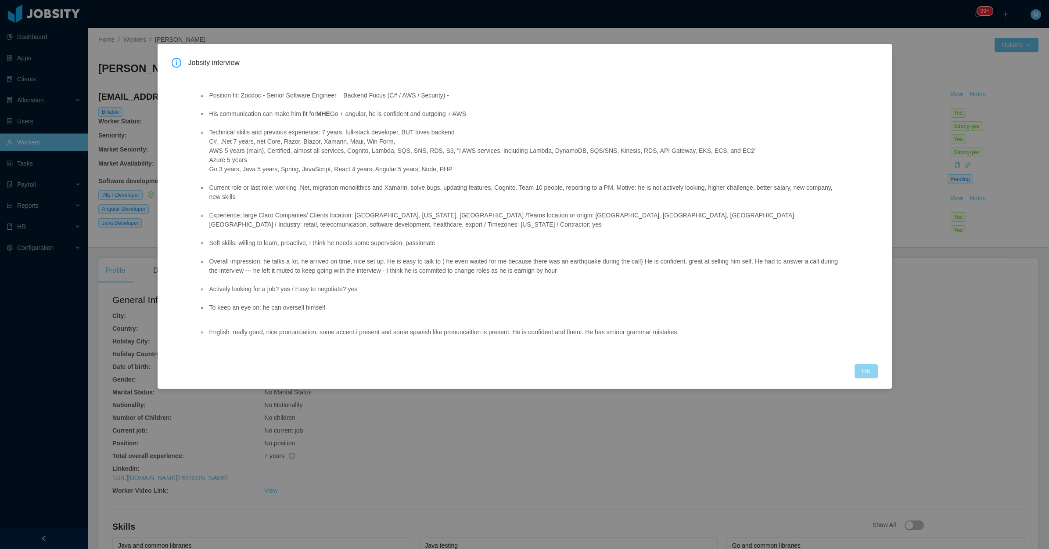
click at [871, 376] on button "OK" at bounding box center [866, 371] width 23 height 14
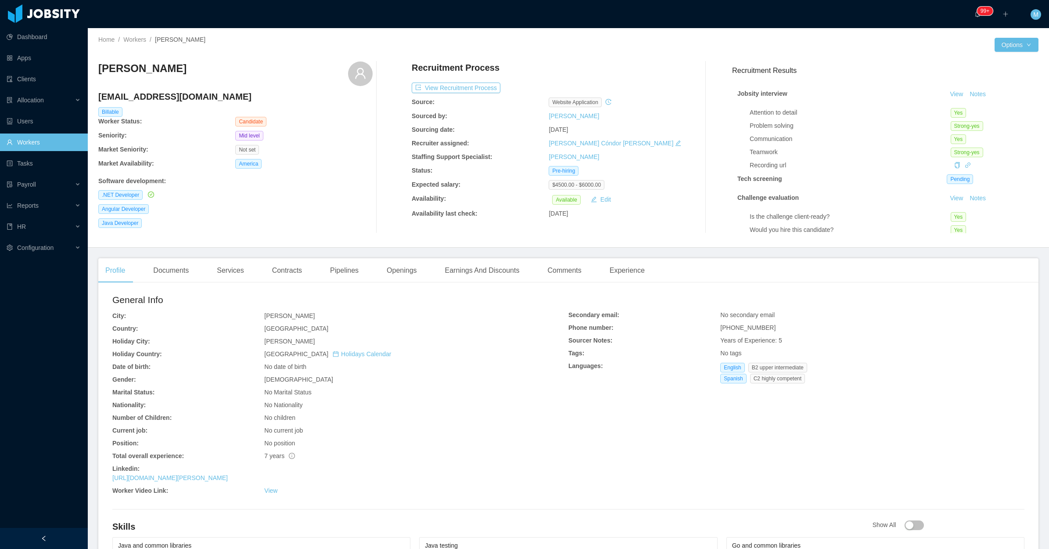
drag, startPoint x: 326, startPoint y: 159, endPoint x: 837, endPoint y: 31, distance: 526.8
click at [330, 159] on div "Ronald Montero ronaldmontero123456e@gmail.com Billable Worker Status: Candidate…" at bounding box center [235, 147] width 274 height 172
click at [966, 93] on button "Notes" at bounding box center [977, 94] width 23 height 11
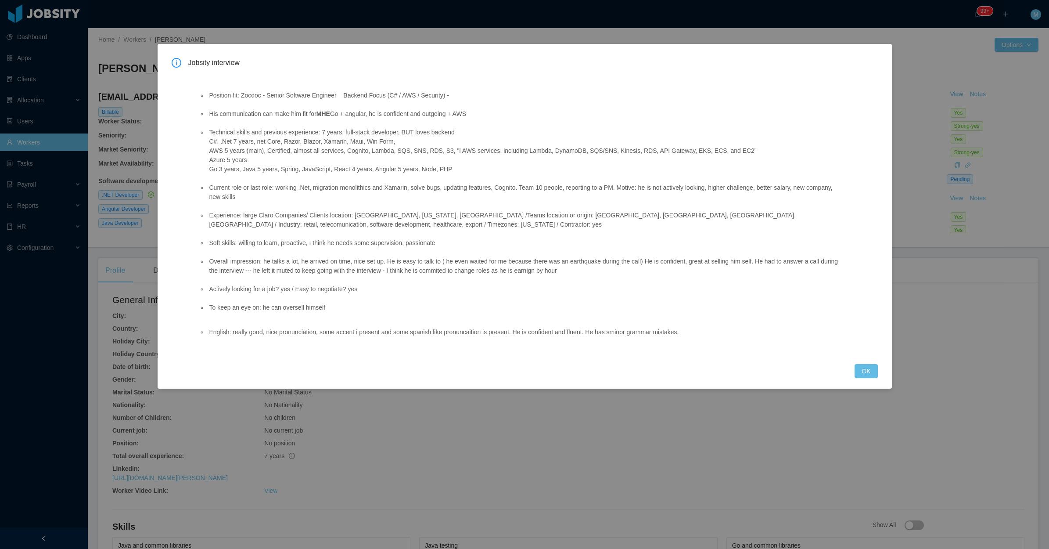
drag, startPoint x: 872, startPoint y: 373, endPoint x: 832, endPoint y: 360, distance: 42.4
click at [870, 374] on button "OK" at bounding box center [866, 371] width 23 height 14
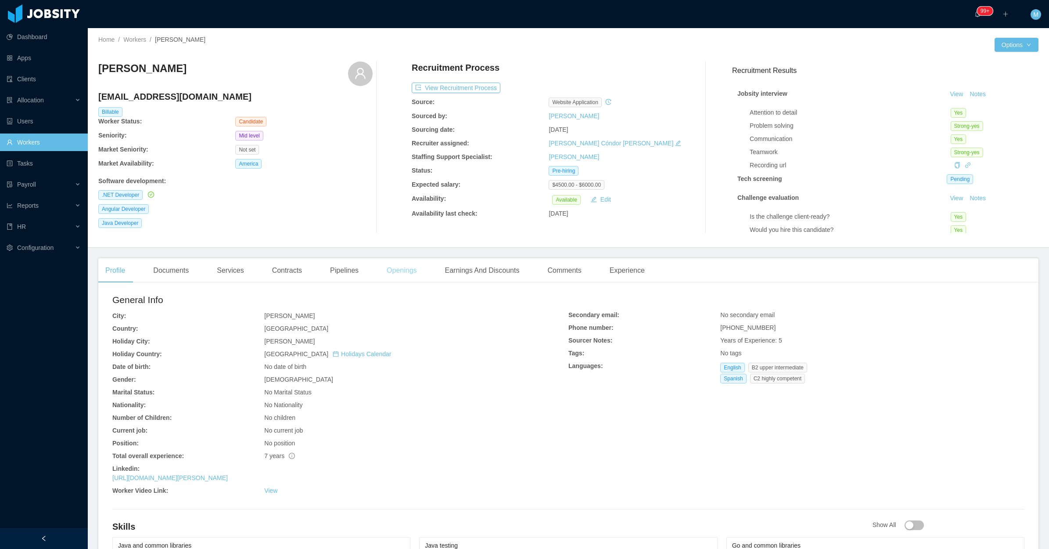
click at [405, 277] on div "Openings" at bounding box center [402, 270] width 44 height 25
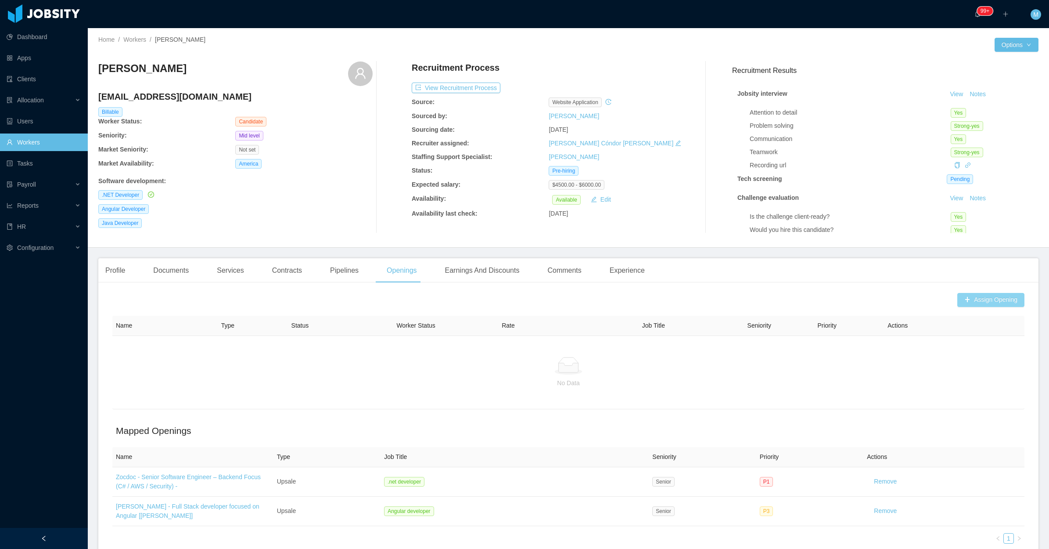
click at [960, 299] on button "Assign Opening" at bounding box center [991, 300] width 67 height 14
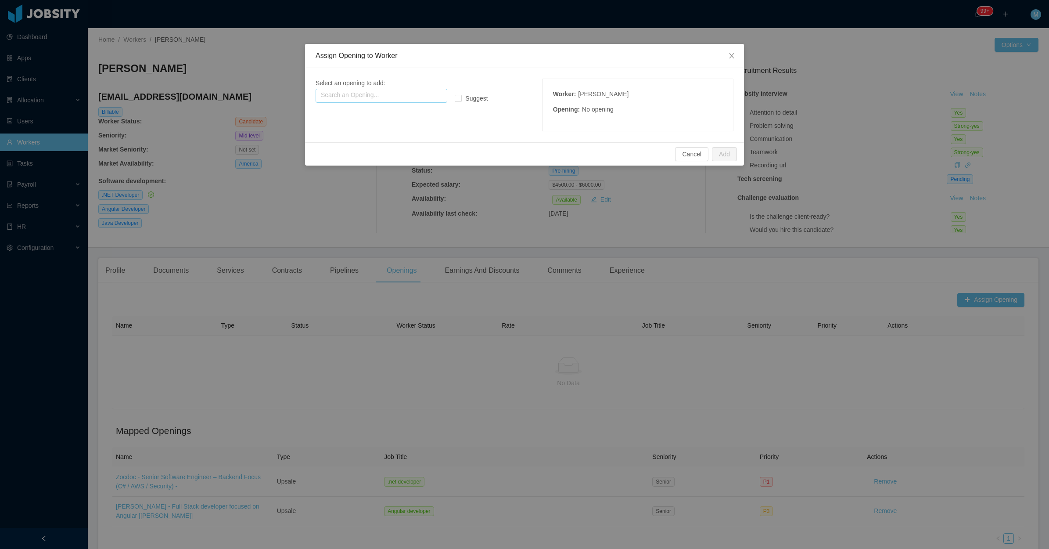
click at [389, 89] on input "text" at bounding box center [382, 96] width 132 height 14
click at [391, 115] on p "Name: Zocdoc - senior software engineer – backend focus (c# / aws / security) -" at bounding box center [381, 113] width 121 height 10
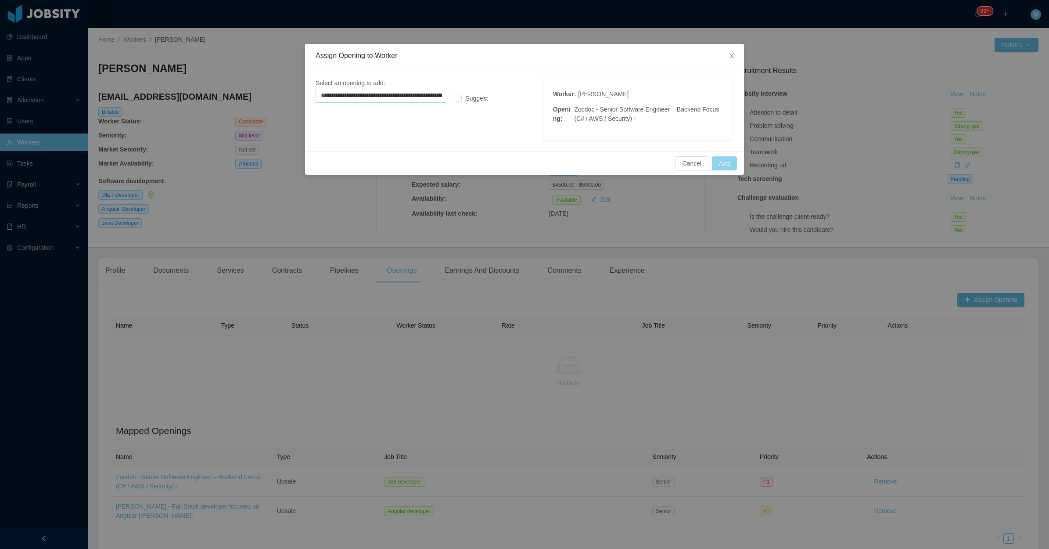
type input "**********"
click at [730, 164] on button "Add" at bounding box center [724, 163] width 25 height 14
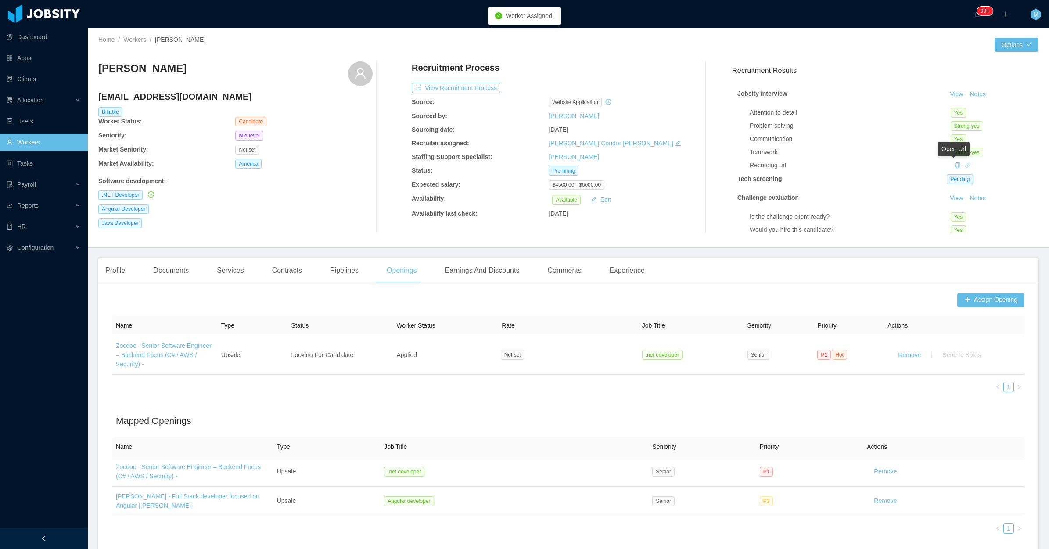
click at [965, 166] on icon "icon: link" at bounding box center [968, 165] width 6 height 6
click at [115, 273] on div "Profile" at bounding box center [115, 270] width 34 height 25
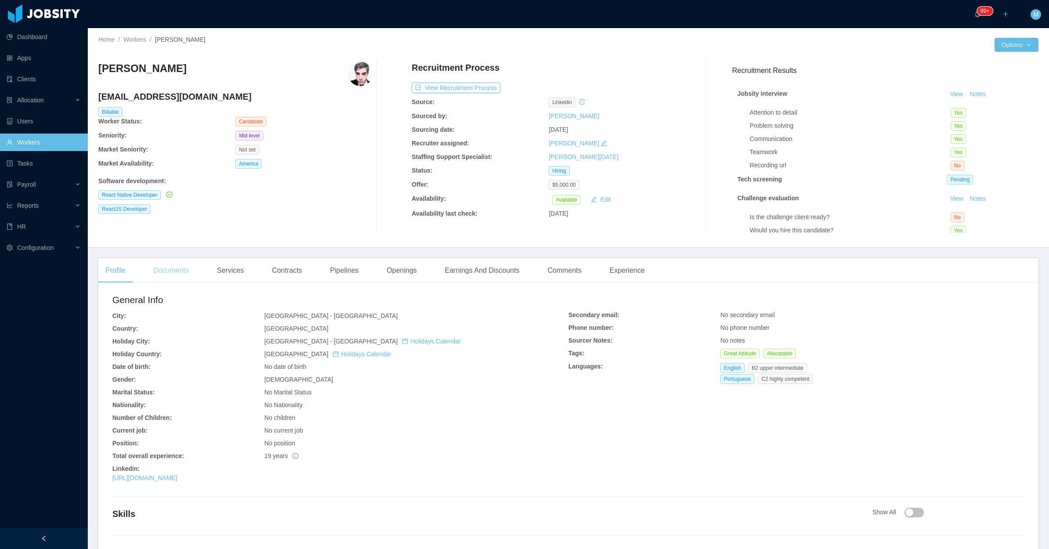
click at [180, 268] on div "Documents" at bounding box center [171, 270] width 50 height 25
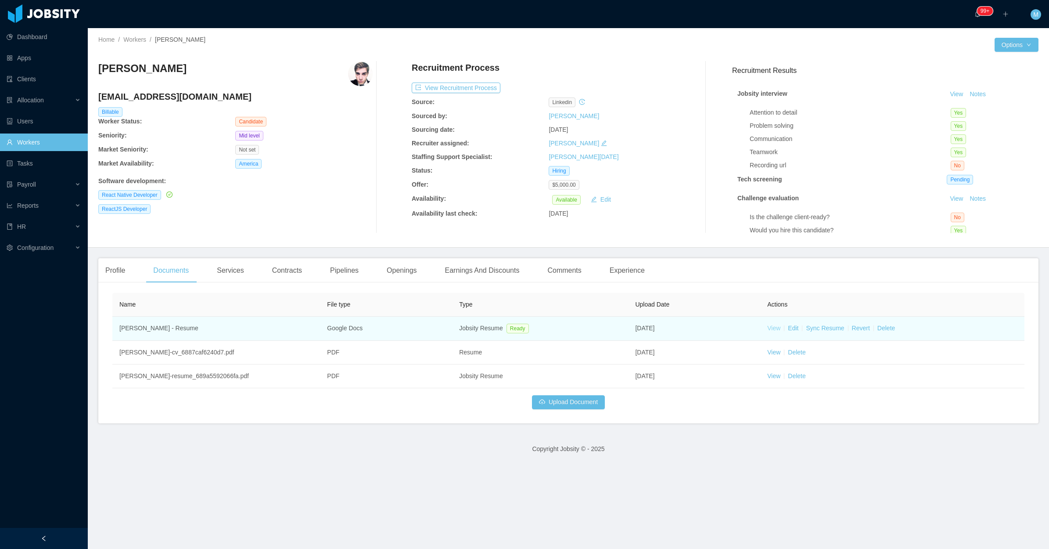
click at [768, 326] on link "View" at bounding box center [774, 327] width 13 height 7
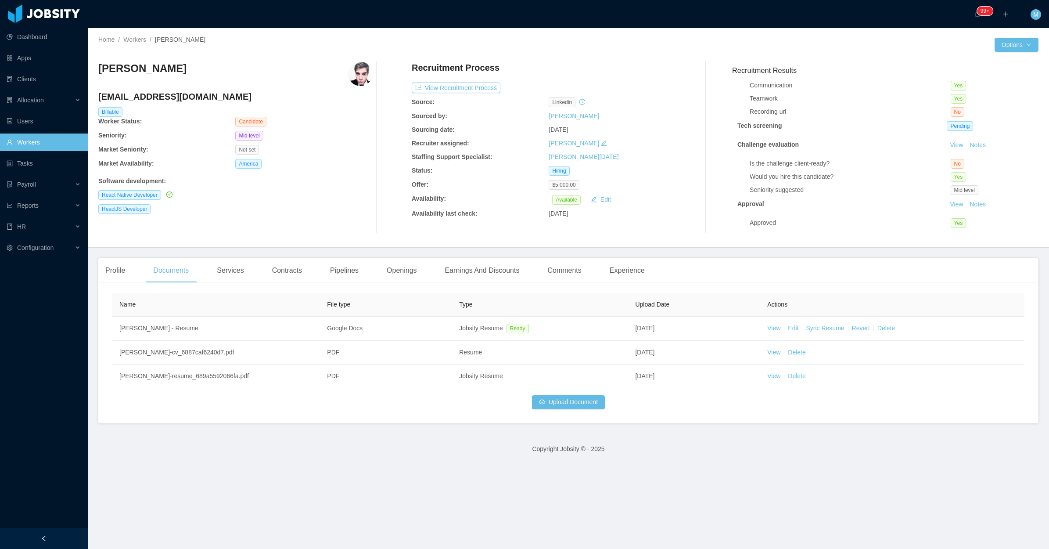
scroll to position [64, 0]
click at [108, 277] on div "Profile" at bounding box center [115, 270] width 34 height 25
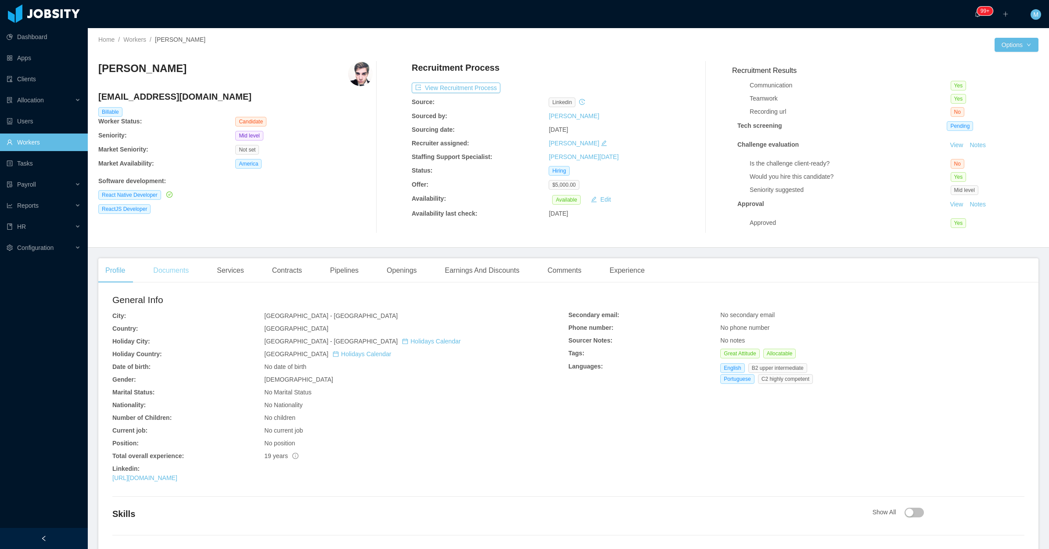
click at [180, 272] on div "Documents" at bounding box center [171, 270] width 50 height 25
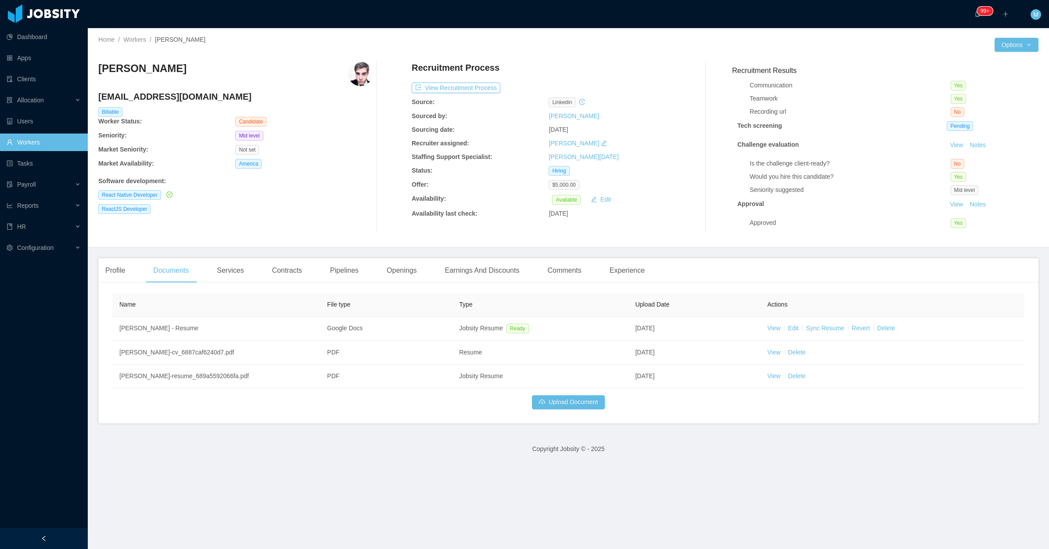
click at [328, 234] on div "Marcelo Mattos marcelomattos@live.com Billable Worker Status: Candidate Seniori…" at bounding box center [568, 147] width 941 height 186
drag, startPoint x: 405, startPoint y: 270, endPoint x: 402, endPoint y: 273, distance: 4.7
click at [403, 273] on div "Openings" at bounding box center [402, 270] width 44 height 25
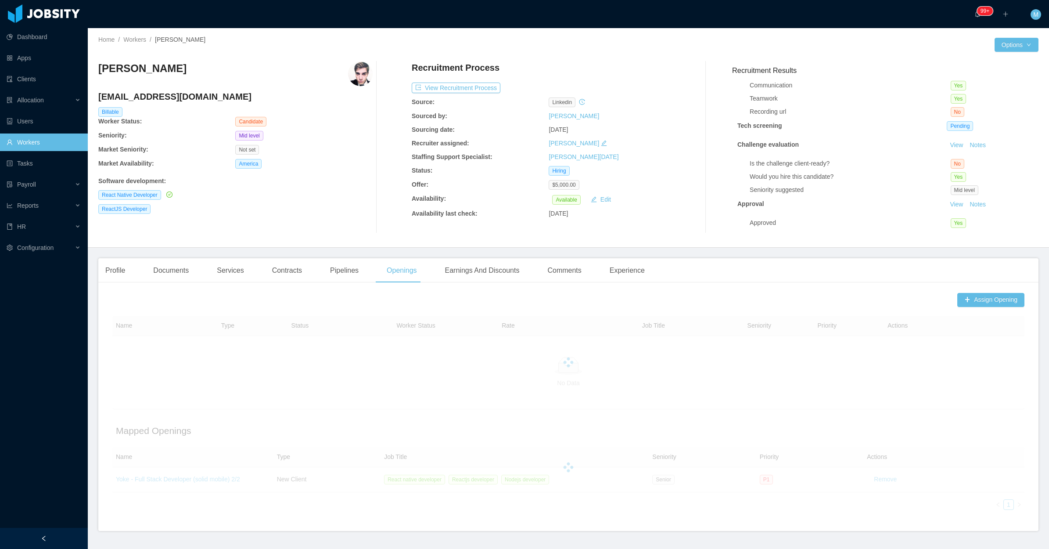
click at [321, 195] on div "React Native Developer" at bounding box center [235, 195] width 274 height 10
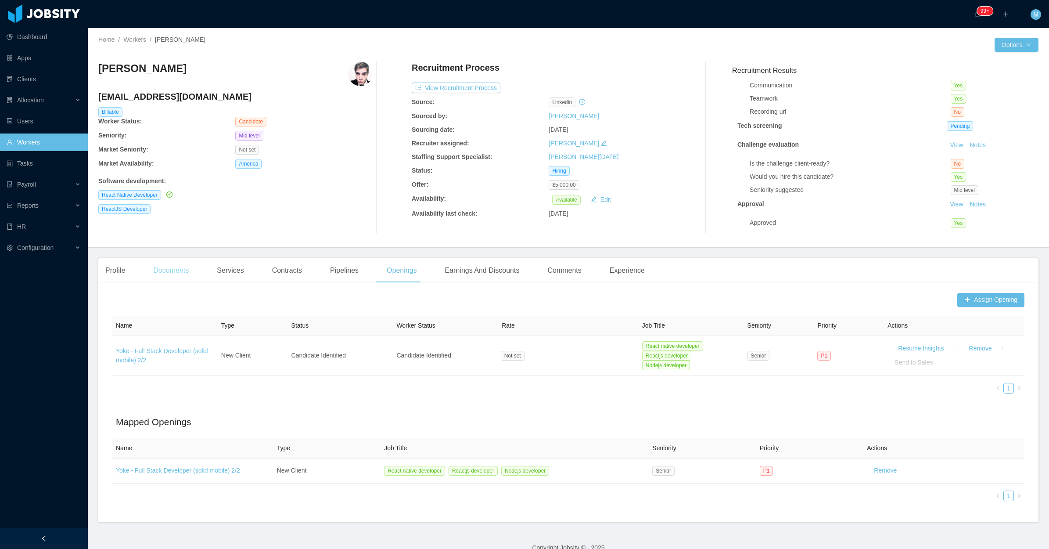
click at [159, 274] on div "Documents" at bounding box center [171, 270] width 50 height 25
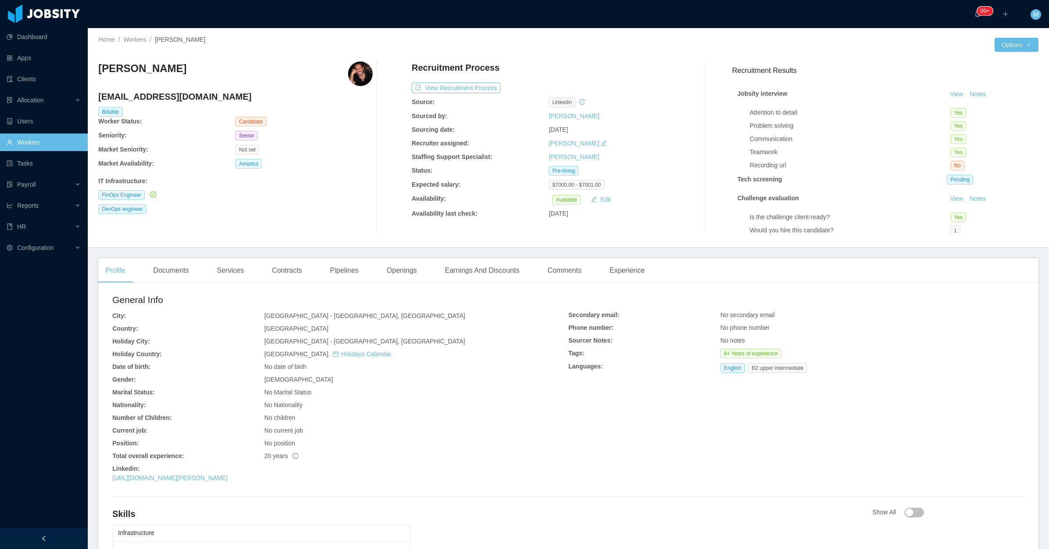
drag, startPoint x: 459, startPoint y: 429, endPoint x: 468, endPoint y: 427, distance: 9.5
click at [459, 429] on div "No current job" at bounding box center [416, 430] width 304 height 9
click at [397, 264] on div "Openings" at bounding box center [402, 270] width 44 height 25
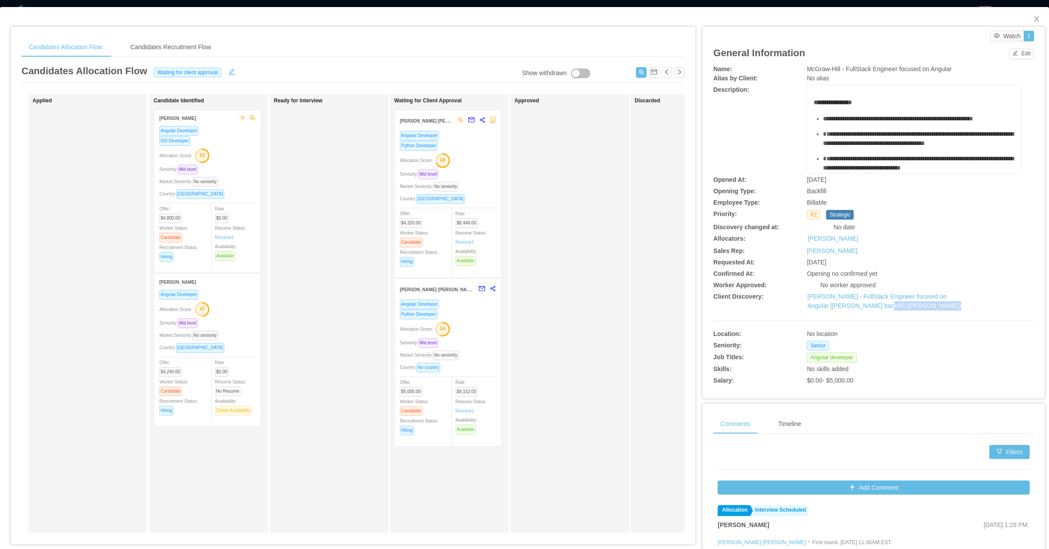
click at [854, 312] on div "**********" at bounding box center [874, 226] width 321 height 323
drag, startPoint x: 854, startPoint y: 312, endPoint x: 862, endPoint y: 297, distance: 16.7
click at [862, 297] on link "McGraw-Hill - FullStack Engineer focused on Angular [Swastik Bagga's backfill] …" at bounding box center [884, 301] width 154 height 16
click at [1034, 18] on icon "icon: close" at bounding box center [1037, 18] width 7 height 7
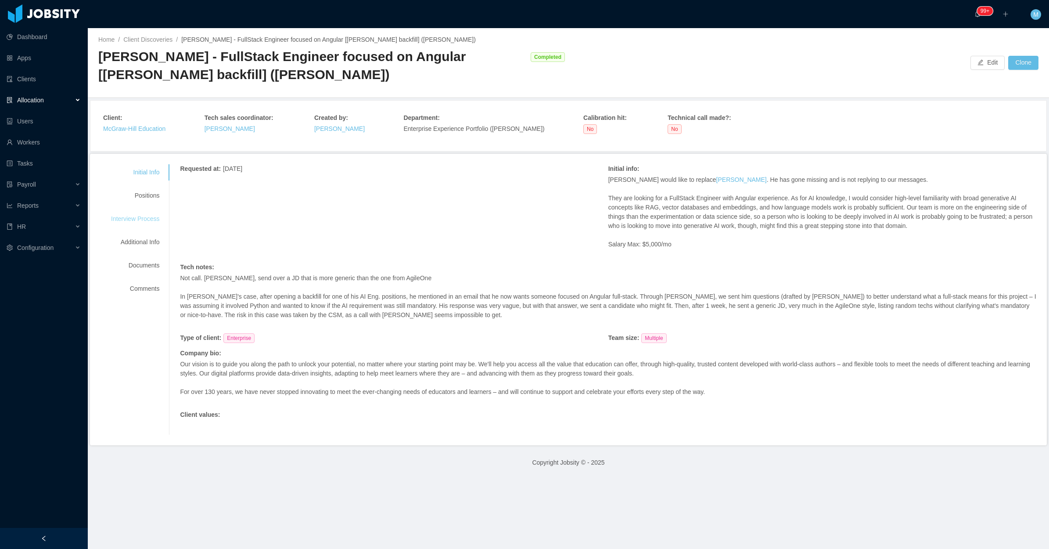
click at [150, 217] on div "Interview Process" at bounding box center [135, 219] width 69 height 16
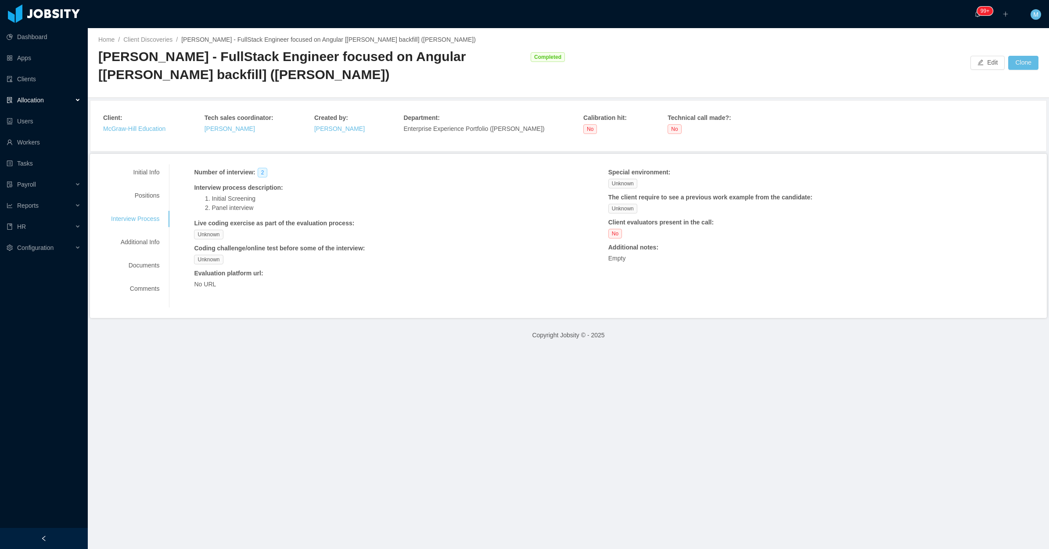
click at [295, 230] on div "Unknown" at bounding box center [366, 235] width 345 height 10
click at [982, 65] on button "Edit" at bounding box center [988, 63] width 34 height 14
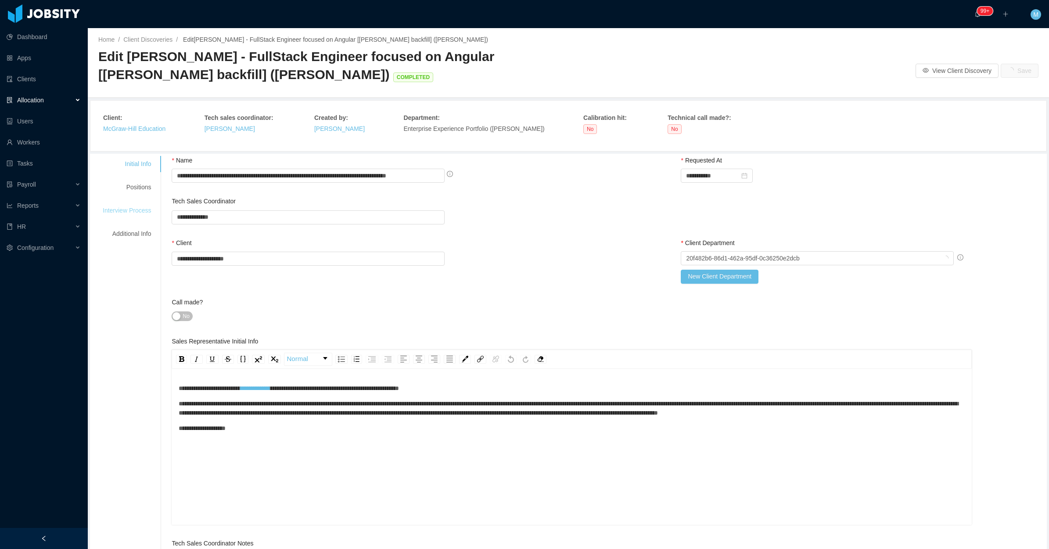
click at [139, 211] on div "Interview Process" at bounding box center [126, 210] width 69 height 16
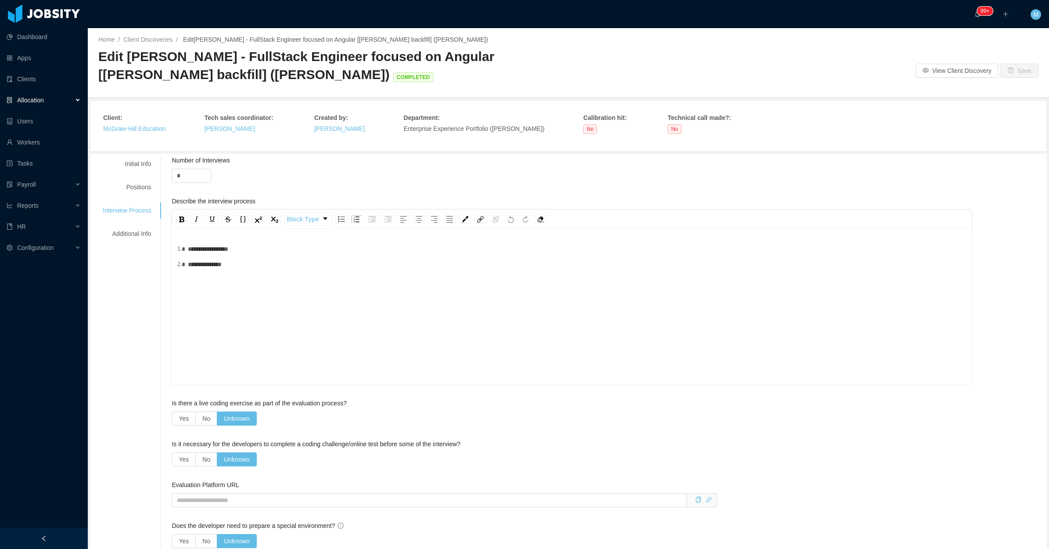
click at [305, 301] on div "**********" at bounding box center [572, 322] width 787 height 154
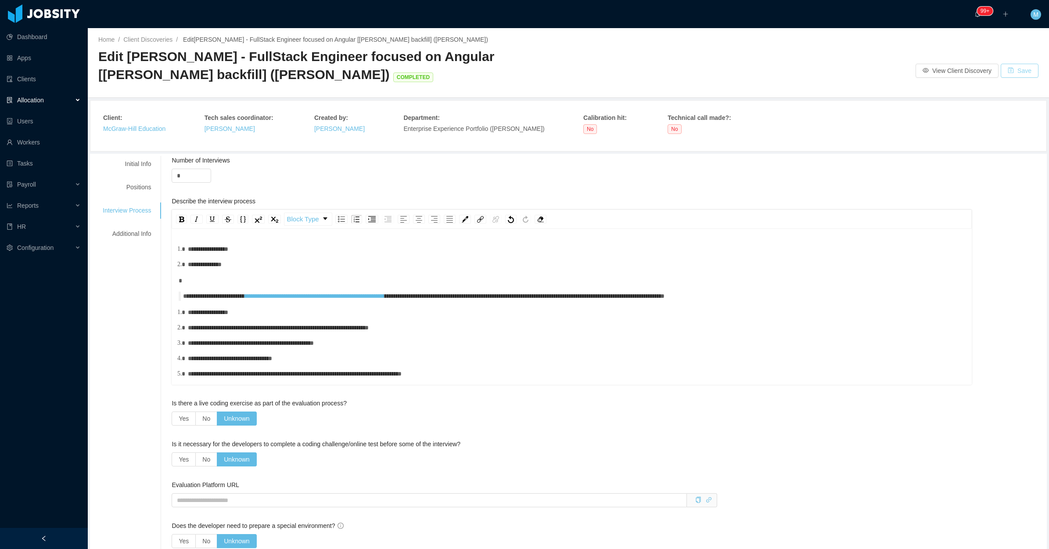
click at [1006, 70] on button "Save" at bounding box center [1020, 71] width 38 height 14
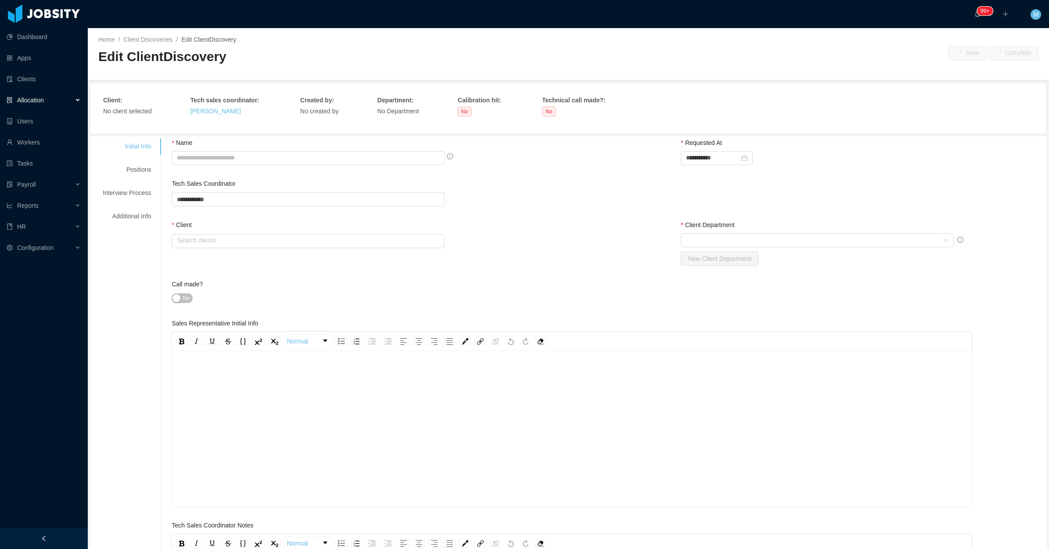
type input "**********"
type input "*"
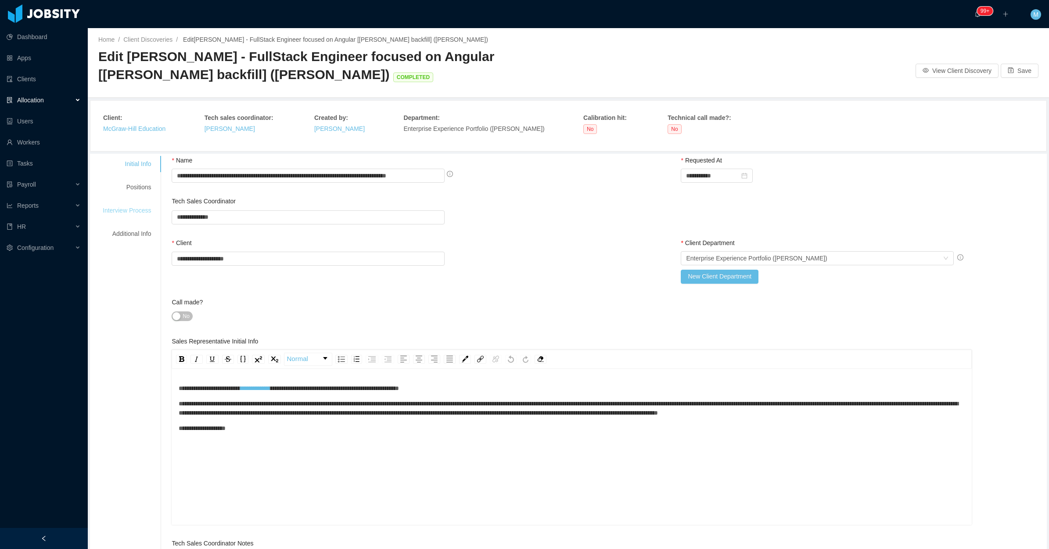
click at [139, 207] on div "Interview Process" at bounding box center [126, 210] width 69 height 16
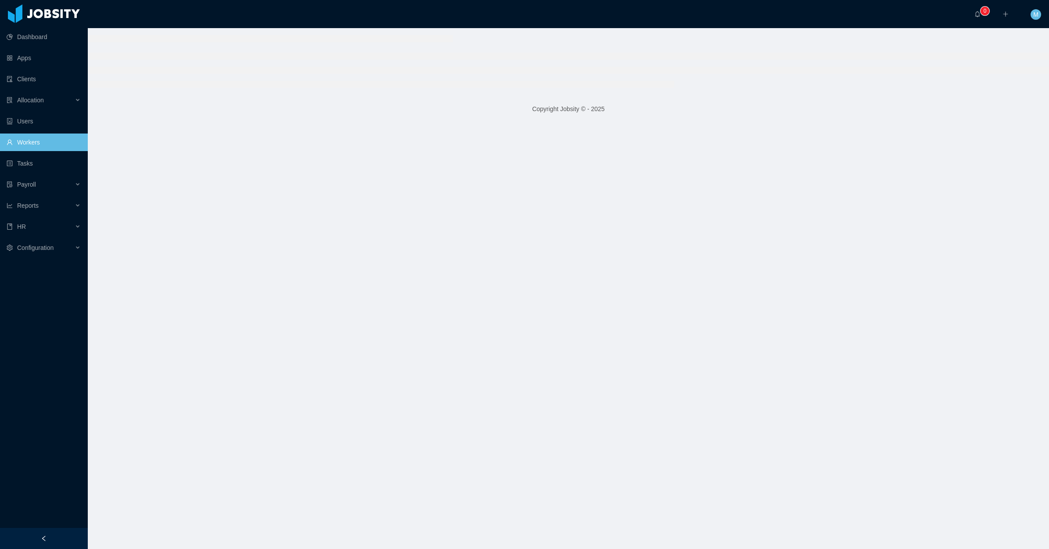
click at [64, 533] on div at bounding box center [44, 538] width 88 height 21
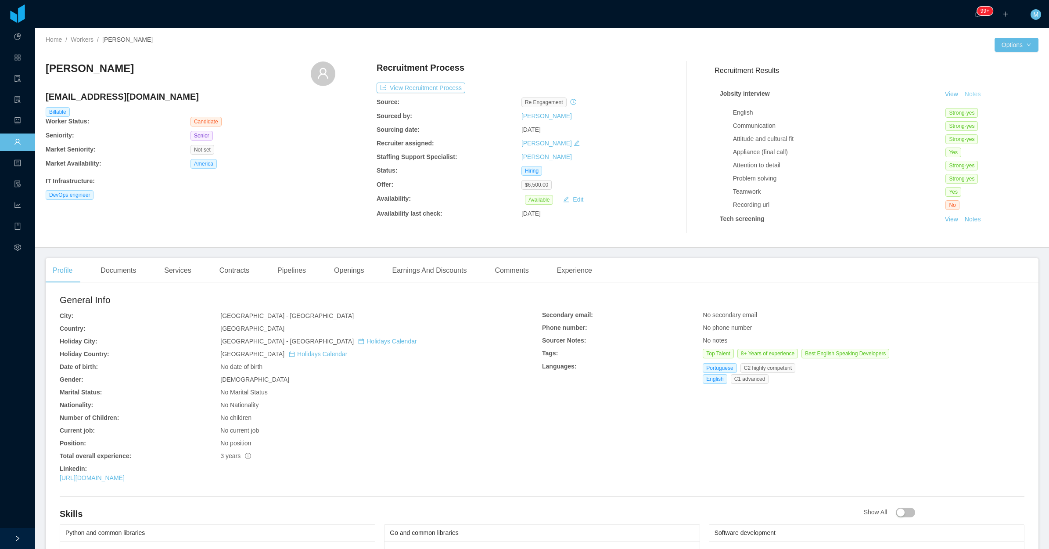
click at [965, 91] on button "Notes" at bounding box center [973, 94] width 23 height 11
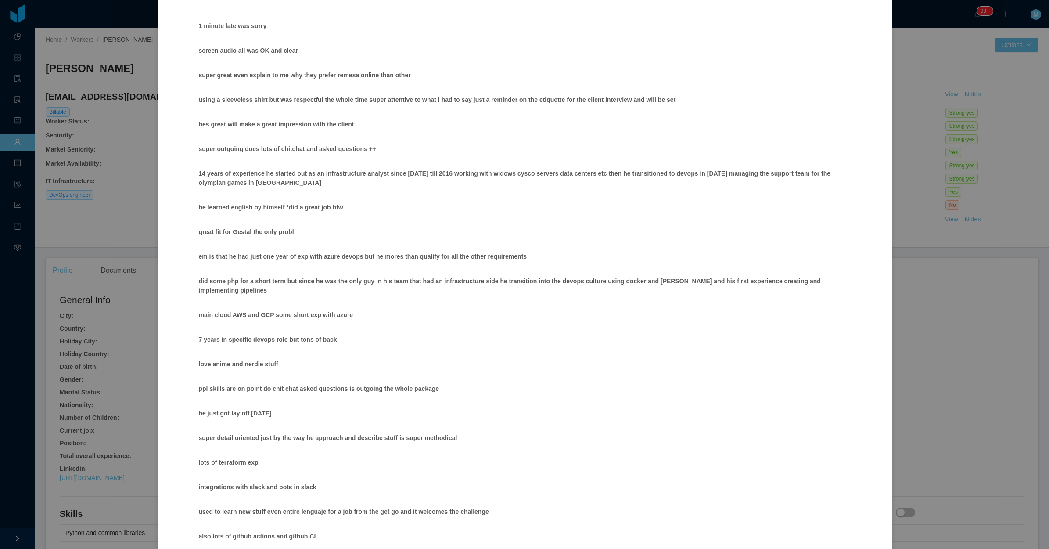
scroll to position [422, 0]
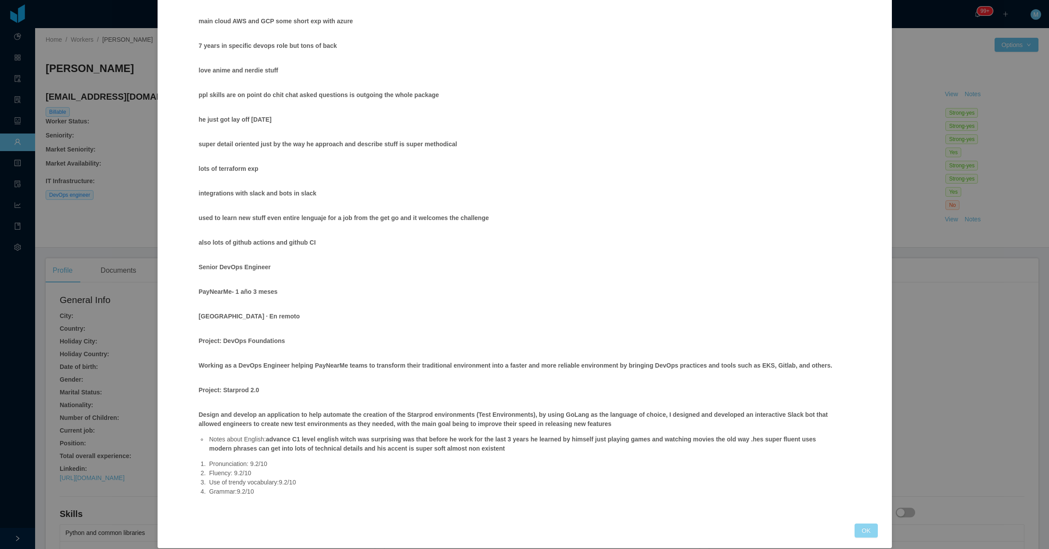
drag, startPoint x: 864, startPoint y: 521, endPoint x: 849, endPoint y: 523, distance: 15.2
click at [855, 523] on button "OK" at bounding box center [866, 530] width 23 height 14
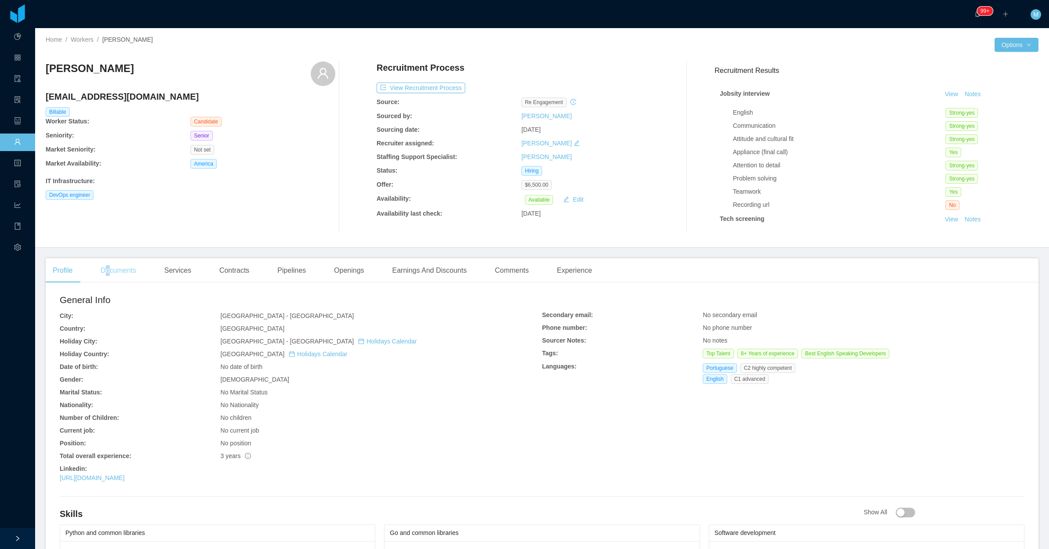
click at [109, 279] on div "Documents" at bounding box center [119, 270] width 50 height 25
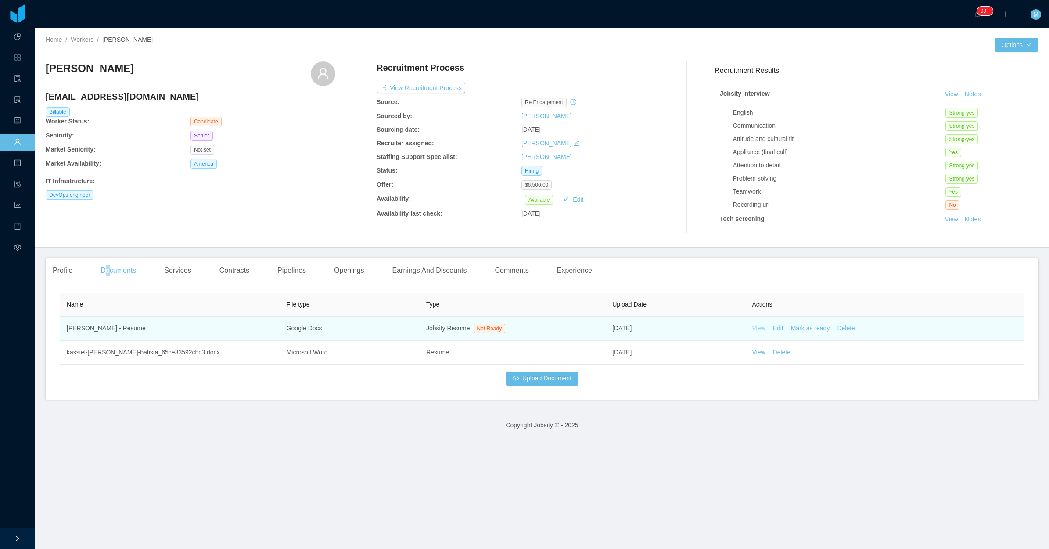
click at [753, 326] on link "View" at bounding box center [758, 327] width 13 height 7
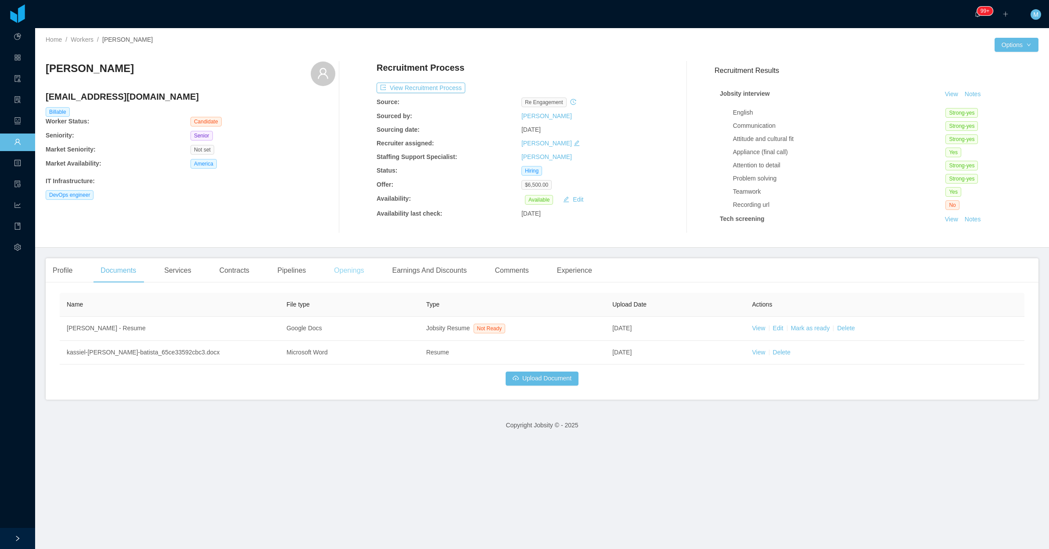
click at [352, 273] on div "Openings" at bounding box center [349, 270] width 44 height 25
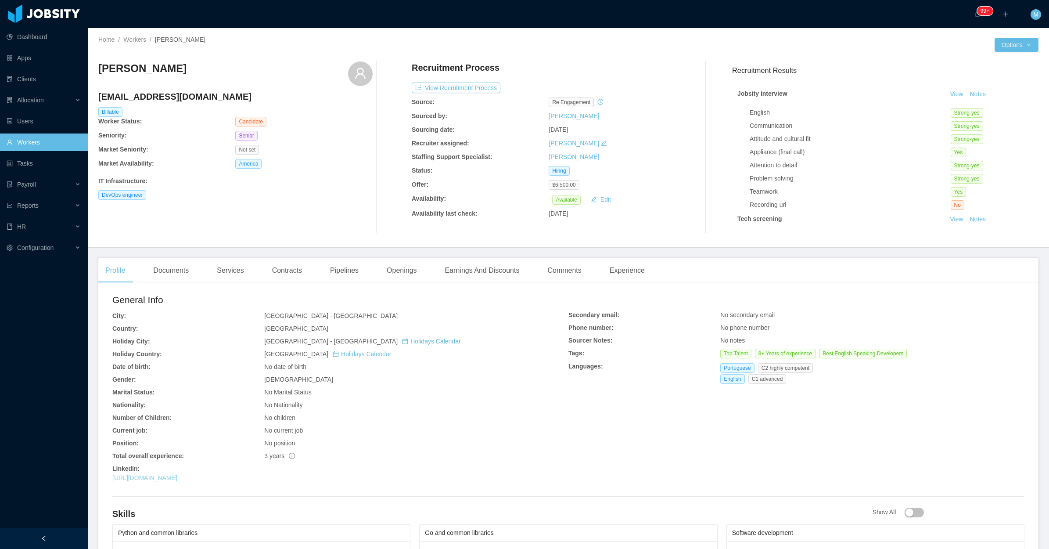
click at [177, 479] on link "[URL][DOMAIN_NAME]" at bounding box center [144, 477] width 65 height 7
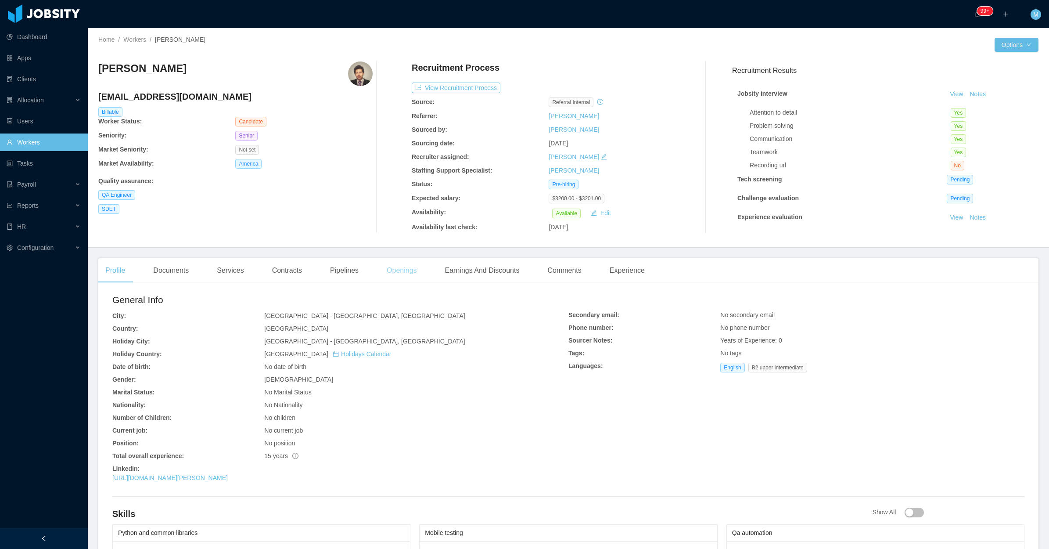
click at [404, 271] on div "Openings" at bounding box center [402, 270] width 44 height 25
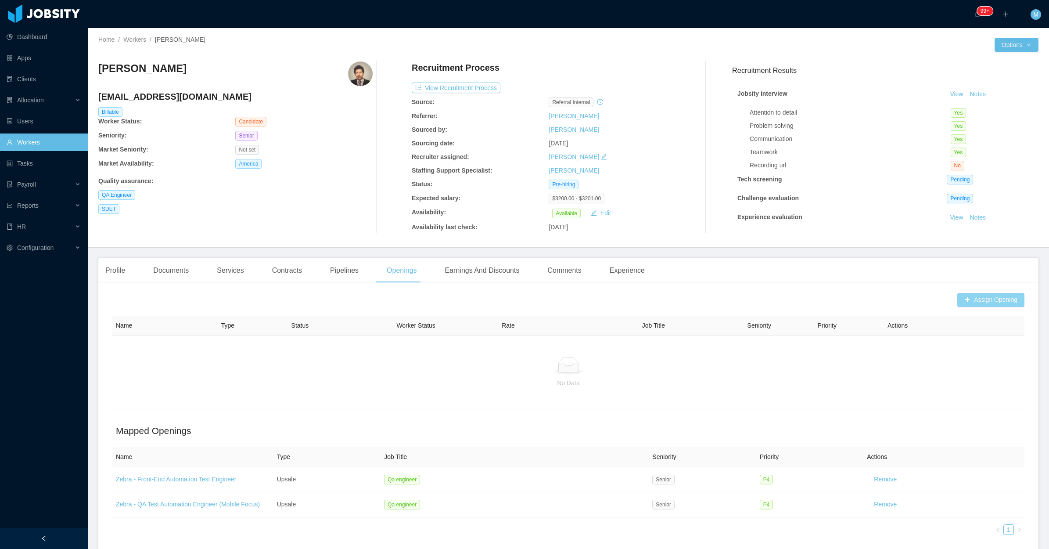
click at [984, 299] on button "Assign Opening" at bounding box center [991, 300] width 67 height 14
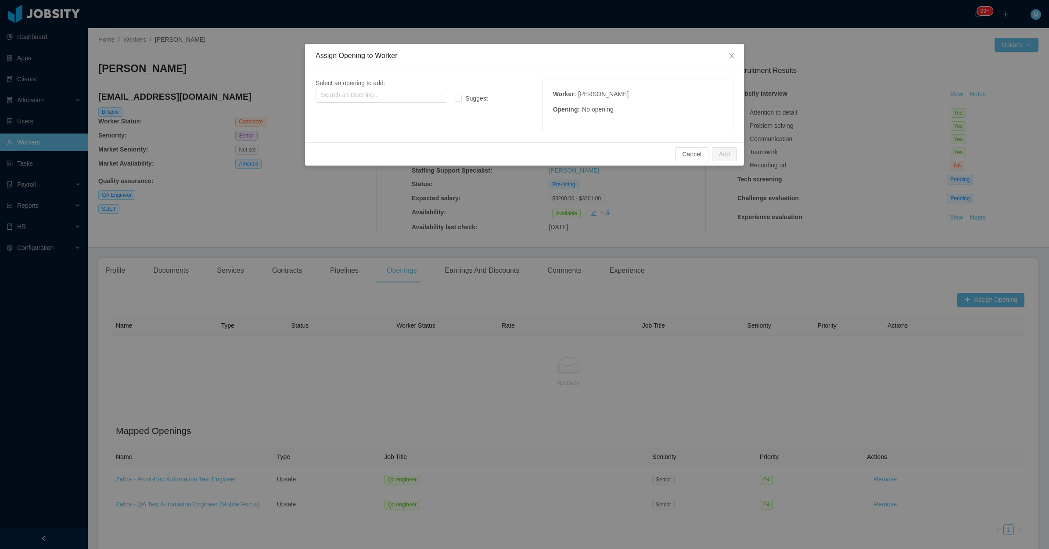
click at [402, 86] on div "Select an opening to add: Search an Opening..." at bounding box center [403, 91] width 174 height 24
click at [365, 92] on input "text" at bounding box center [382, 96] width 132 height 14
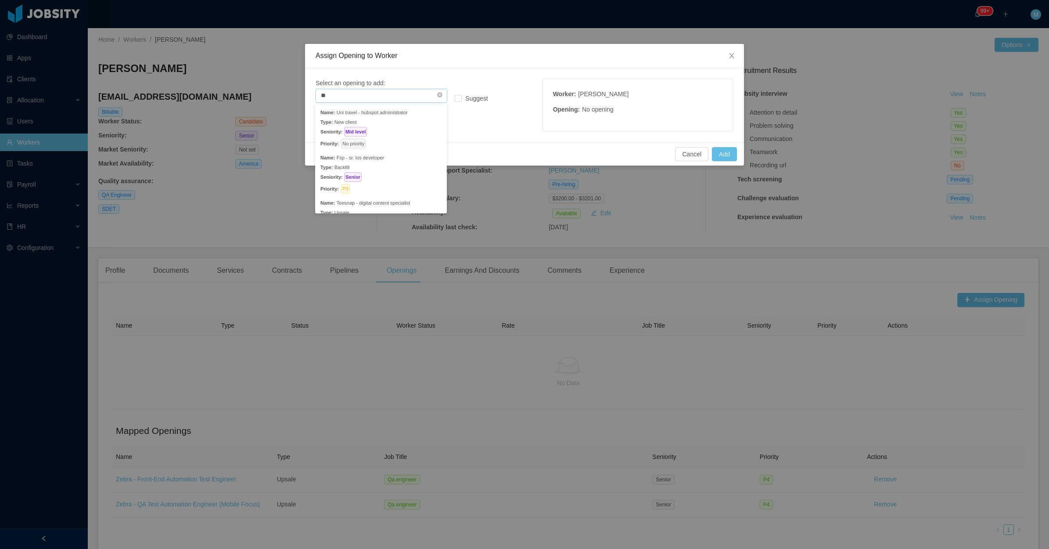
type input "*"
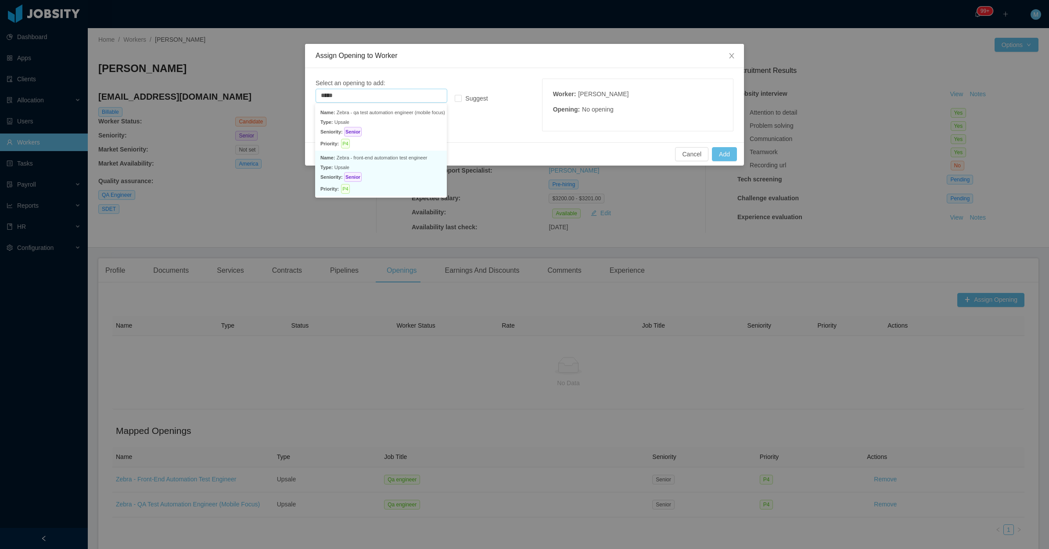
drag, startPoint x: 394, startPoint y: 164, endPoint x: 534, endPoint y: 156, distance: 139.8
click at [394, 164] on p "Type: Upsale" at bounding box center [381, 167] width 121 height 10
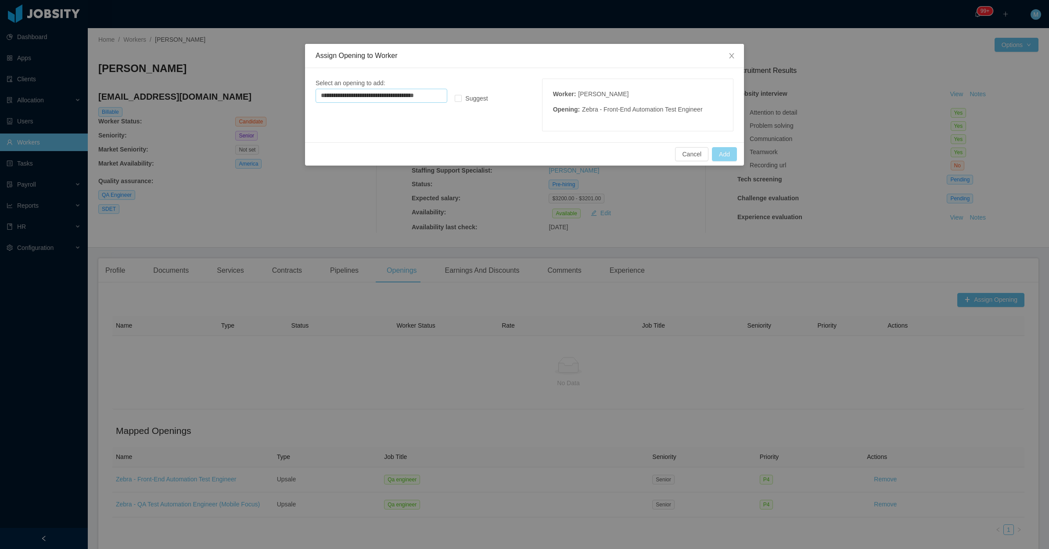
type input "**********"
click at [726, 154] on button "Add" at bounding box center [724, 154] width 25 height 14
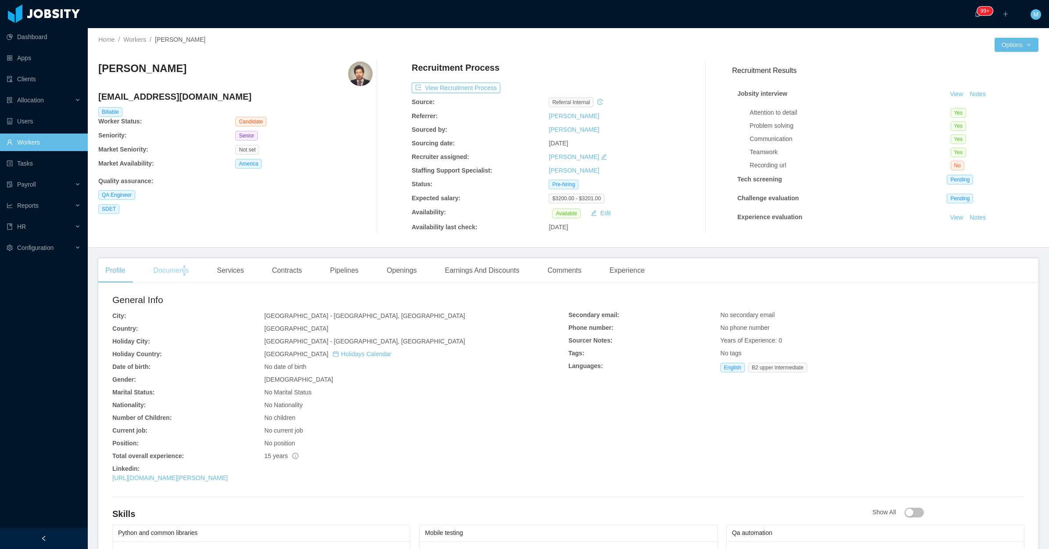
click at [187, 274] on div "Documents" at bounding box center [171, 270] width 50 height 25
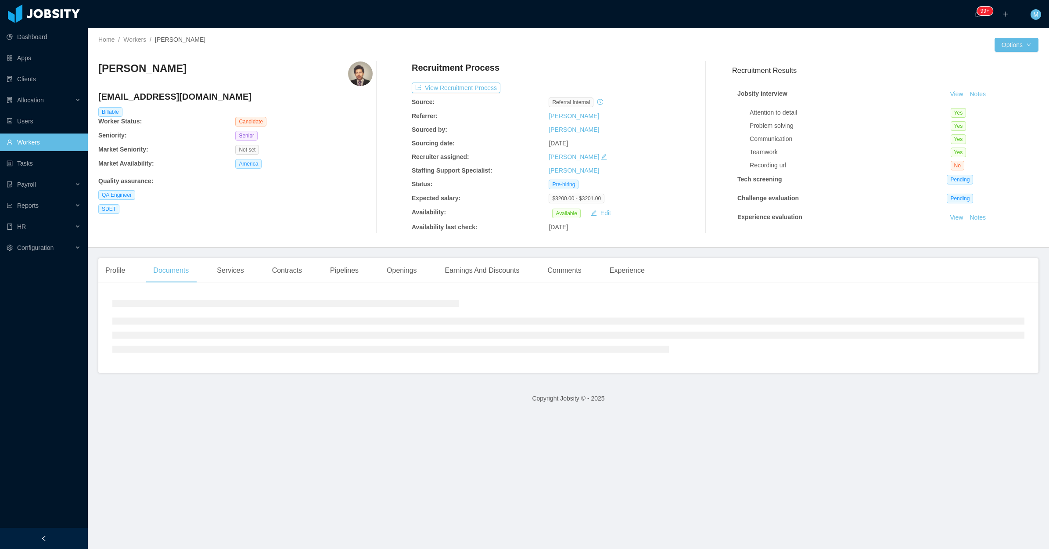
drag, startPoint x: 187, startPoint y: 274, endPoint x: 308, endPoint y: 235, distance: 127.3
click at [308, 235] on div "Mauricio Aviles Gutierrez mauri.tibo10@gmail.com Billable Worker Status: Candid…" at bounding box center [568, 147] width 941 height 186
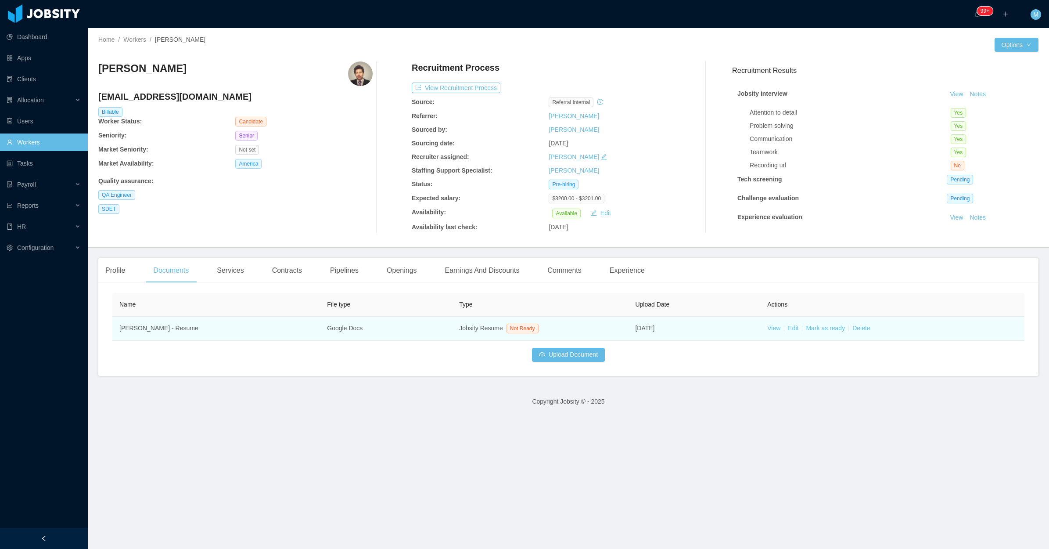
click at [771, 332] on td "View Edit Mark as ready Delete" at bounding box center [893, 329] width 264 height 24
click at [768, 327] on link "View" at bounding box center [774, 327] width 13 height 7
click at [806, 326] on link "Mark as ready" at bounding box center [825, 327] width 39 height 7
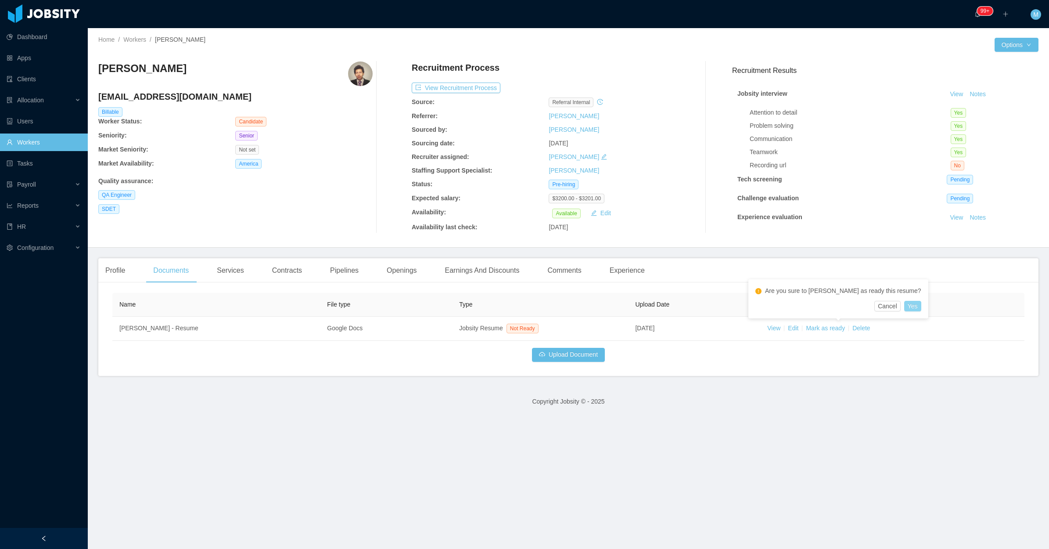
click at [905, 311] on button "Yes" at bounding box center [913, 306] width 17 height 11
click at [966, 93] on button "Notes" at bounding box center [977, 94] width 23 height 11
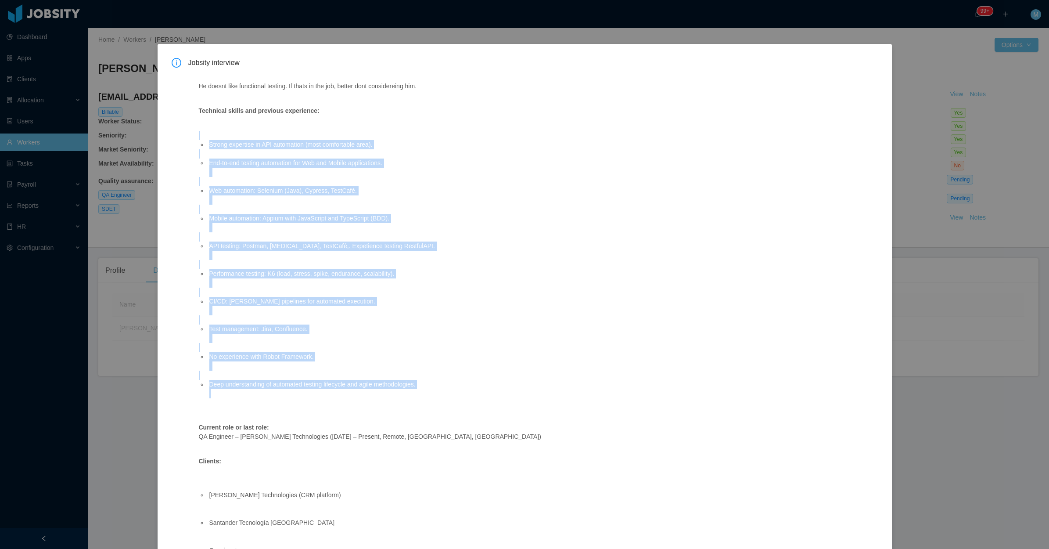
drag, startPoint x: 199, startPoint y: 137, endPoint x: 479, endPoint y: 393, distance: 379.8
click at [479, 393] on ul "Strong expertise in API automation (most comfortable area). End-to-end testing …" at bounding box center [519, 269] width 640 height 277
copy ul "Strong expertise in API automation (most comfortable area). End-to-end testing …"
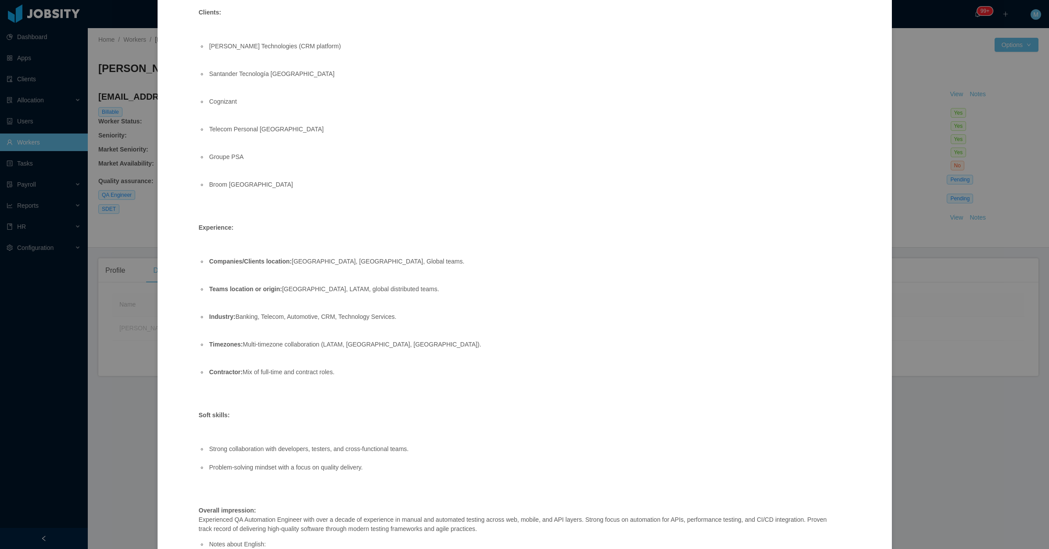
scroll to position [548, 0]
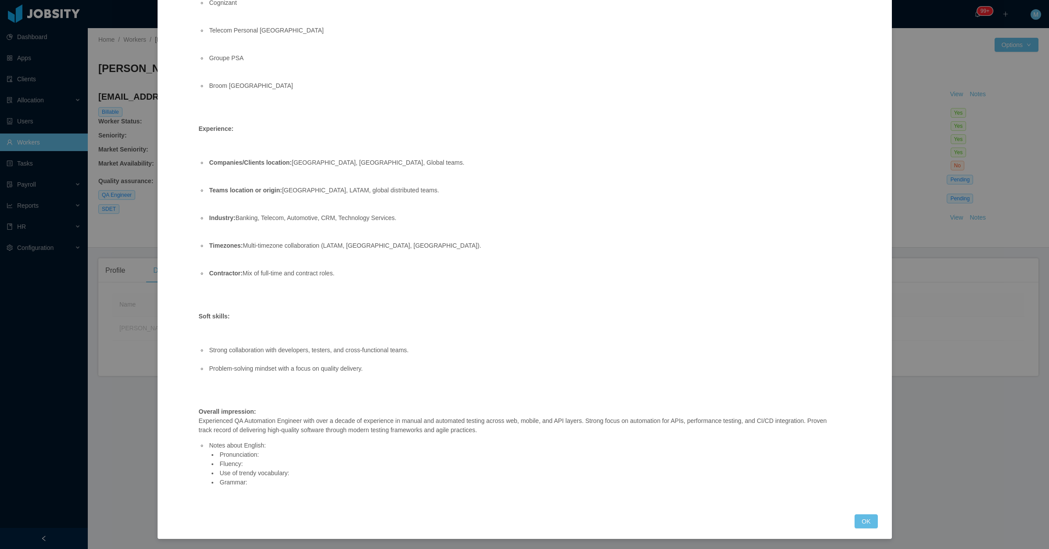
copy ul "Strong expertise in API automation (most comfortable area). End-to-end testing …"
drag, startPoint x: 519, startPoint y: 429, endPoint x: 439, endPoint y: 426, distance: 80.0
click at [439, 426] on p "Overall impression: Experienced QA Automation Engineer with over a decade of ex…" at bounding box center [519, 421] width 640 height 28
click at [216, 383] on ul "Strong collaboration with developers, testers, and cross-functional teams. Prob…" at bounding box center [519, 363] width 640 height 55
click at [860, 519] on button "OK" at bounding box center [866, 521] width 23 height 14
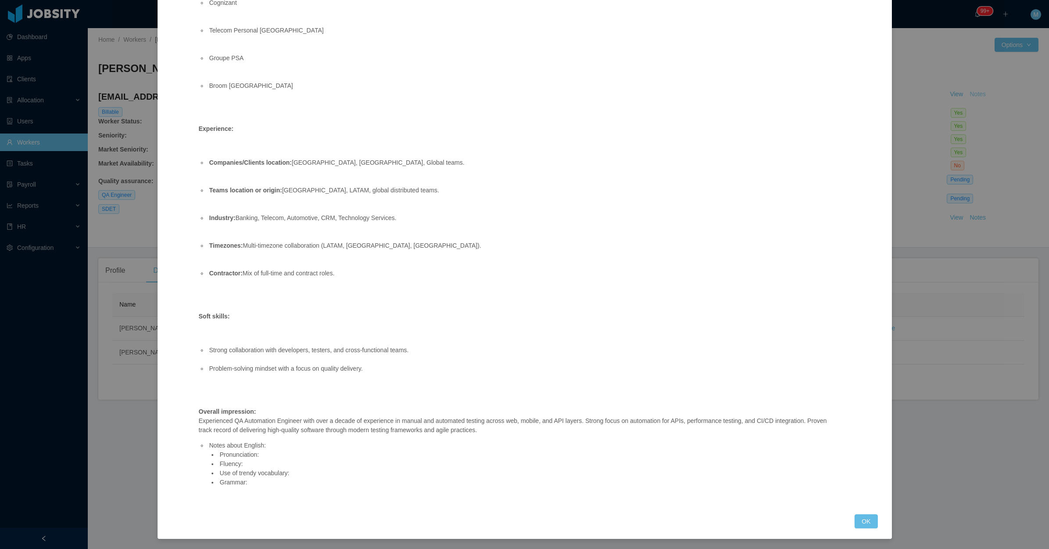
scroll to position [504, 0]
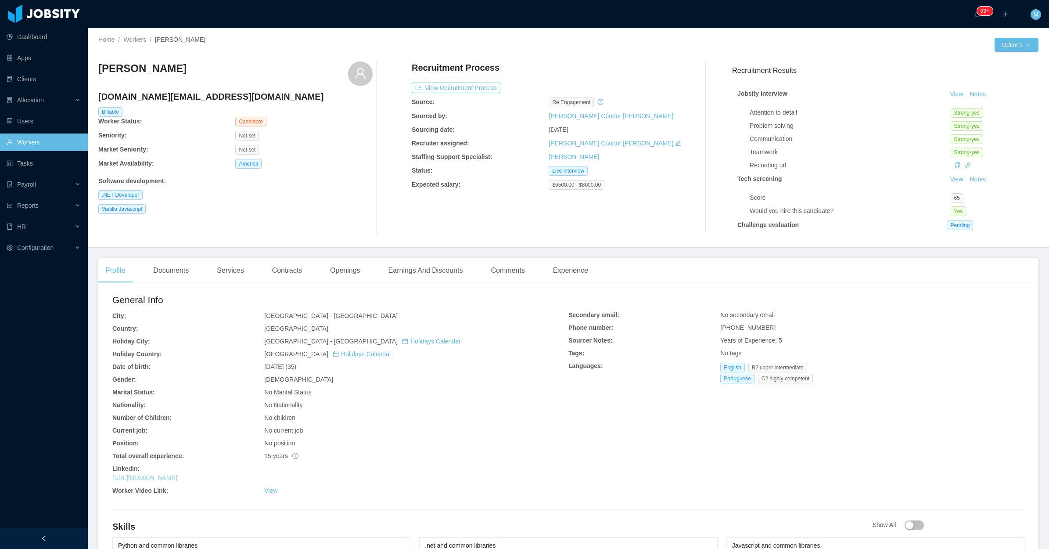
click at [177, 477] on link "[URL][DOMAIN_NAME]" at bounding box center [144, 477] width 65 height 7
drag, startPoint x: 315, startPoint y: 194, endPoint x: 675, endPoint y: 54, distance: 385.9
click at [326, 190] on div "[PERSON_NAME] [DOMAIN_NAME][EMAIL_ADDRESS][DOMAIN_NAME] Billable Worker Status:…" at bounding box center [235, 147] width 274 height 172
click at [443, 415] on div "No children" at bounding box center [416, 417] width 304 height 9
click at [346, 273] on div "Openings" at bounding box center [345, 270] width 44 height 25
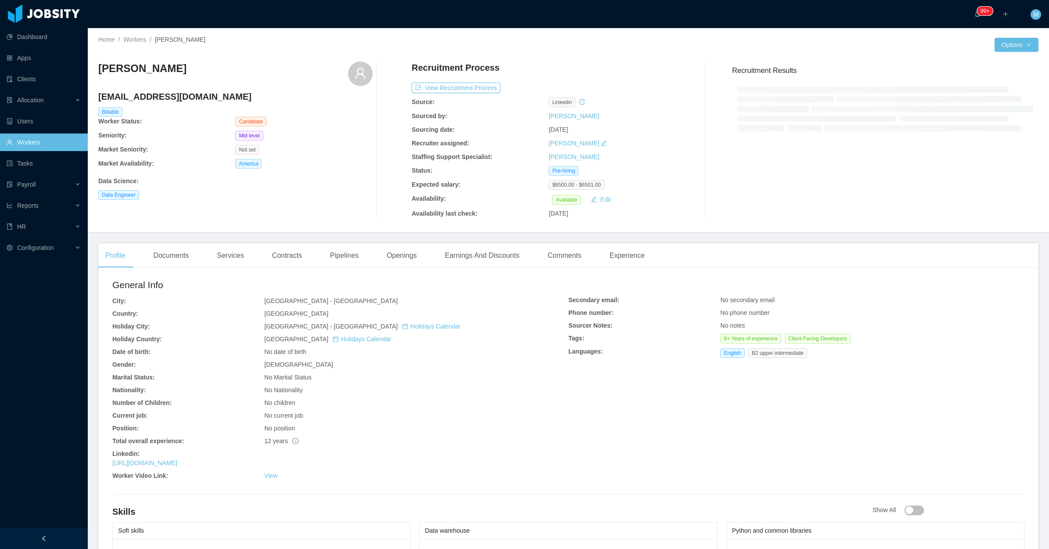
click at [67, 534] on div at bounding box center [44, 538] width 88 height 21
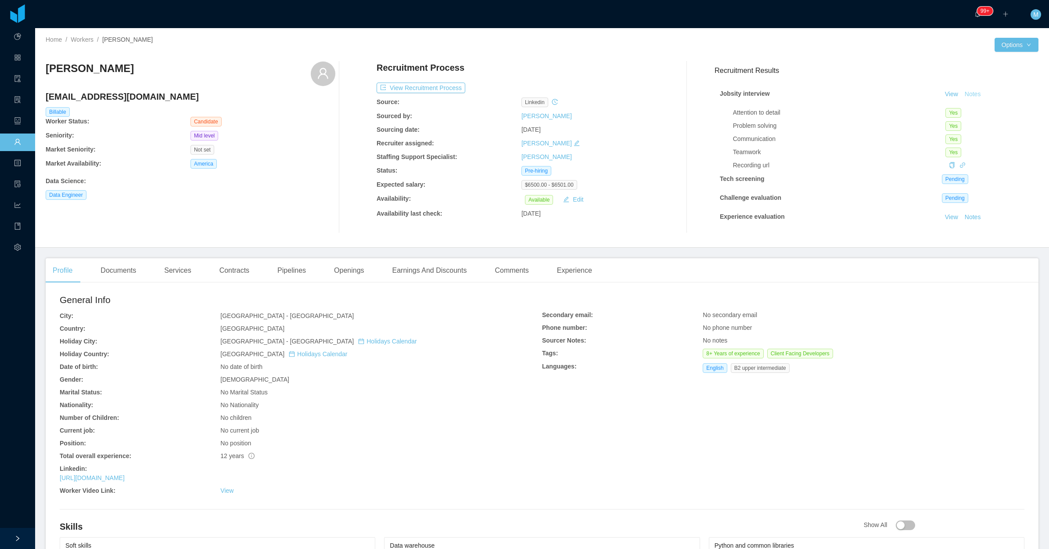
click at [962, 91] on button "Notes" at bounding box center [973, 94] width 23 height 11
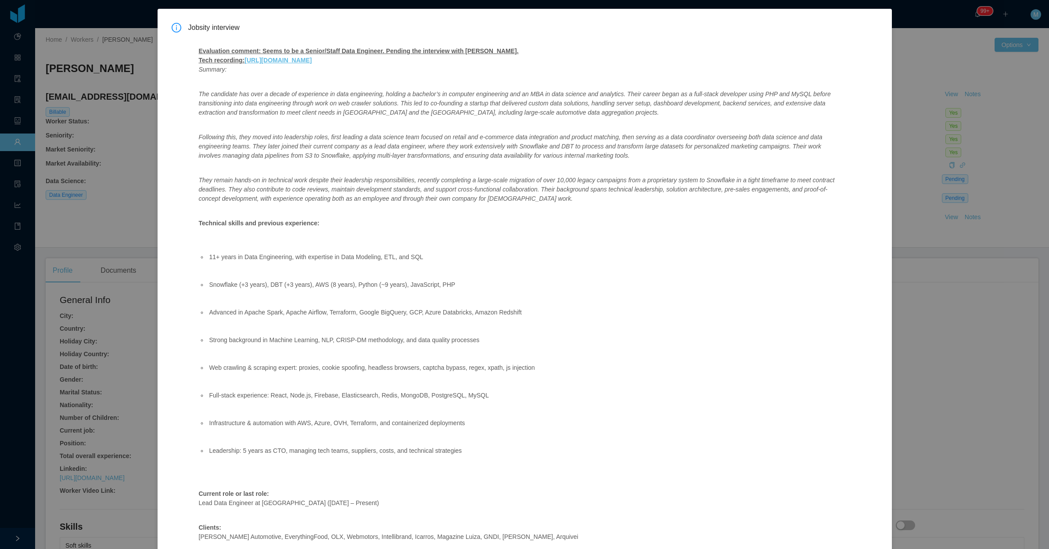
scroll to position [55, 0]
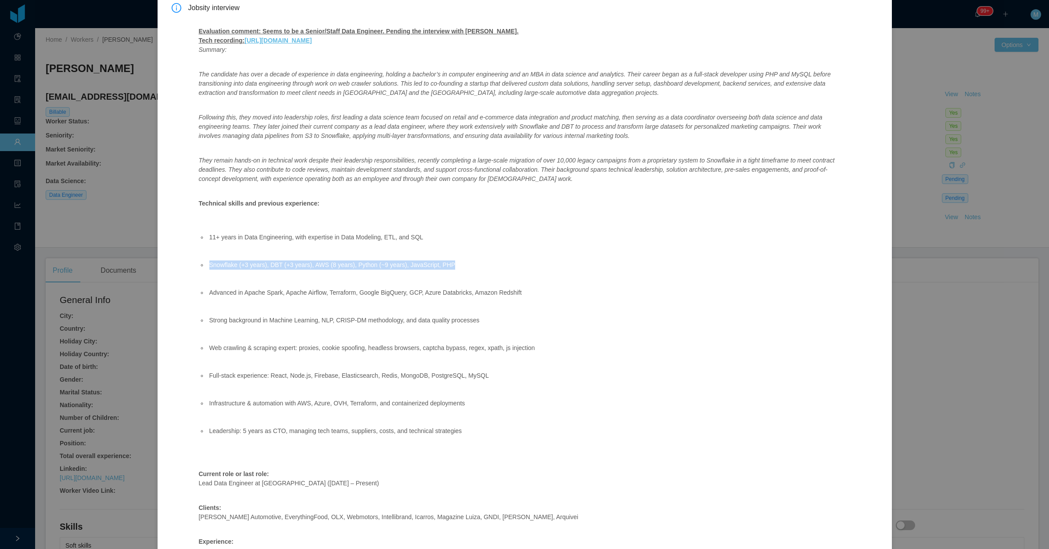
drag, startPoint x: 180, startPoint y: 267, endPoint x: 479, endPoint y: 268, distance: 298.6
click at [479, 268] on div "Jobsity interview Evaluation comment: Seems to be a Senior/Staff Data Engineer.…" at bounding box center [525, 530] width 707 height 1055
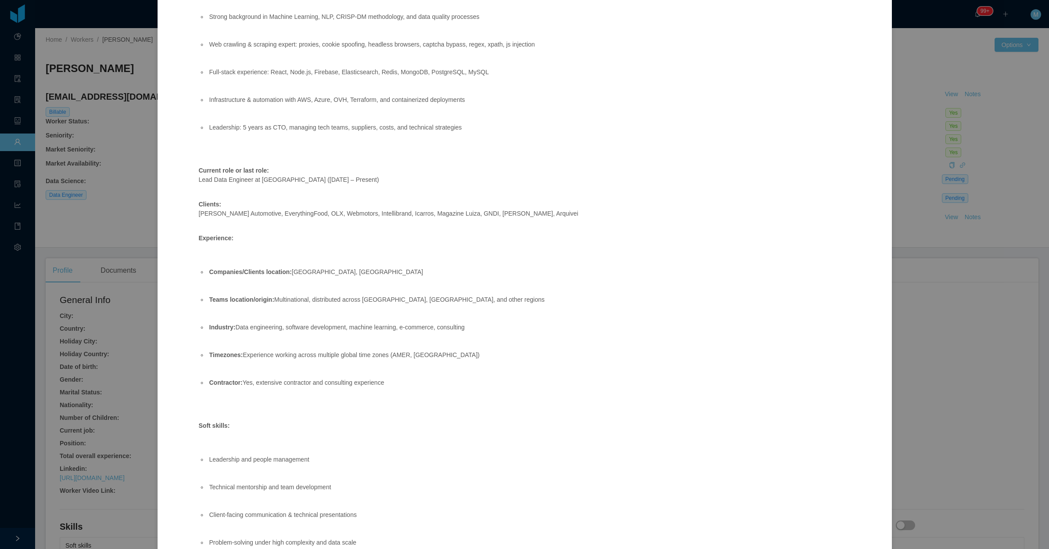
scroll to position [604, 0]
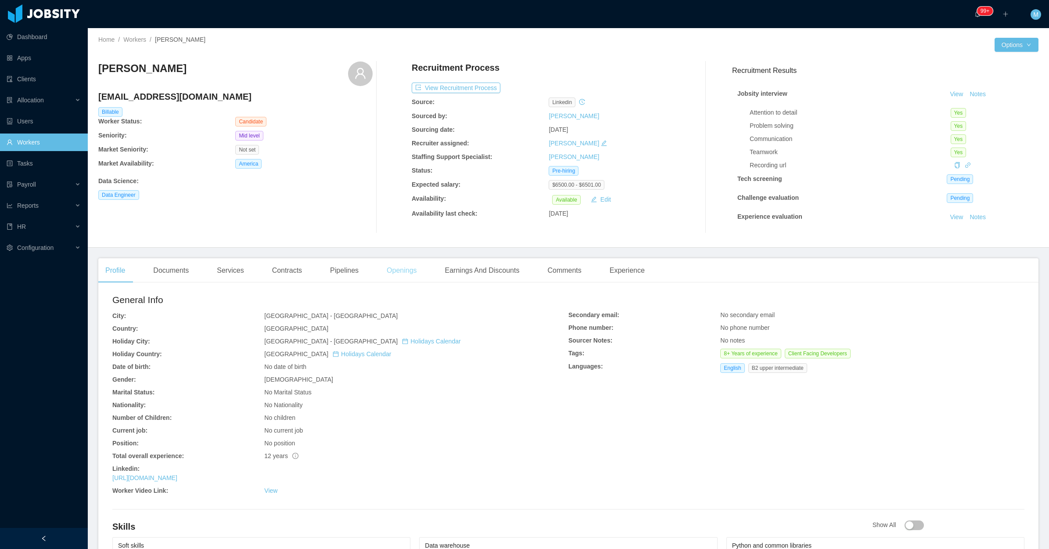
click at [404, 281] on div "Openings" at bounding box center [402, 270] width 44 height 25
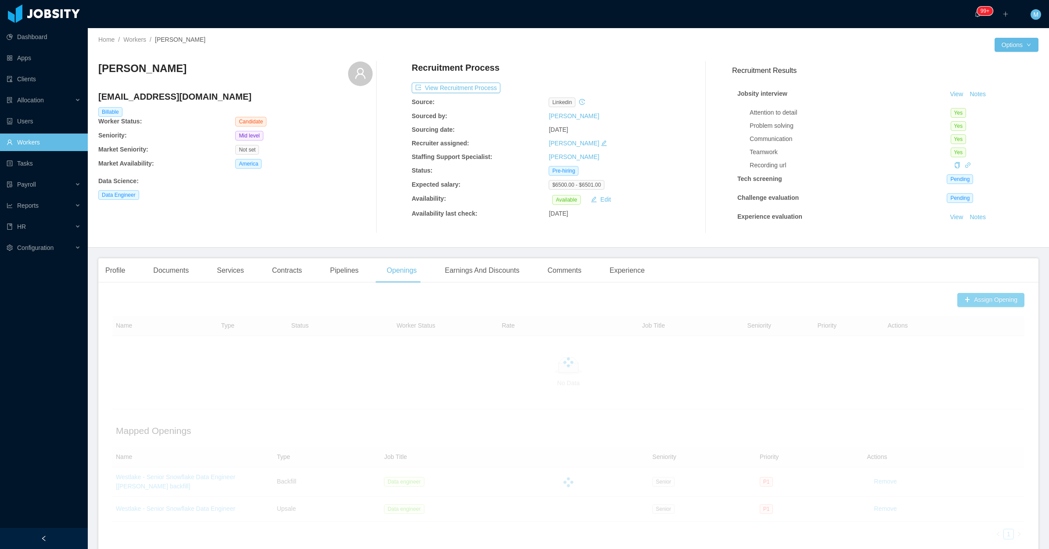
click at [976, 306] on button "Assign Opening" at bounding box center [991, 300] width 67 height 14
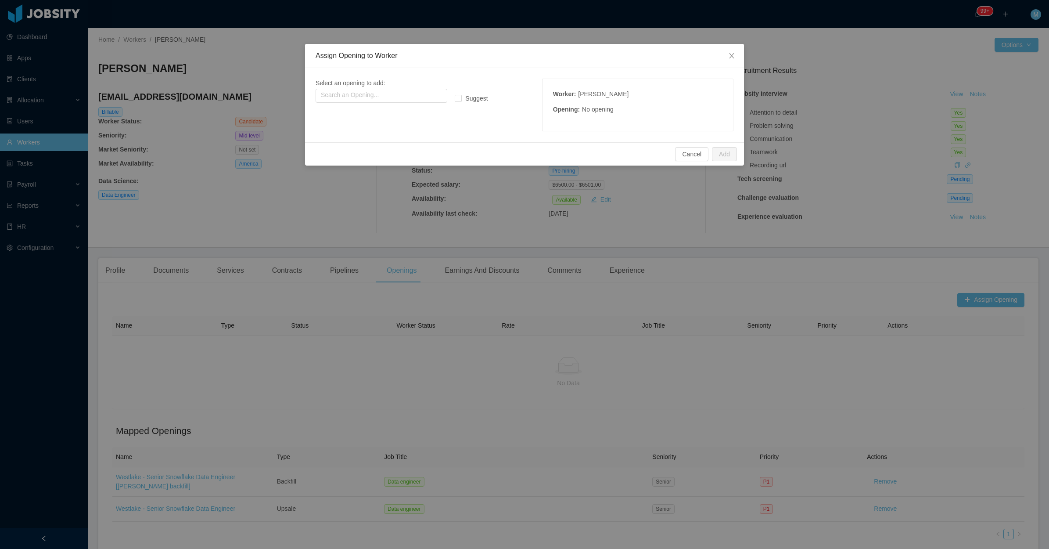
click at [352, 84] on span "Select an opening to add:" at bounding box center [351, 82] width 70 height 7
click at [352, 95] on input "text" at bounding box center [382, 96] width 132 height 14
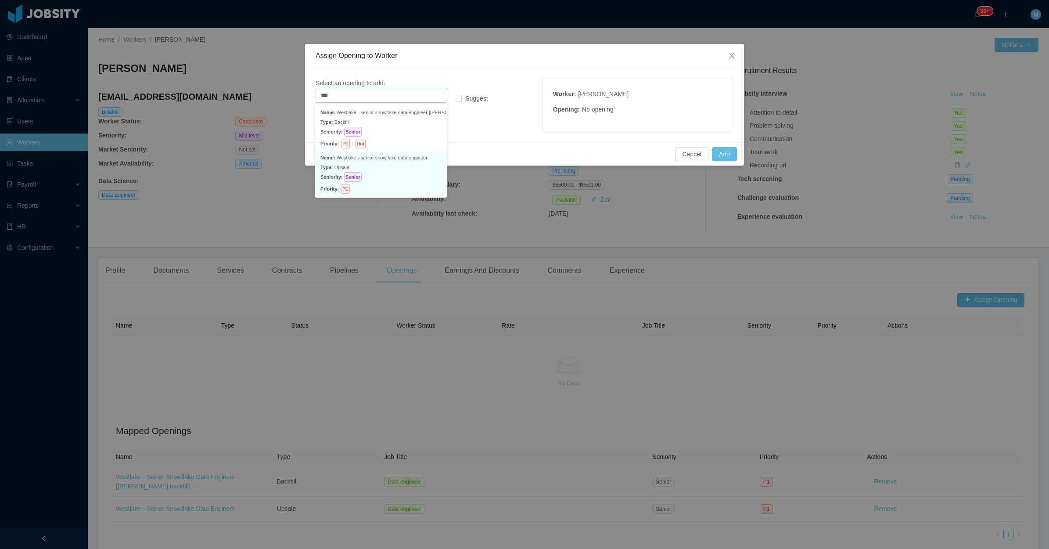
click at [422, 168] on p "Type: Upsale" at bounding box center [381, 167] width 121 height 10
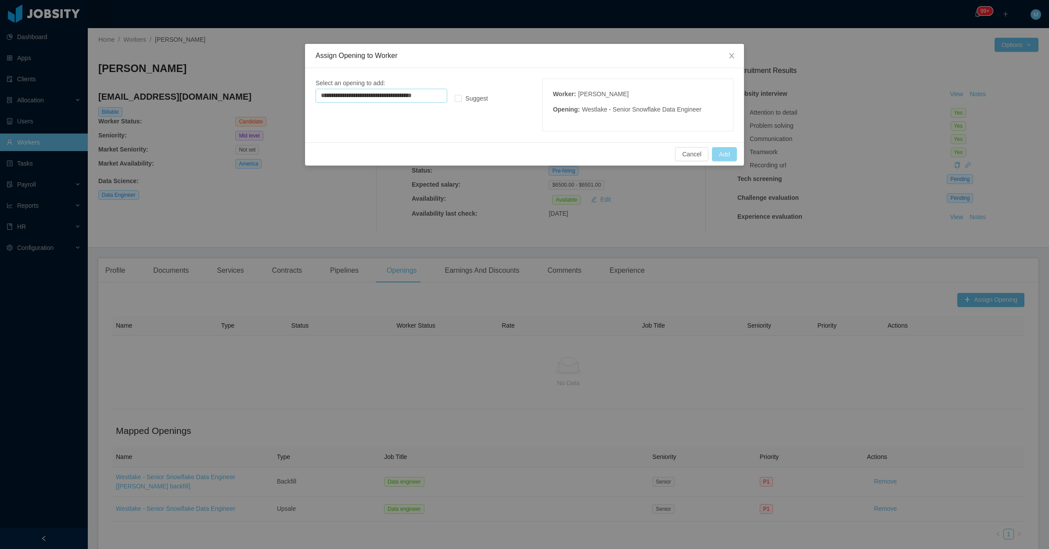
type input "**********"
click at [722, 152] on button "Add" at bounding box center [724, 154] width 25 height 14
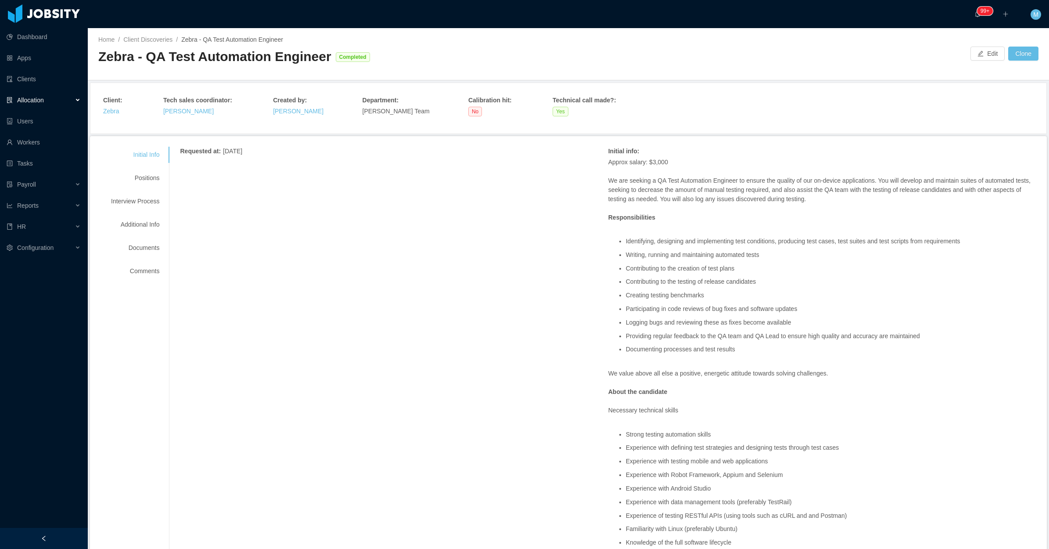
drag, startPoint x: 465, startPoint y: 319, endPoint x: 539, endPoint y: 283, distance: 81.7
click at [141, 167] on div "Initial Info Positions Interview Process Additional Info Documents Comments" at bounding box center [135, 213] width 69 height 133
click at [146, 178] on div "Positions" at bounding box center [135, 178] width 69 height 16
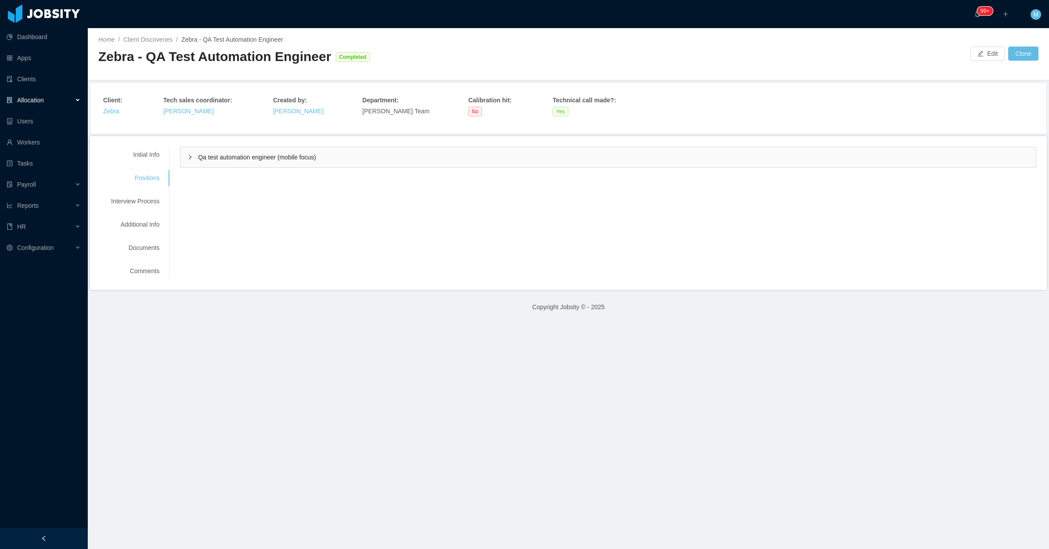
click at [190, 165] on div "Qa test automation engineer (mobile focus)" at bounding box center [608, 157] width 856 height 20
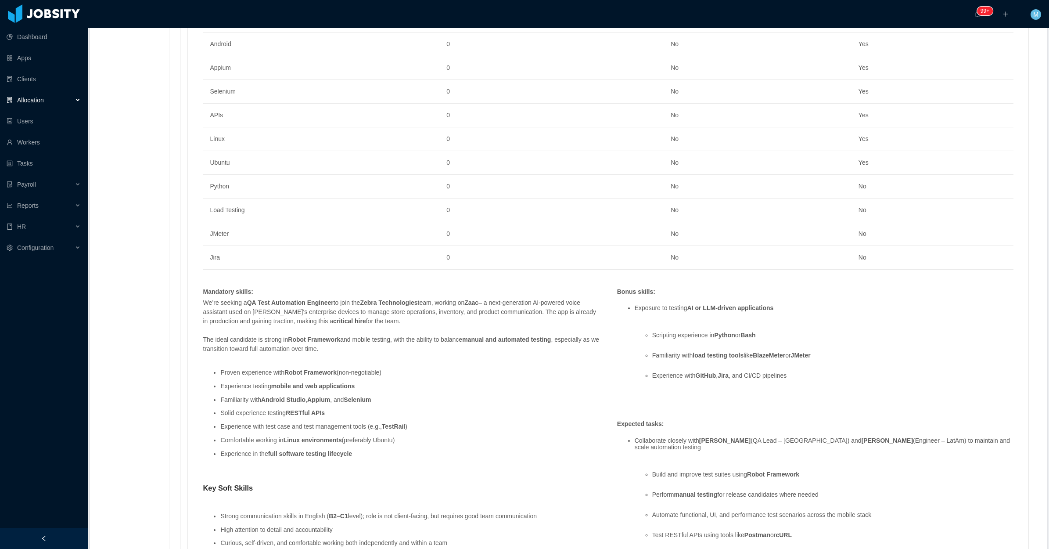
scroll to position [604, 0]
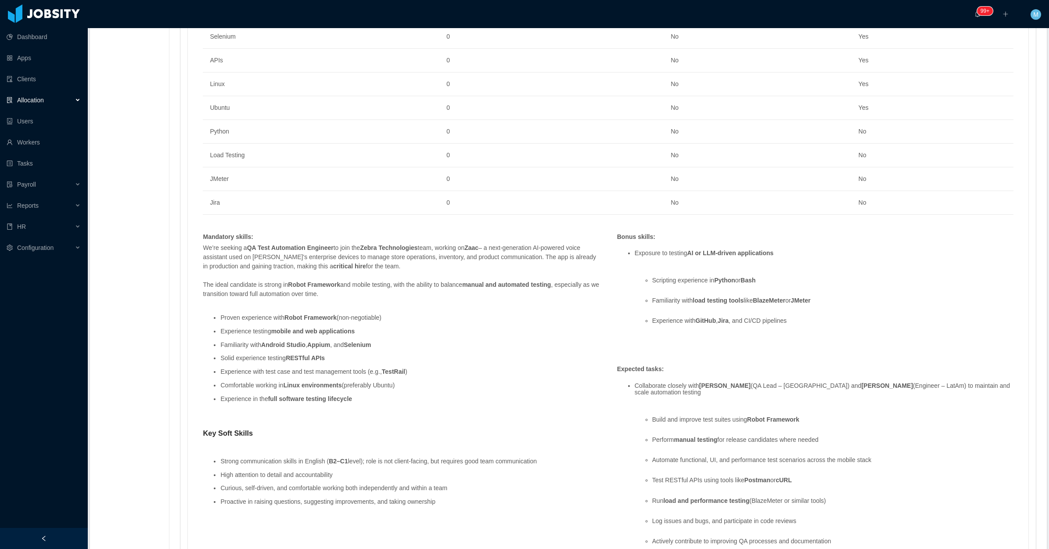
click at [69, 530] on div at bounding box center [44, 538] width 88 height 21
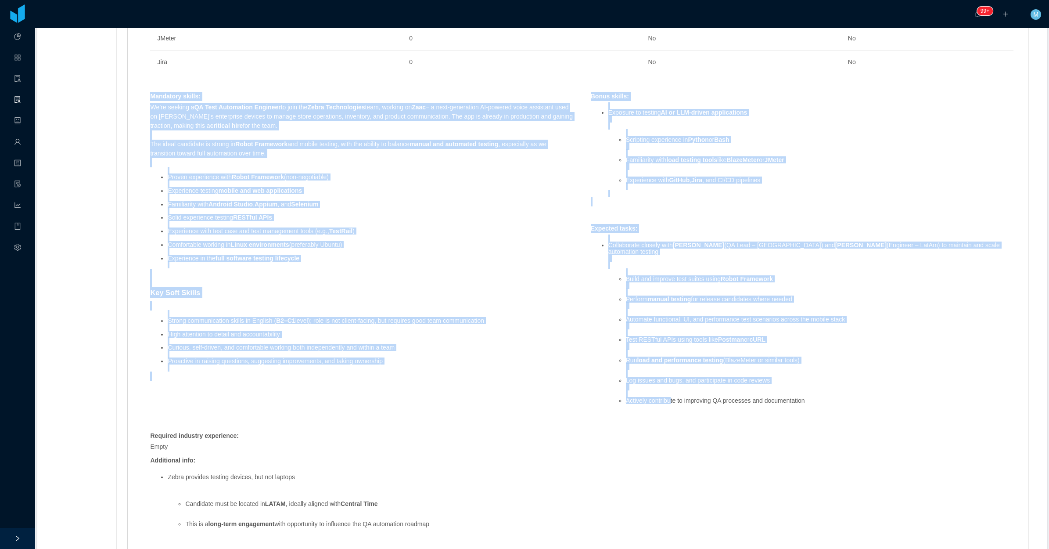
scroll to position [768, 0]
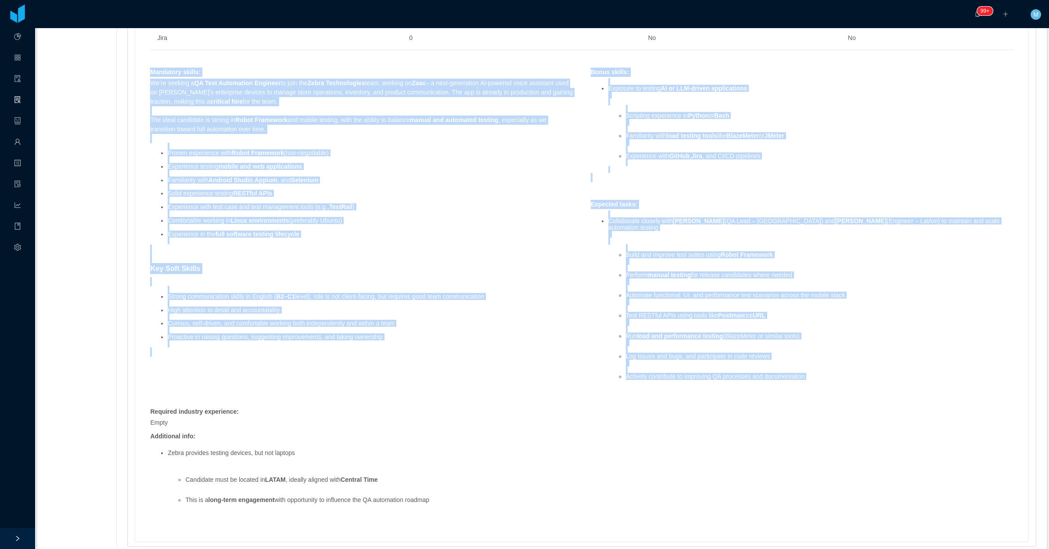
drag, startPoint x: 141, startPoint y: 235, endPoint x: 861, endPoint y: 380, distance: 734.5
click at [861, 380] on div "Skills : Skill Years Notes Deal Breaker Mandatory Robot Framework 0 No Yes Andr…" at bounding box center [581, 143] width 881 height 776
copy div "Loremipsu dolors : Am’co adipisc e SE Doei Temporinci Utlabore et dolo mag Aliq…"
click at [641, 207] on div "Expected tasks :" at bounding box center [801, 204] width 429 height 9
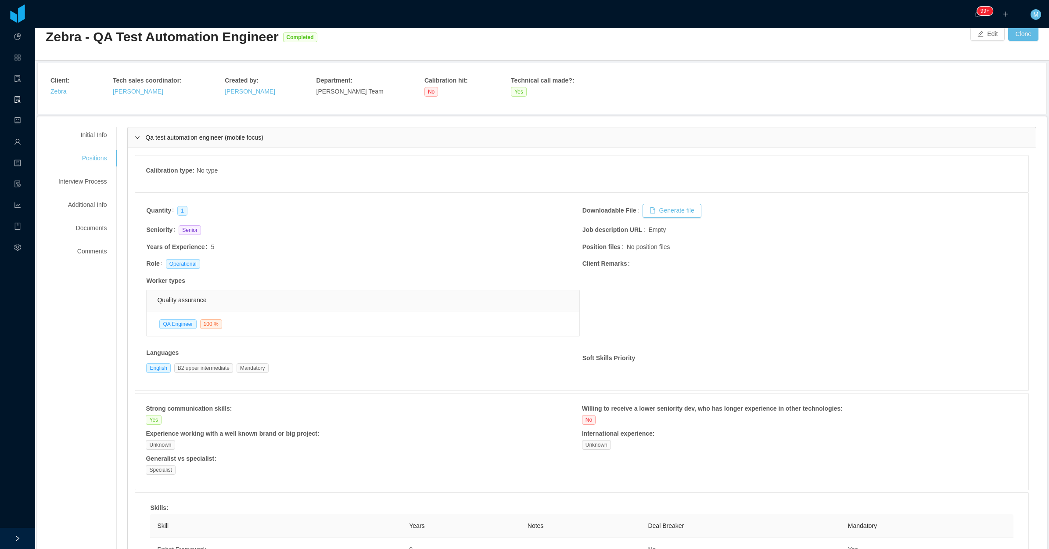
scroll to position [0, 0]
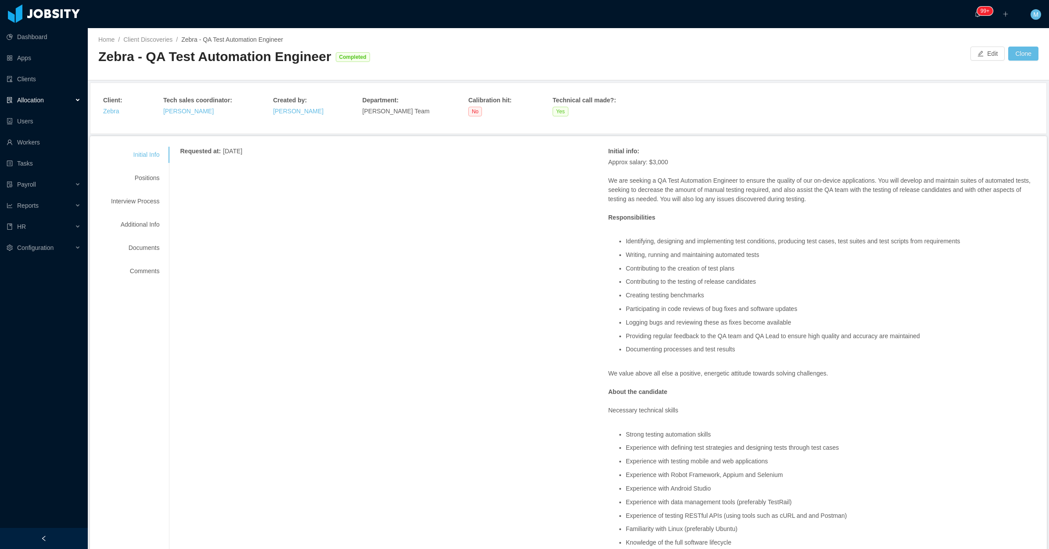
click at [887, 240] on li "Identifying, designing and implementing test conditions, producing test cases, …" at bounding box center [831, 241] width 411 height 7
click at [979, 55] on button "Edit" at bounding box center [988, 54] width 34 height 14
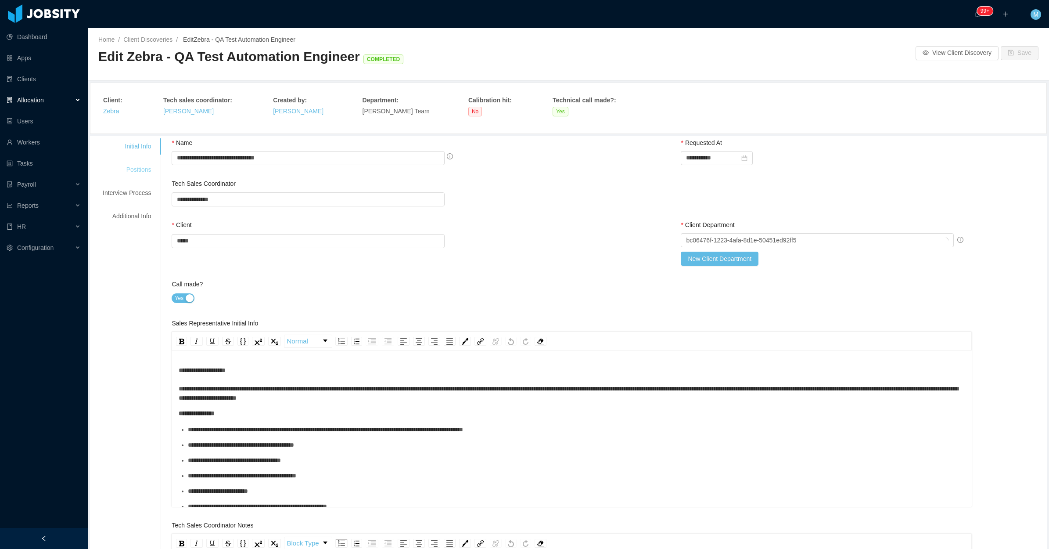
click at [145, 163] on div "Positions" at bounding box center [126, 170] width 69 height 16
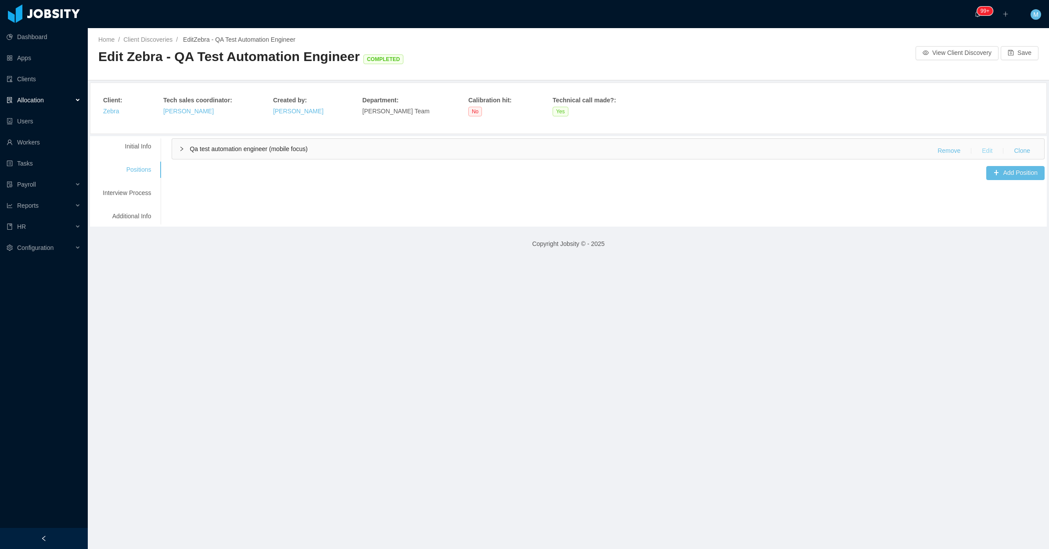
click at [979, 154] on button "Edit" at bounding box center [987, 151] width 25 height 14
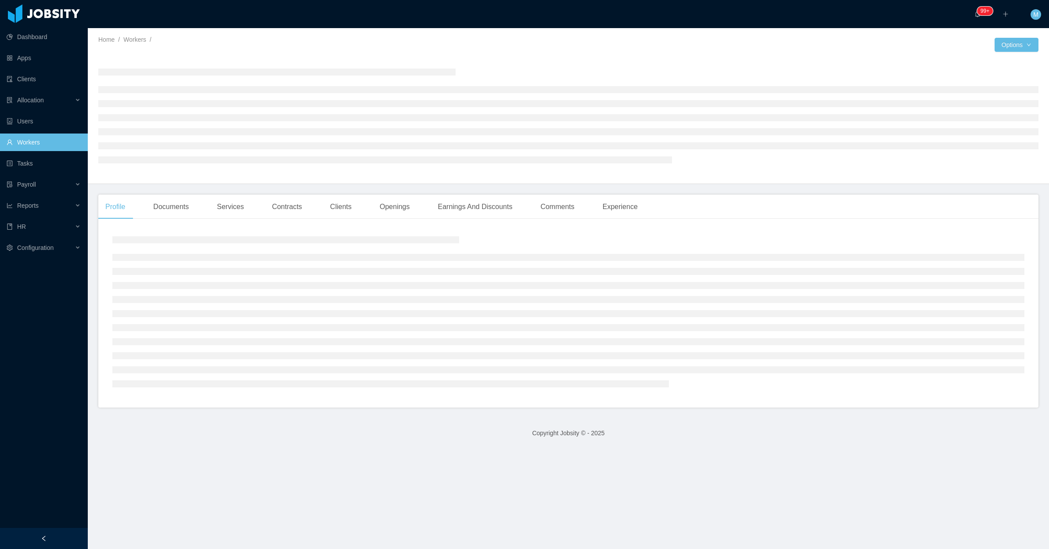
click at [55, 534] on div at bounding box center [44, 538] width 88 height 21
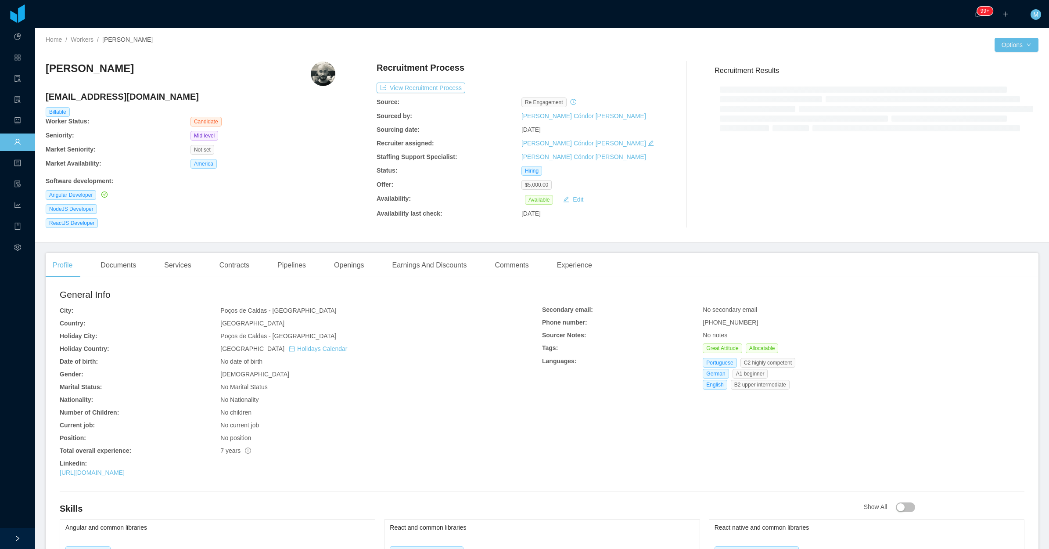
click at [286, 213] on div "NodeJS Developer" at bounding box center [191, 209] width 290 height 10
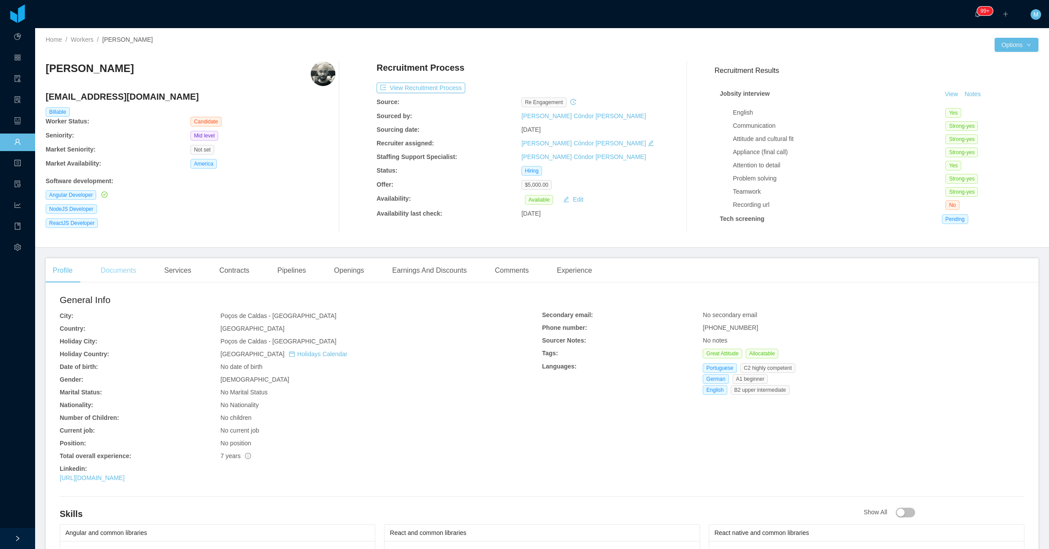
click at [110, 269] on div "Documents" at bounding box center [119, 270] width 50 height 25
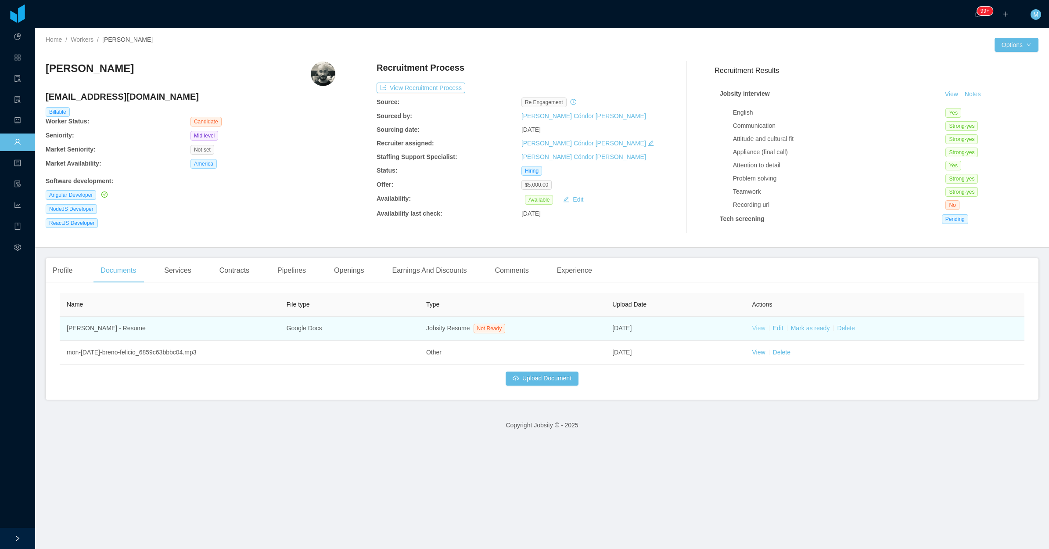
click at [757, 328] on link "View" at bounding box center [758, 327] width 13 height 7
